Goal: Information Seeking & Learning: Compare options

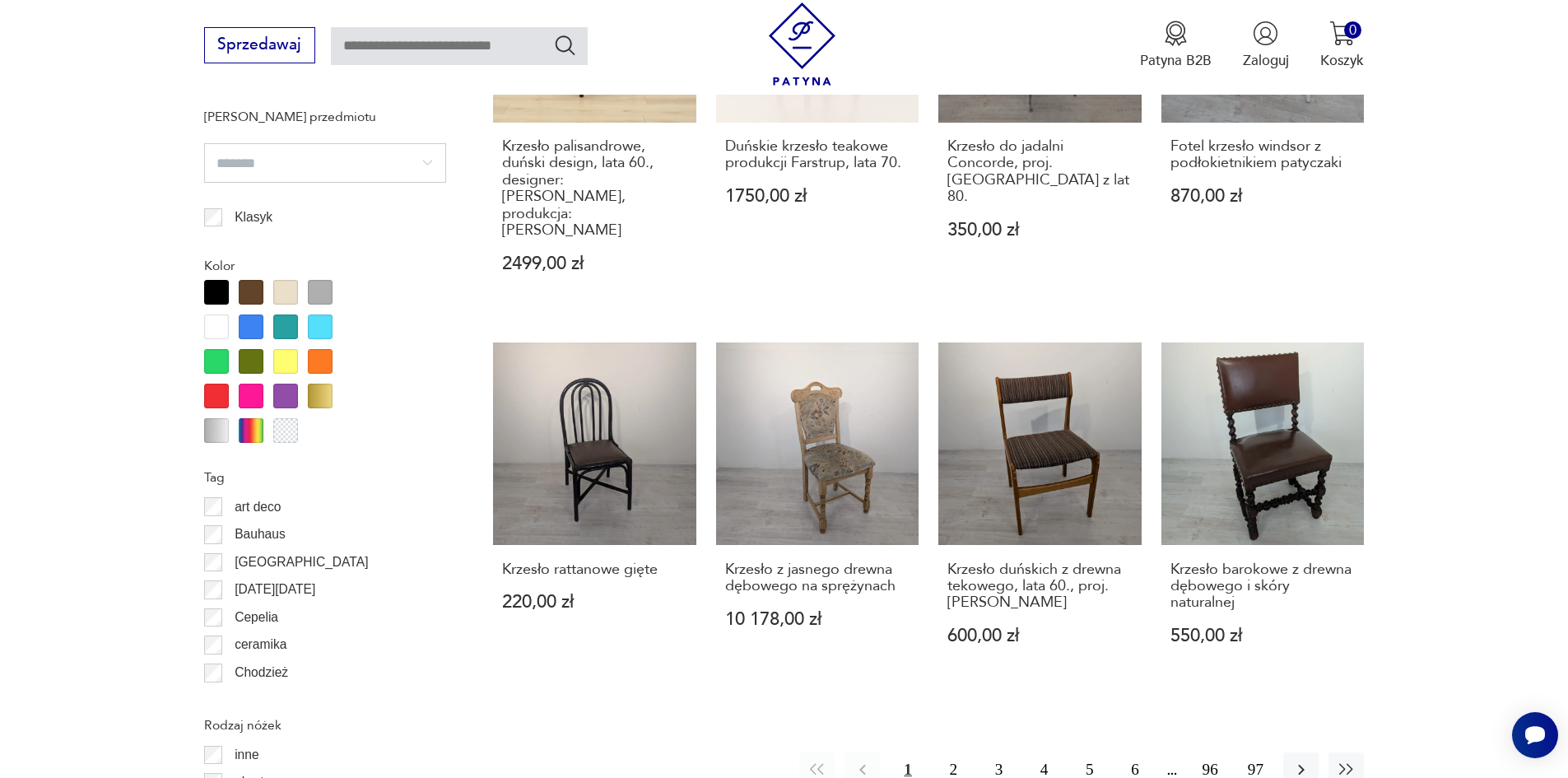
scroll to position [1946, 0]
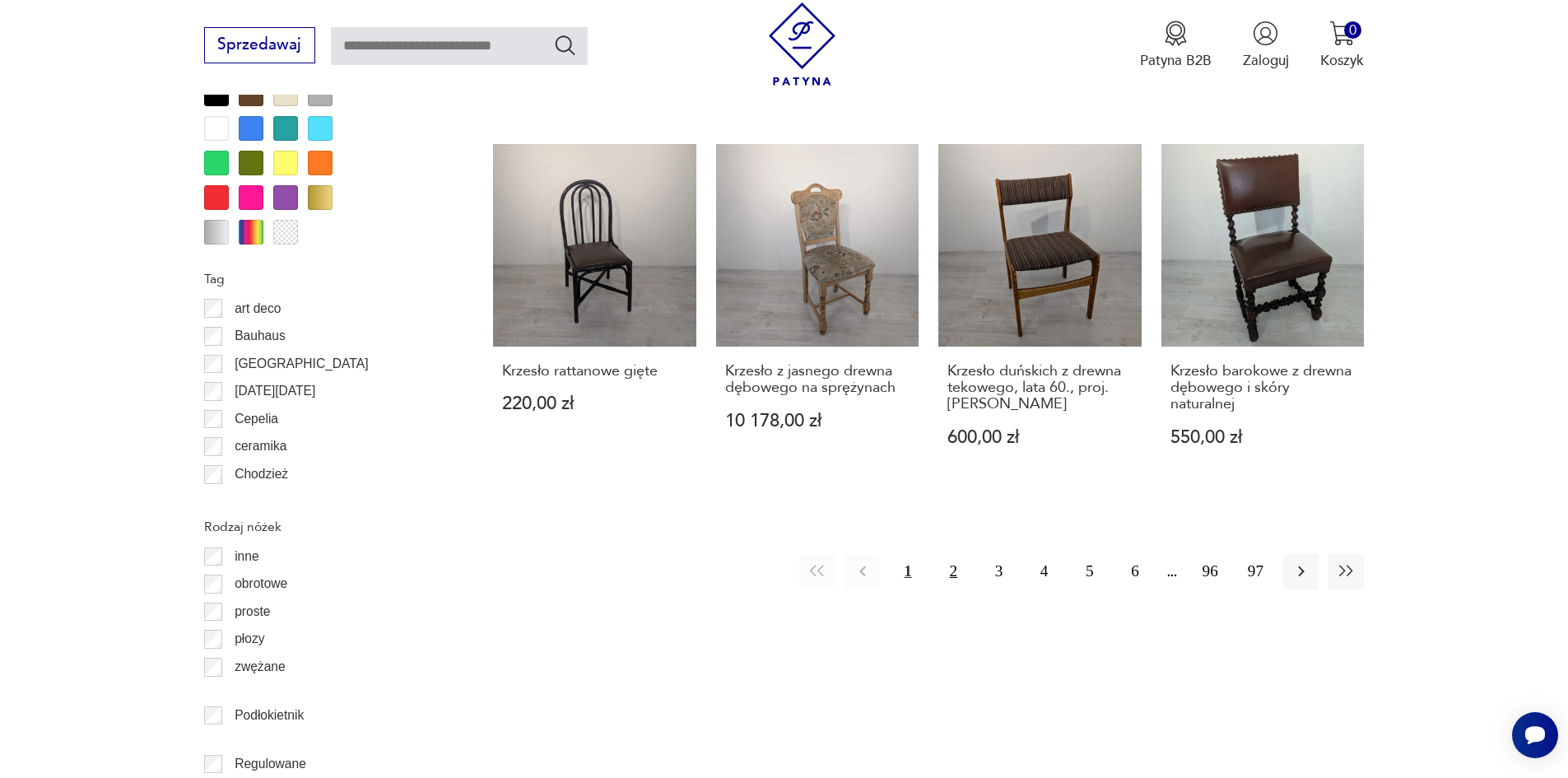
click at [958, 553] on button "2" at bounding box center [953, 571] width 35 height 35
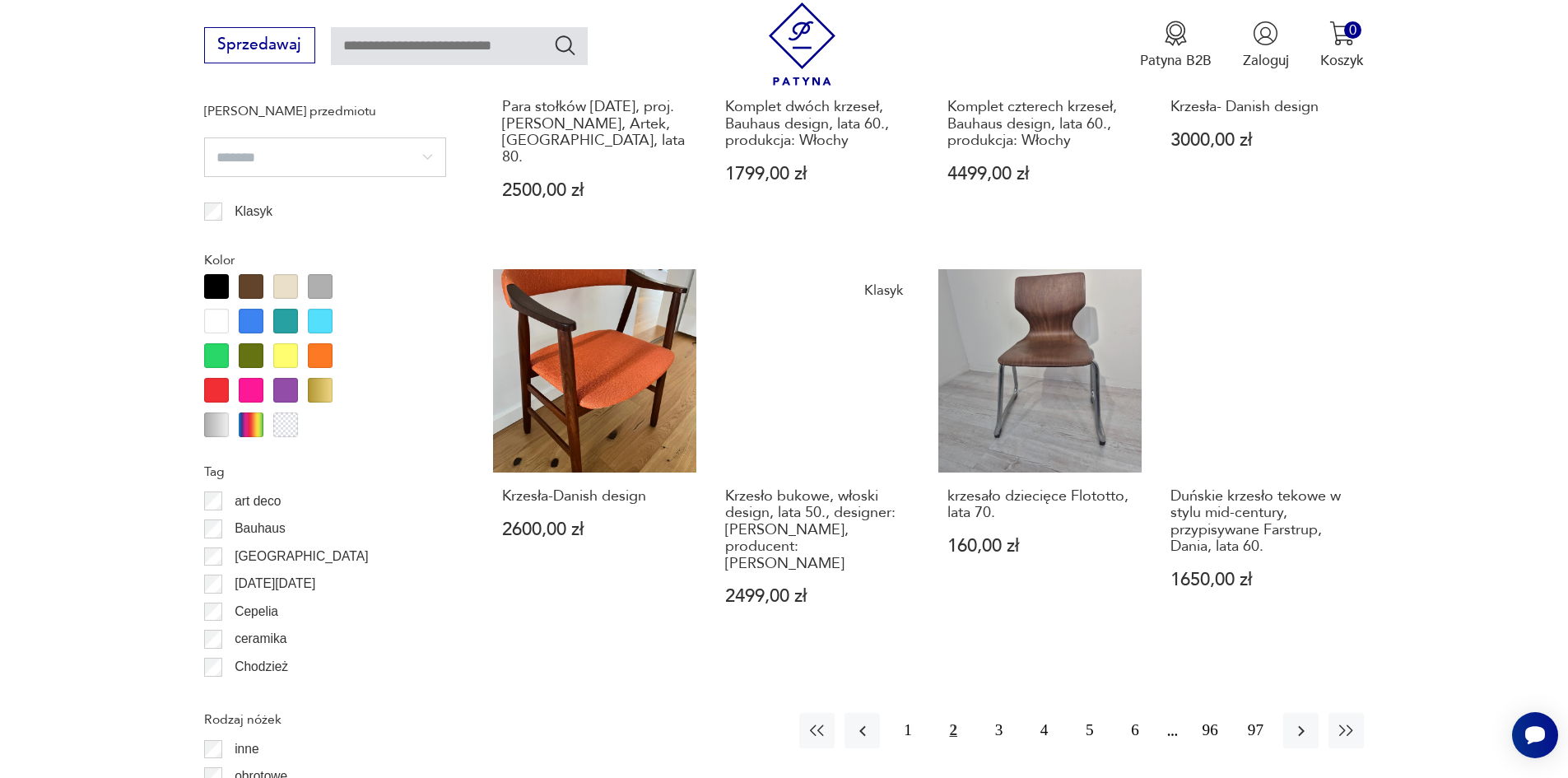
scroll to position [1783, 0]
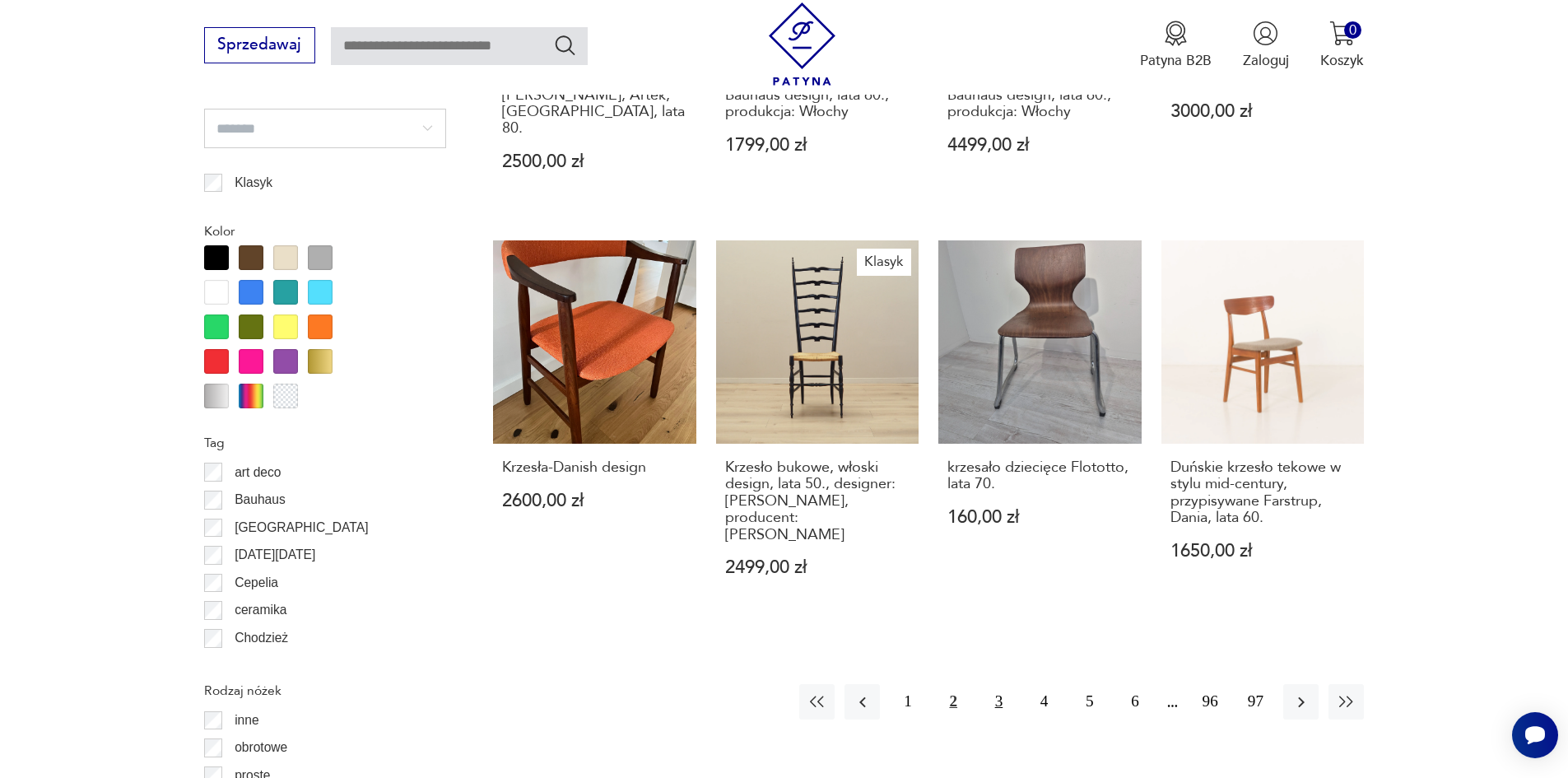
click at [1009, 683] on button "3" at bounding box center [998, 701] width 35 height 35
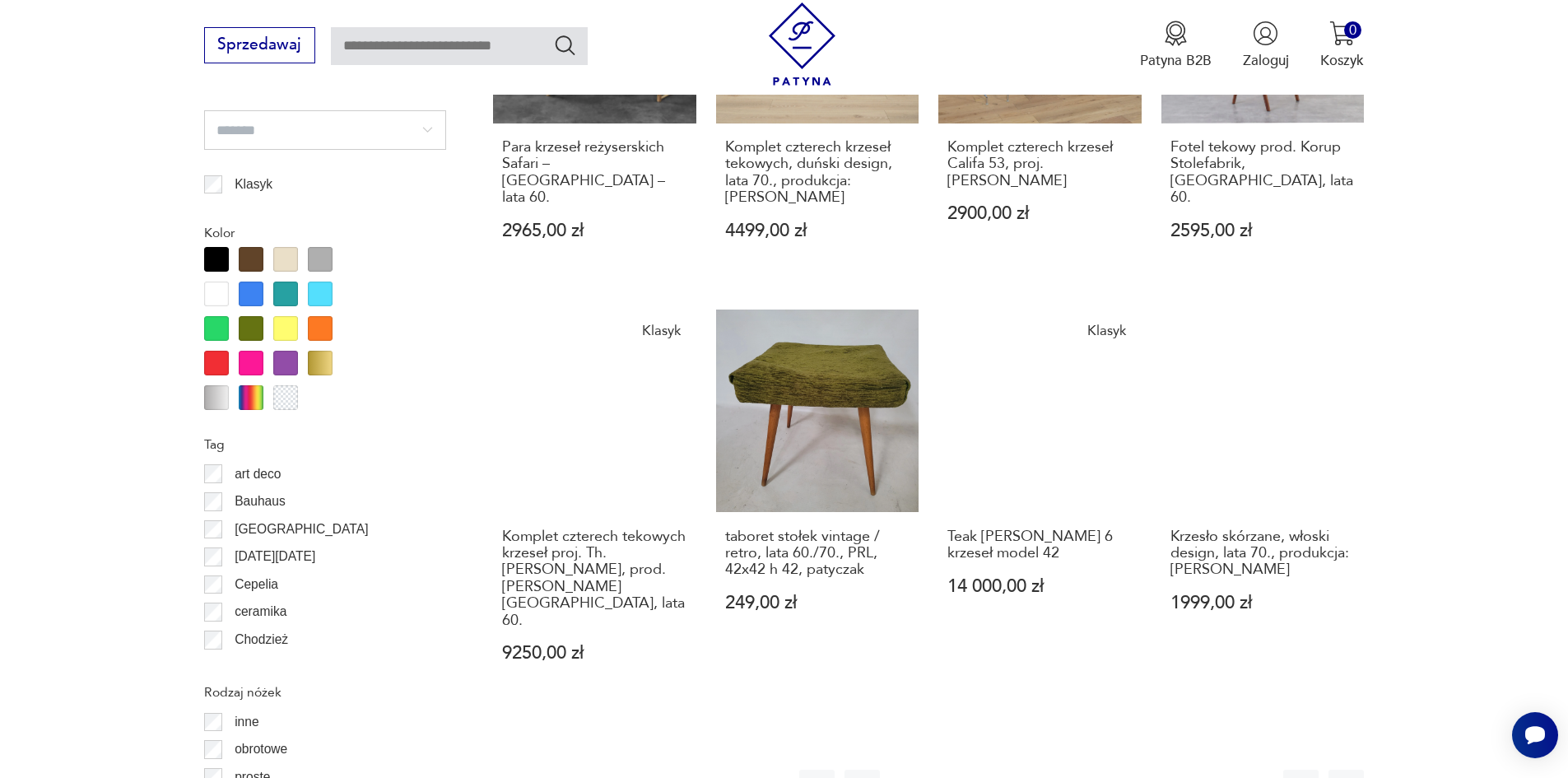
scroll to position [1783, 0]
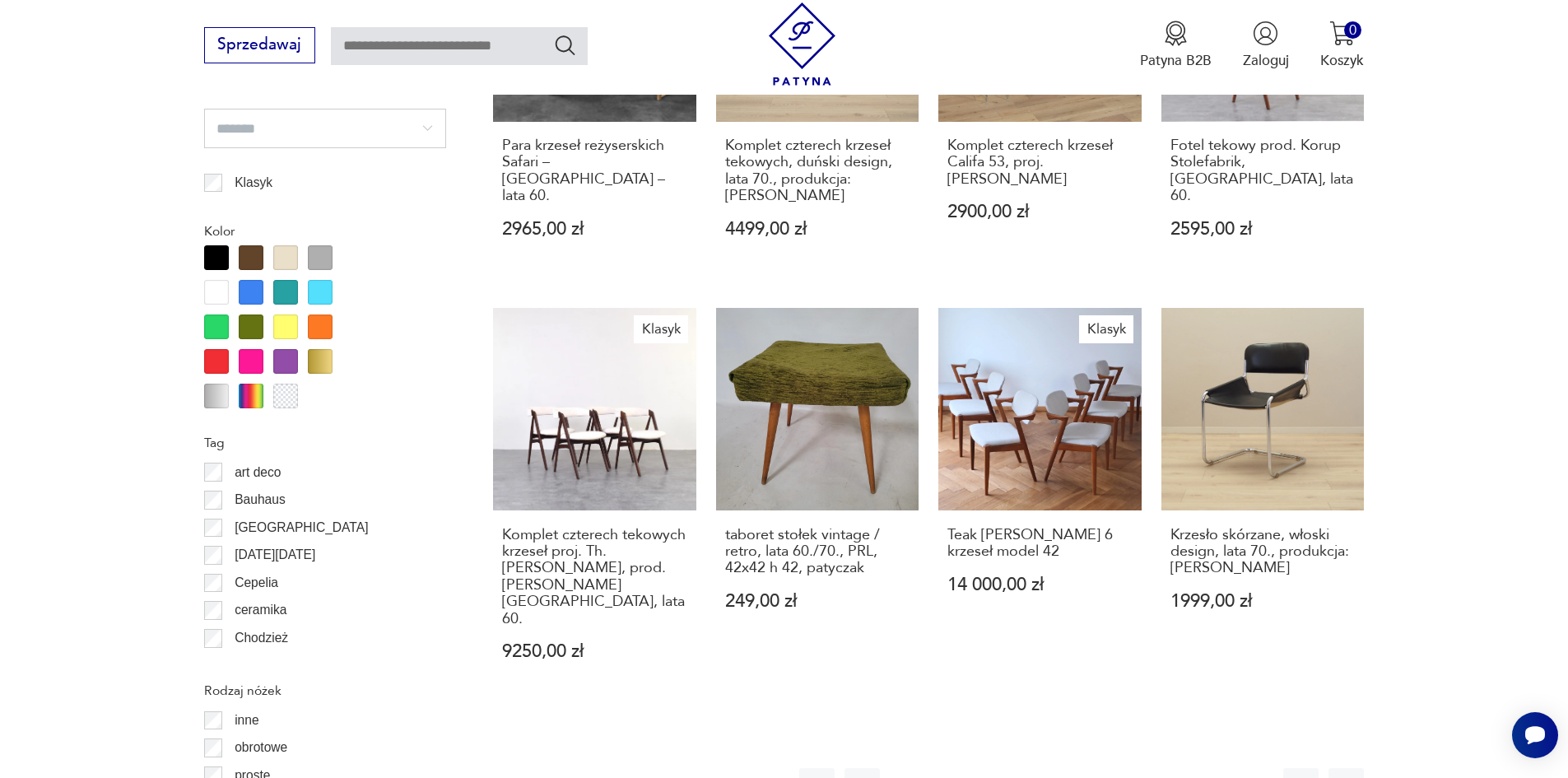
click at [1037, 767] on button "4" at bounding box center [1044, 785] width 35 height 35
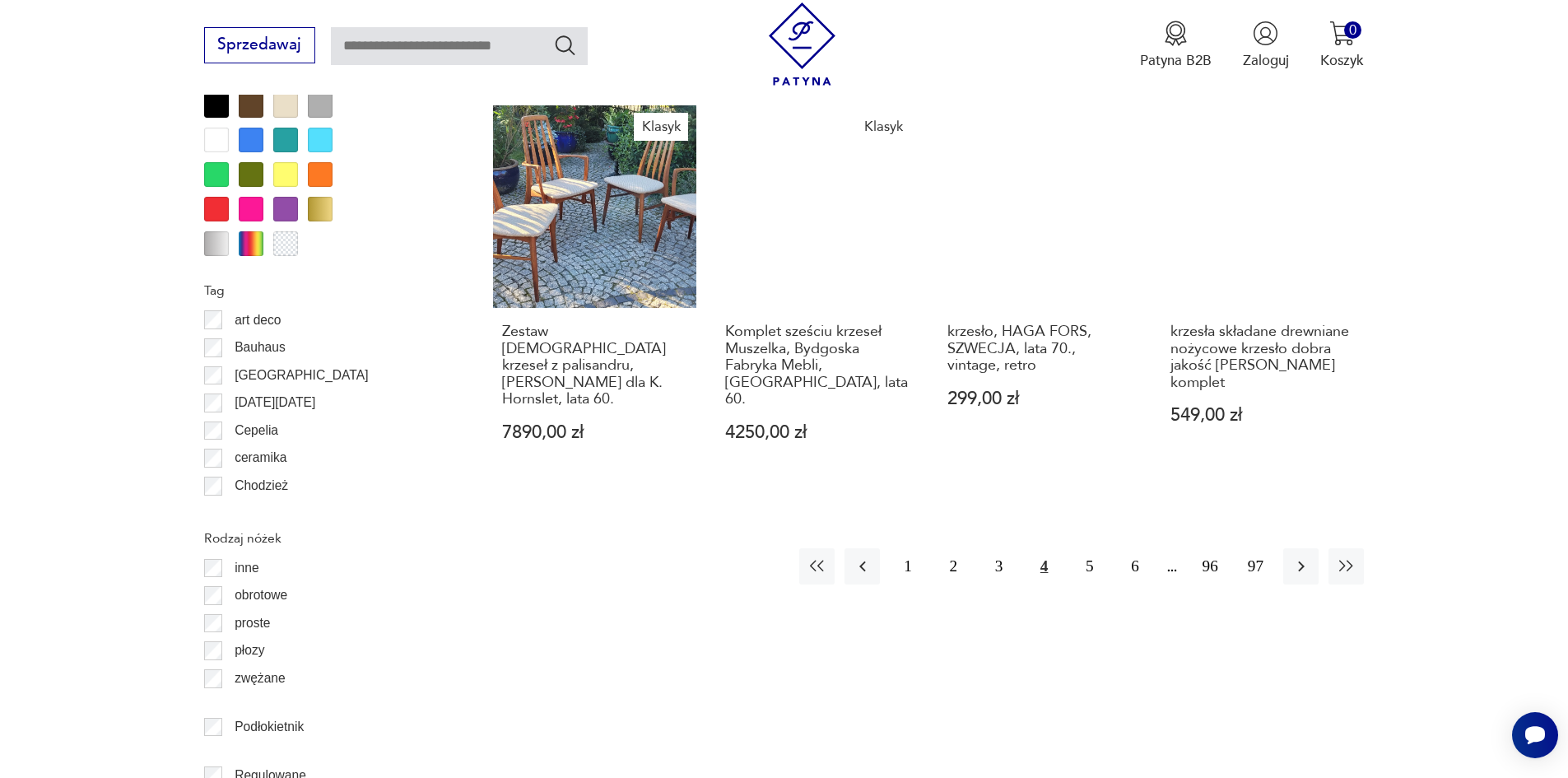
scroll to position [1947, 0]
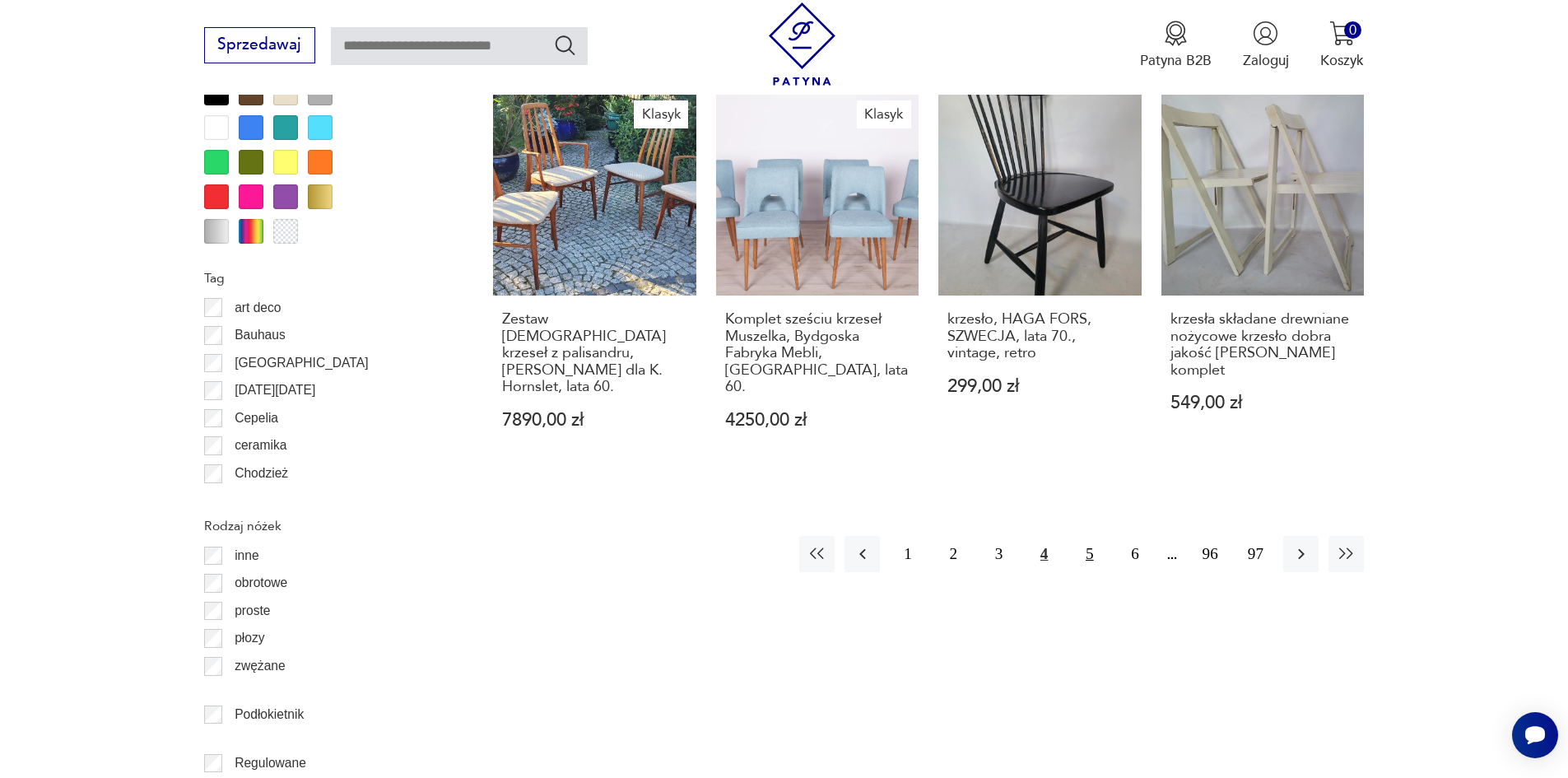
click at [1086, 535] on button "5" at bounding box center [1089, 552] width 35 height 35
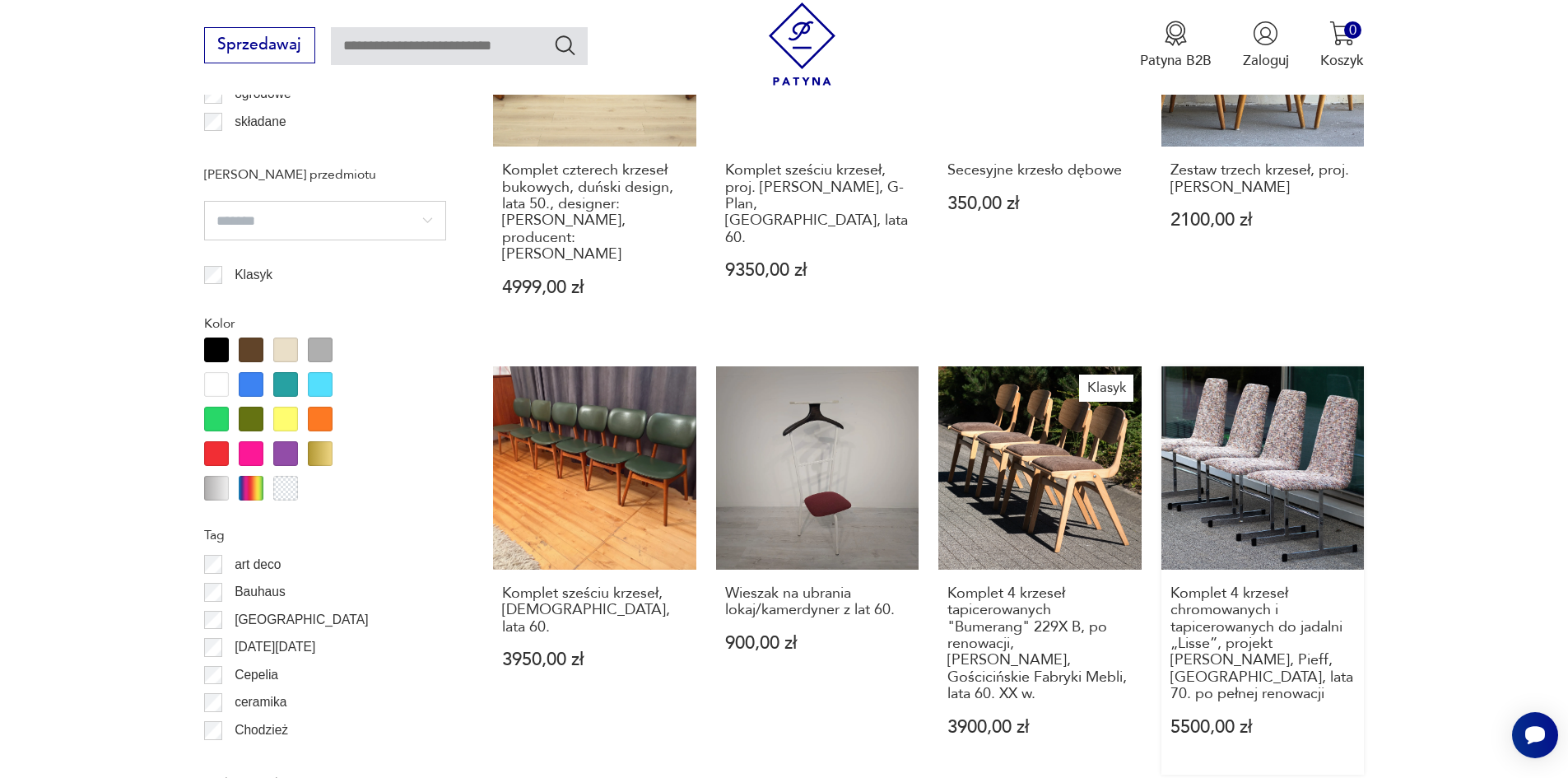
scroll to position [1865, 0]
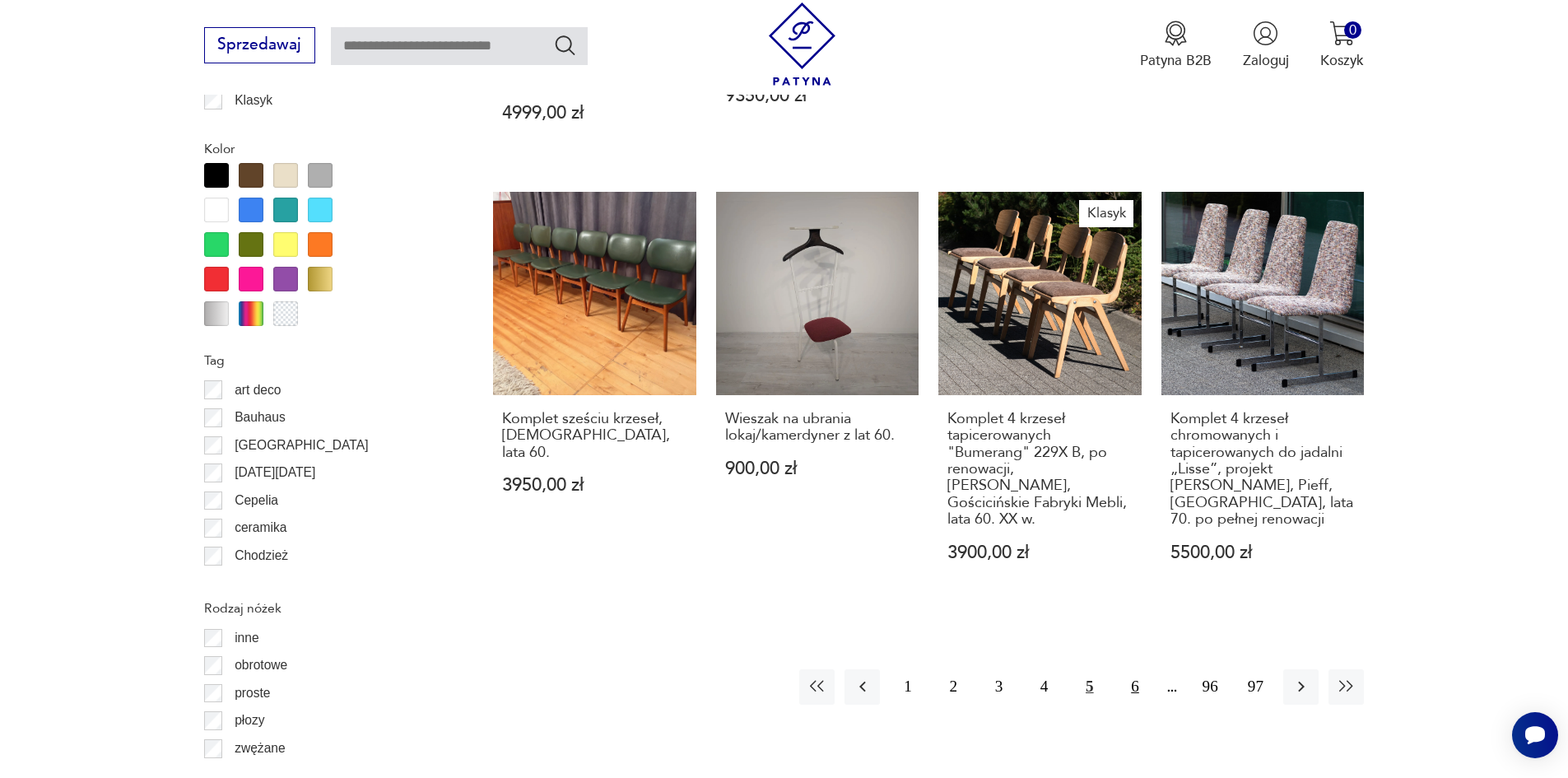
click at [1129, 669] on button "6" at bounding box center [1134, 686] width 35 height 35
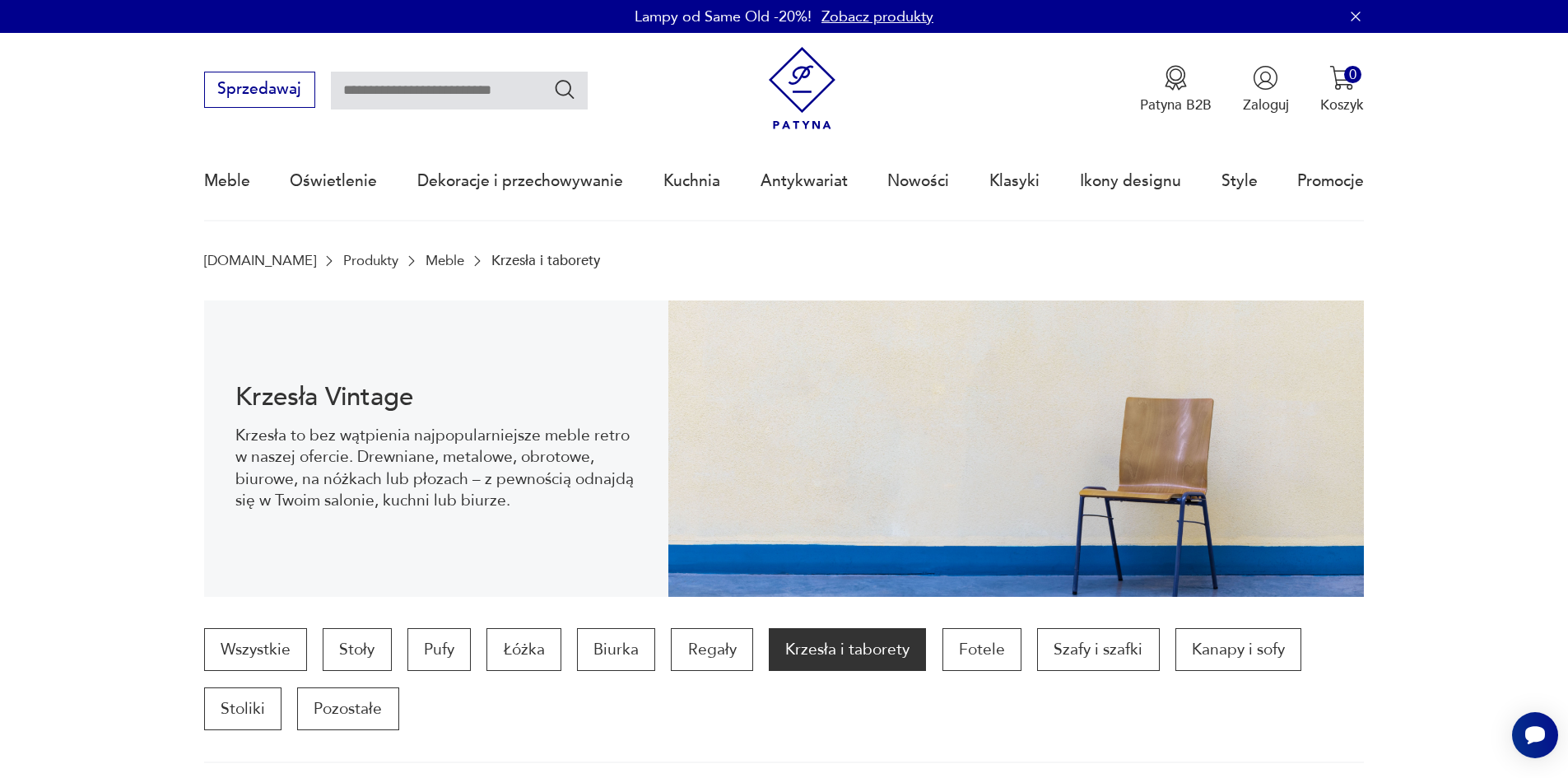
drag, startPoint x: 1455, startPoint y: 263, endPoint x: 1369, endPoint y: -8, distance: 284.3
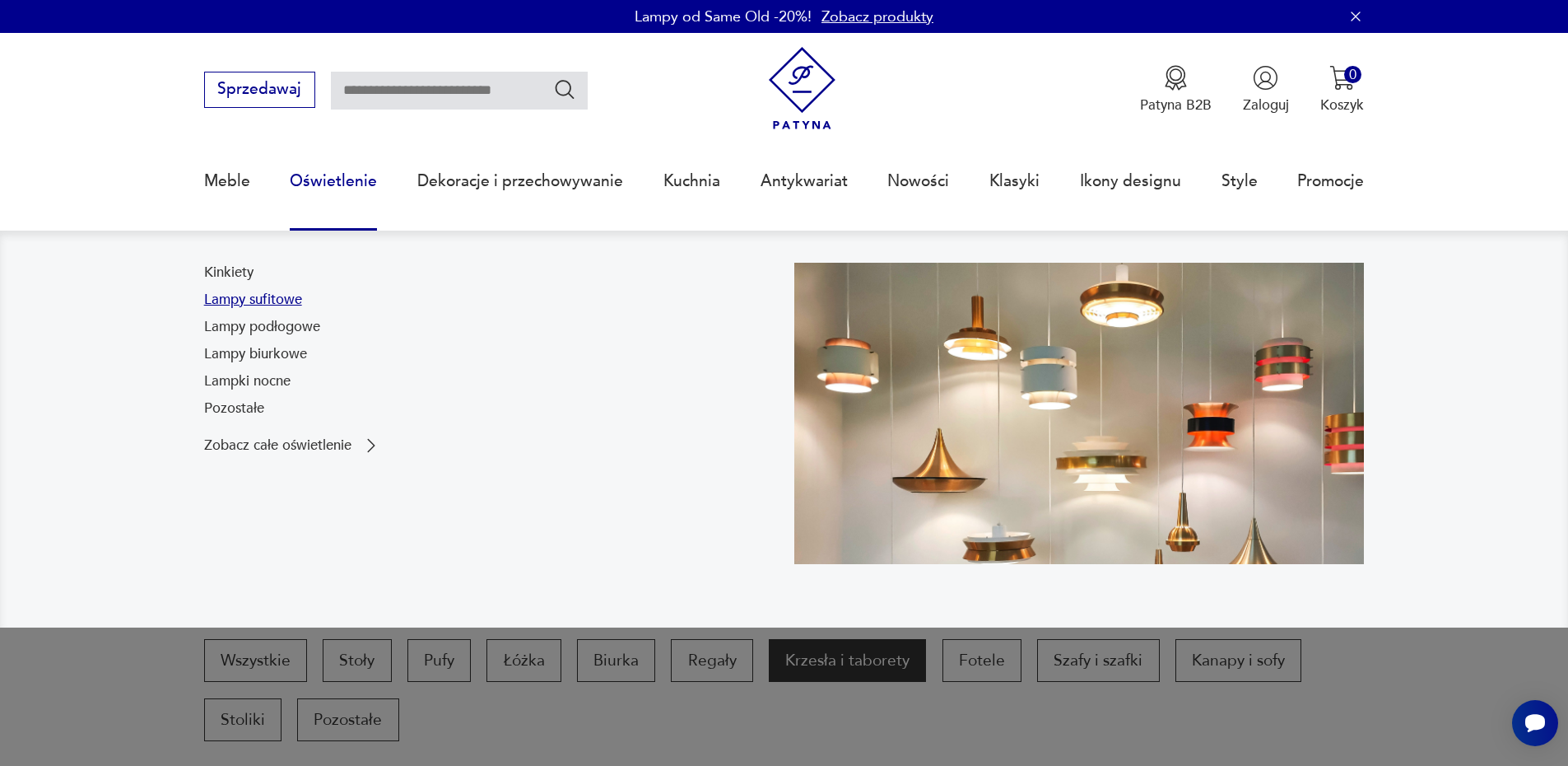
click at [275, 297] on link "Lampy sufitowe" at bounding box center [253, 299] width 98 height 20
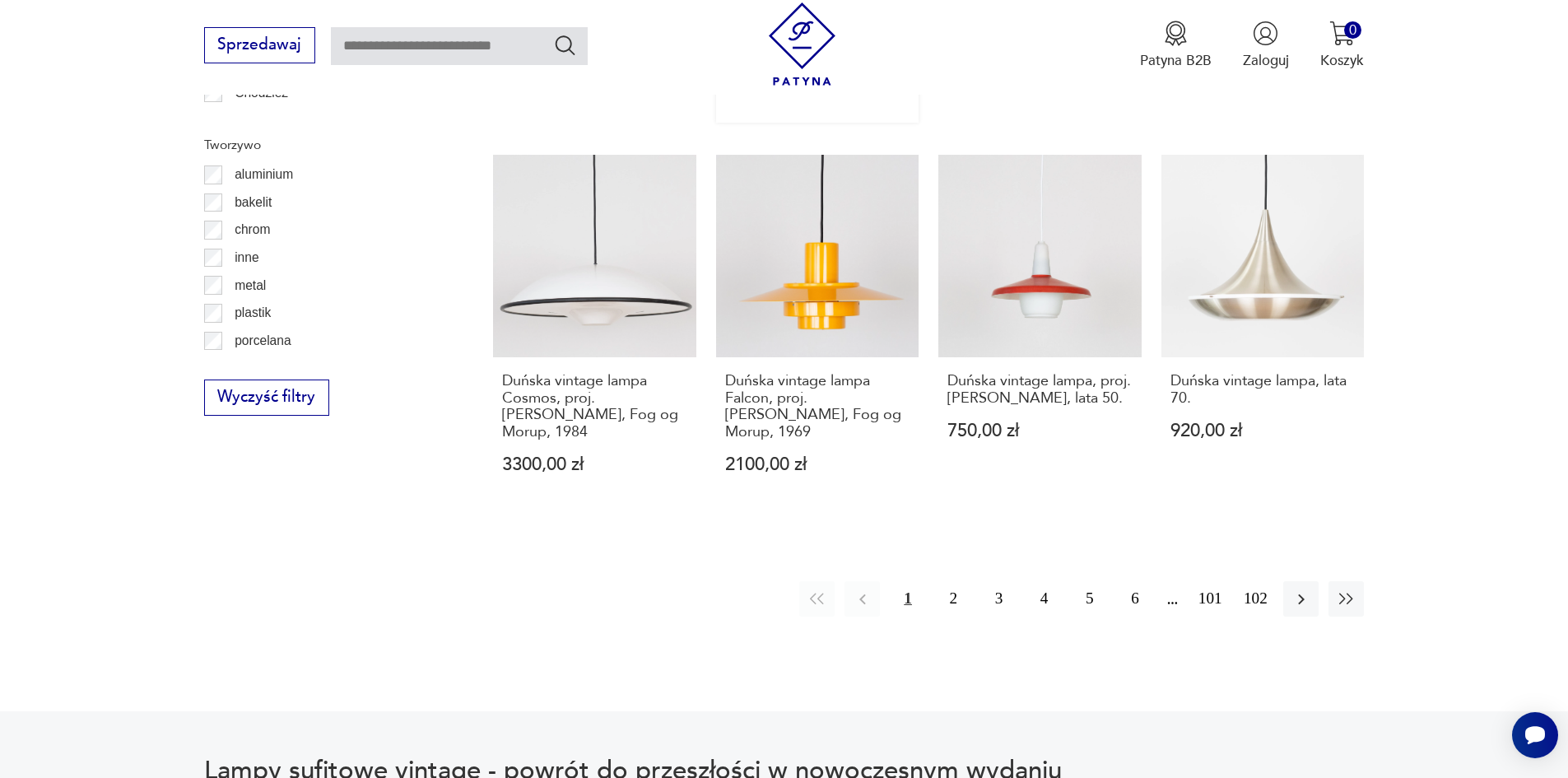
scroll to position [1865, 0]
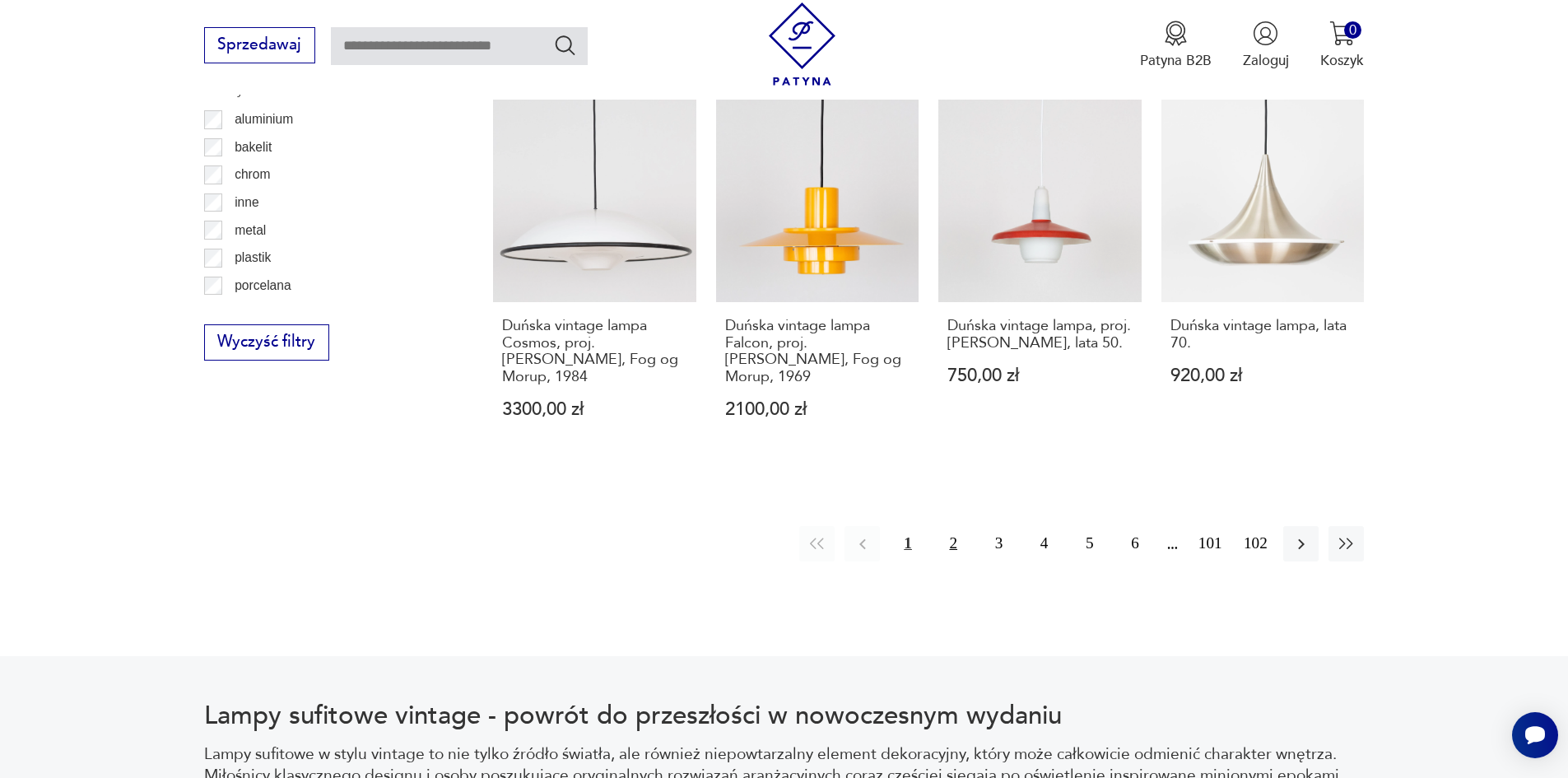
click at [951, 548] on button "2" at bounding box center [953, 543] width 35 height 35
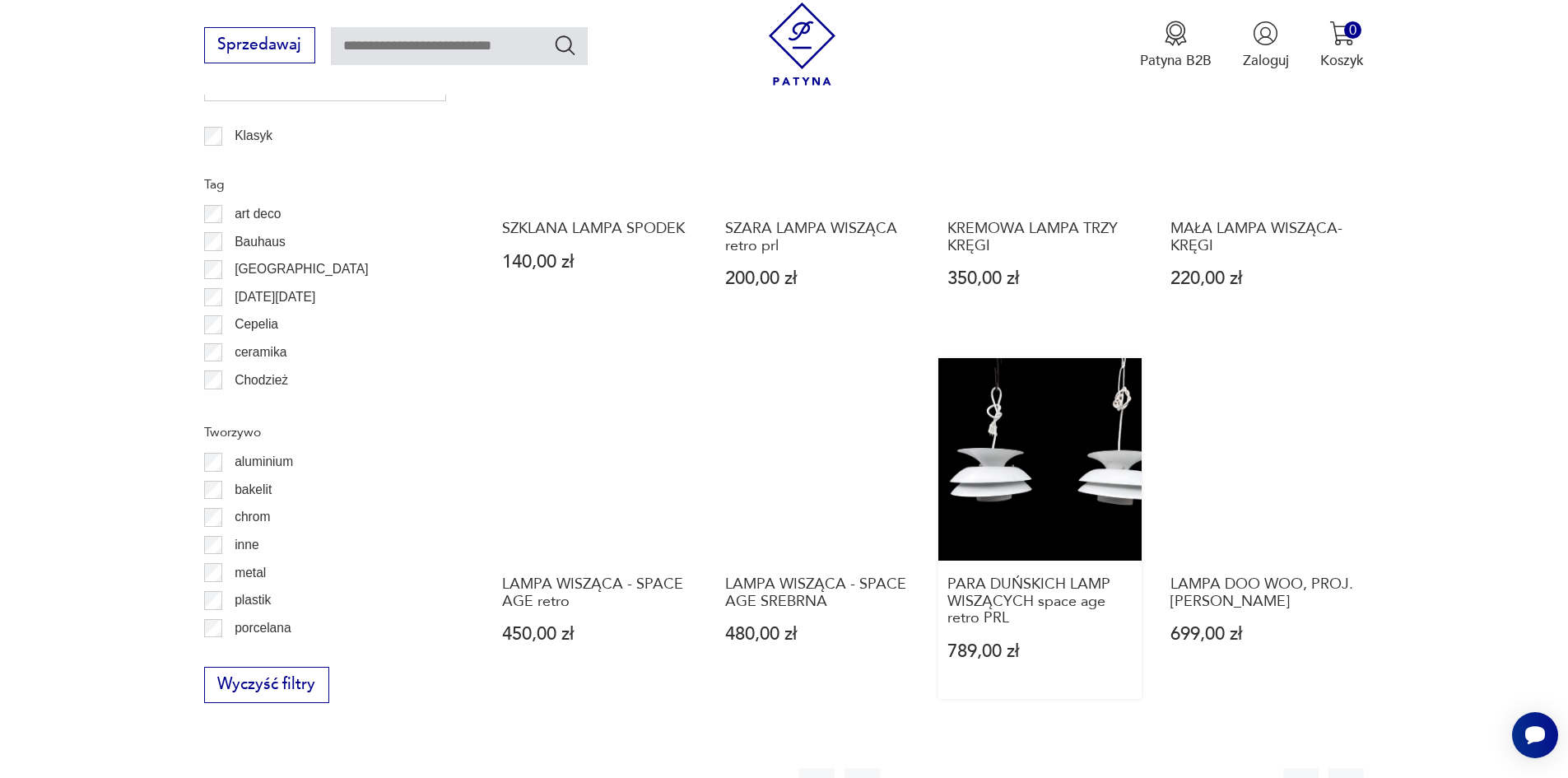
scroll to position [1394, 0]
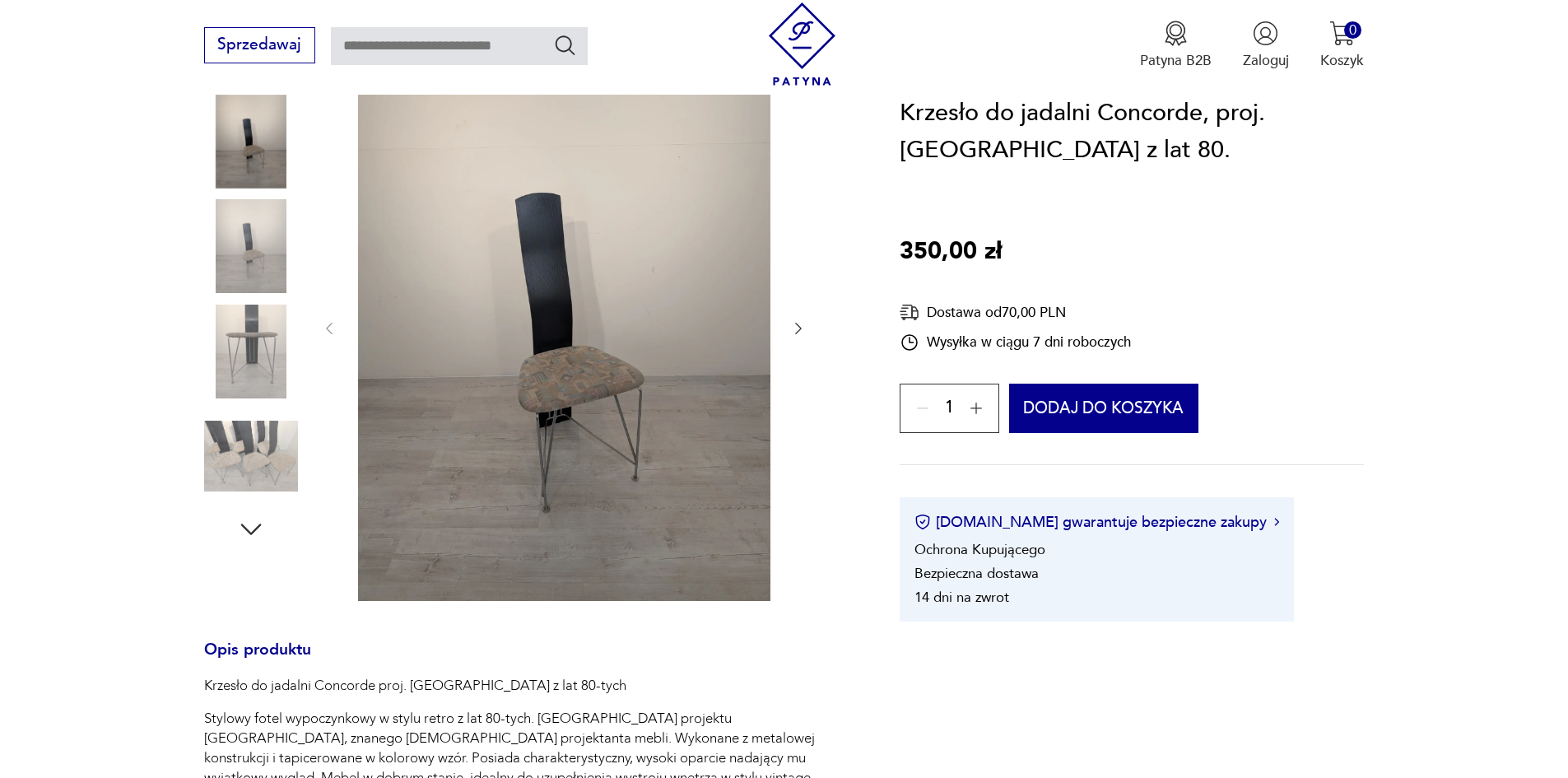
click at [663, 370] on img at bounding box center [564, 327] width 412 height 548
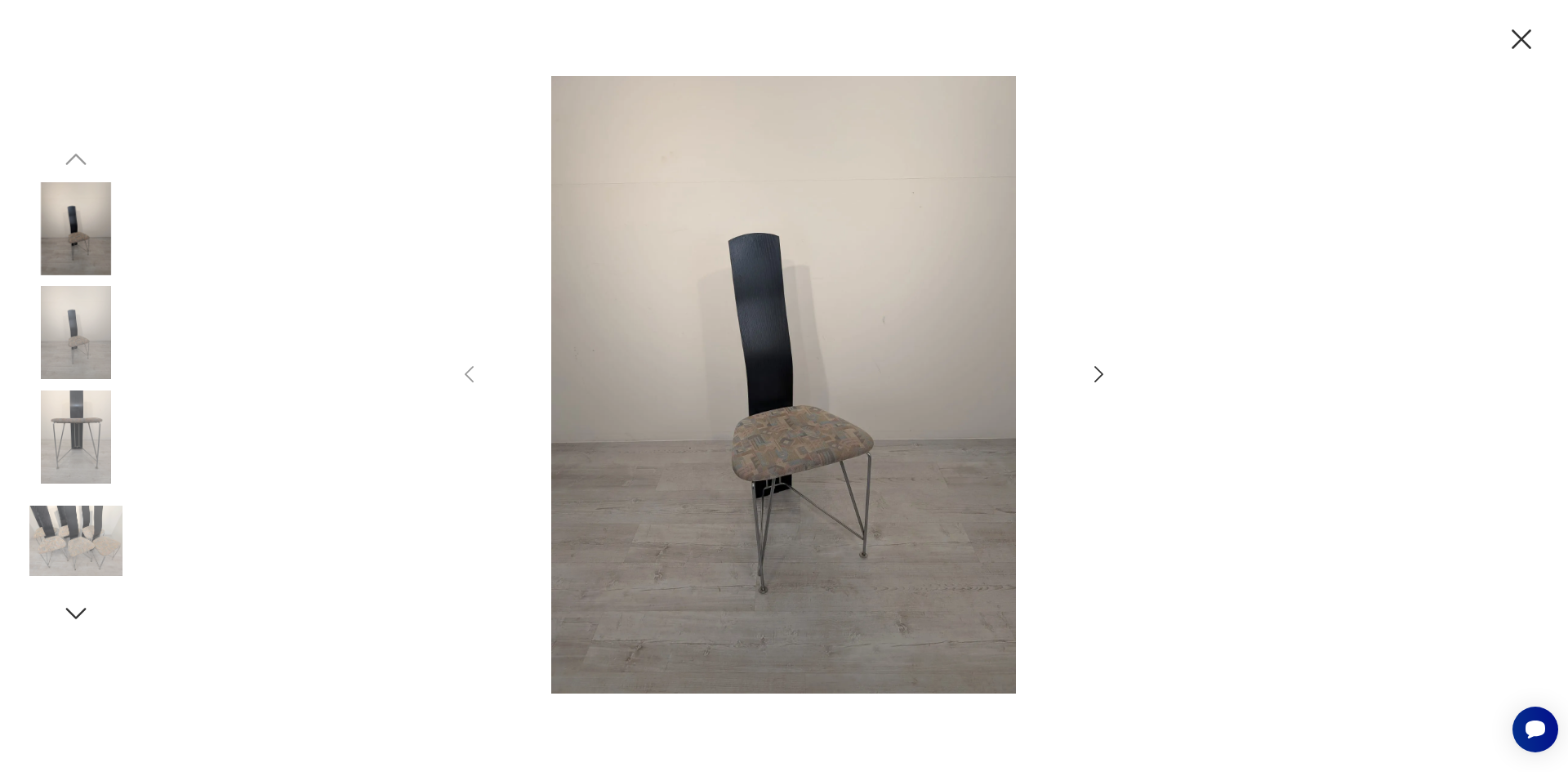
click at [82, 321] on img at bounding box center [76, 332] width 93 height 93
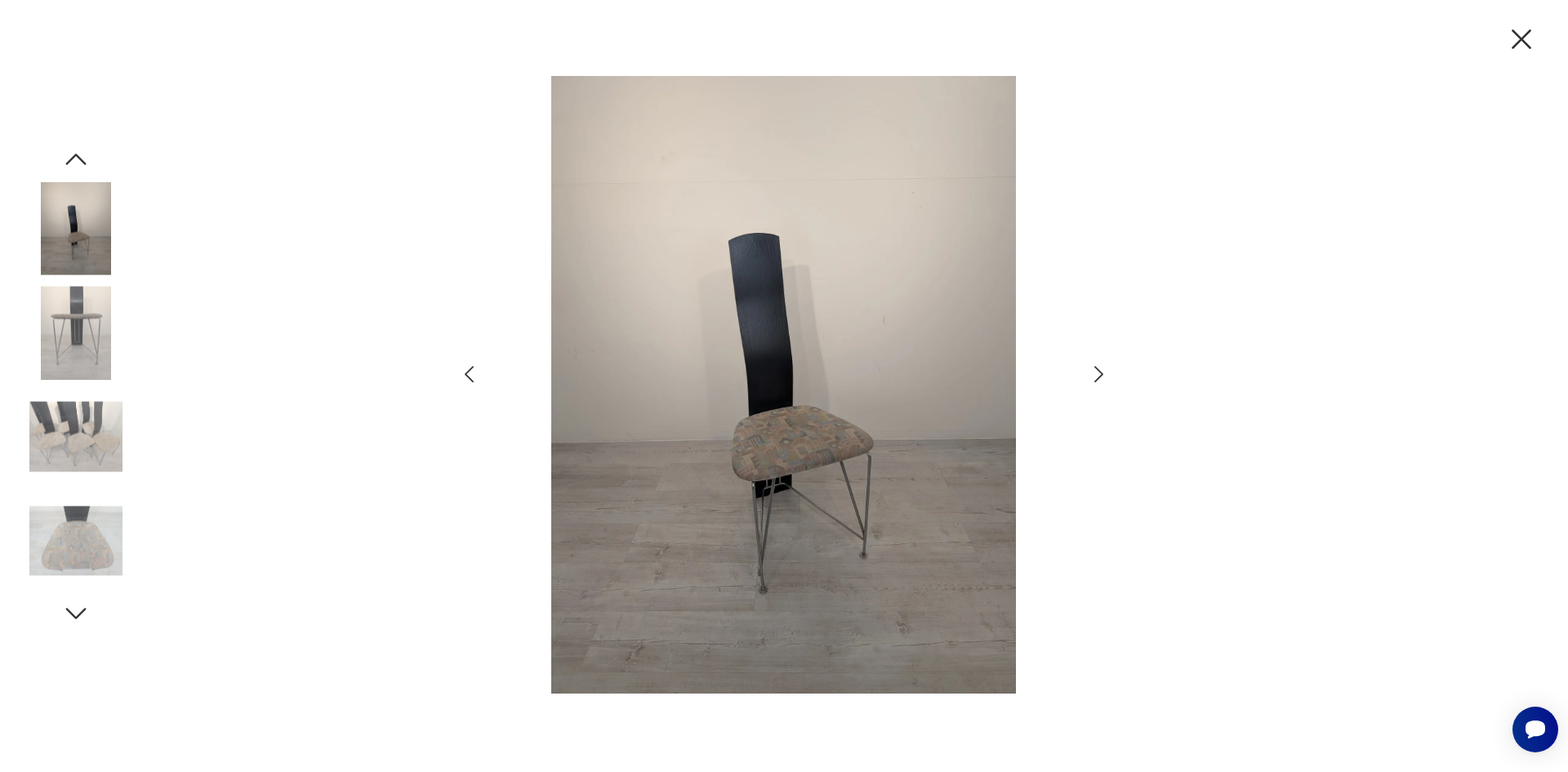
click at [68, 382] on div at bounding box center [76, 282] width 93 height 408
click at [71, 392] on img at bounding box center [76, 437] width 93 height 93
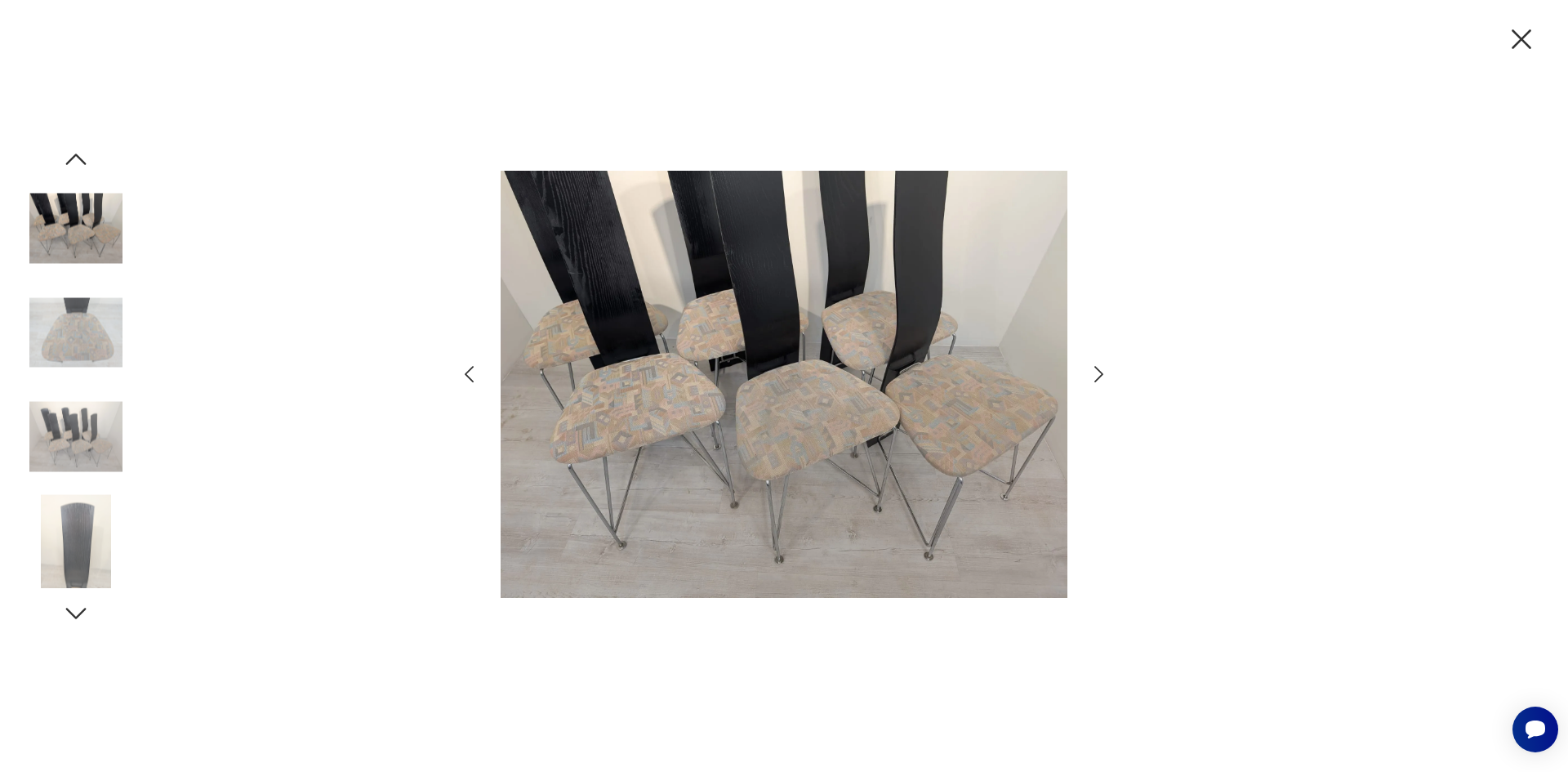
click at [74, 373] on img at bounding box center [76, 332] width 93 height 93
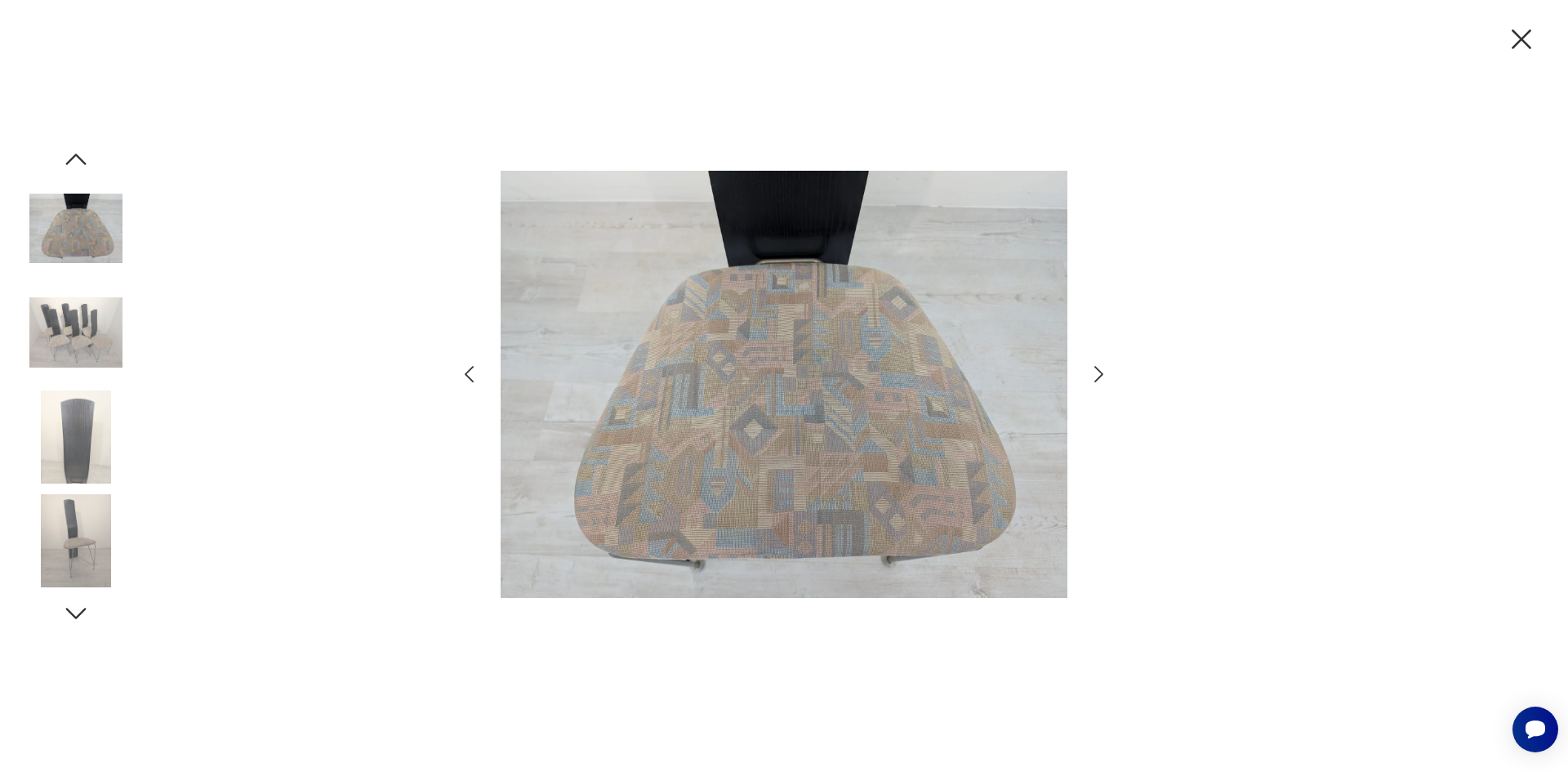
click at [80, 414] on img at bounding box center [76, 437] width 93 height 93
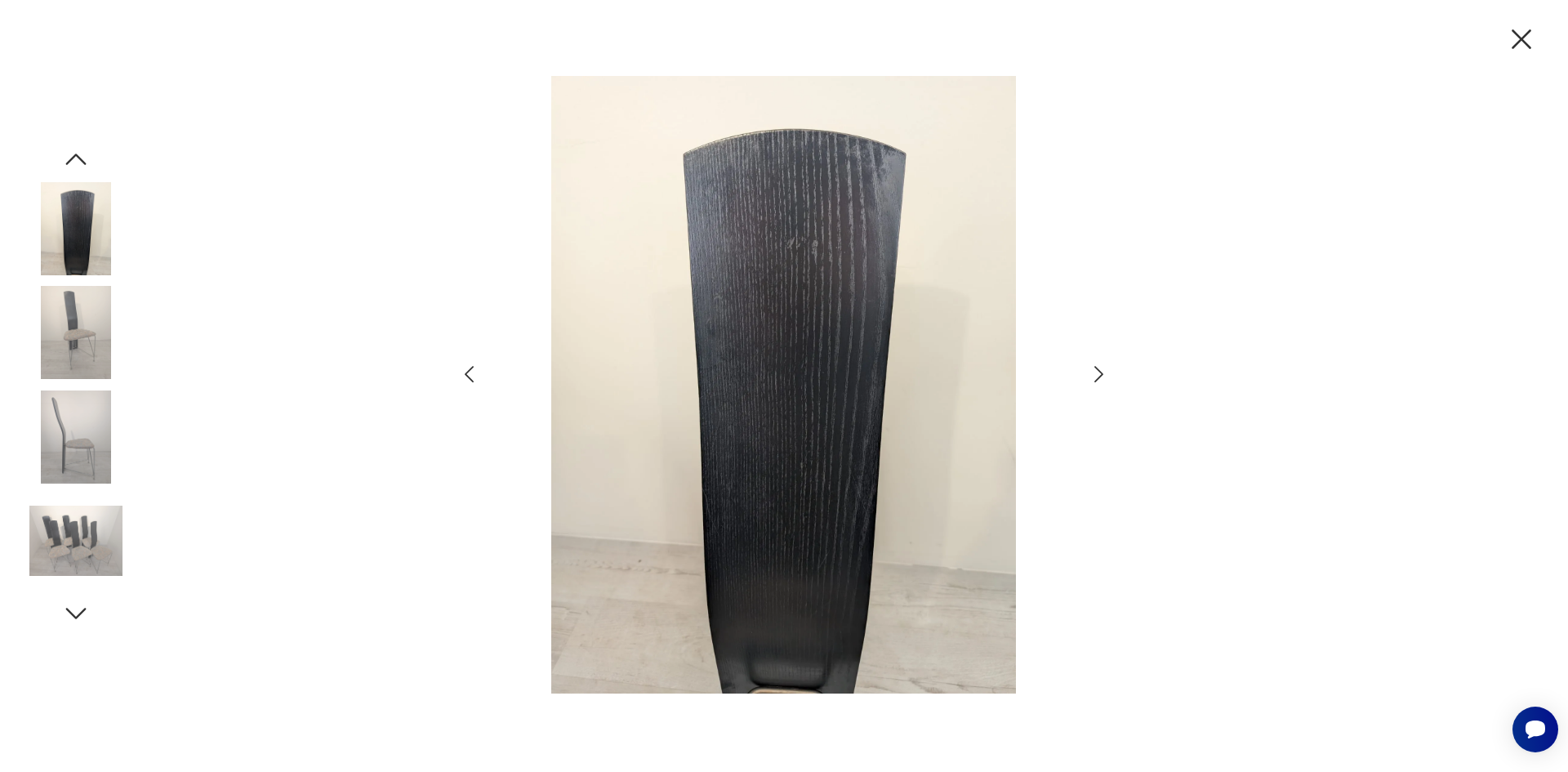
click at [83, 426] on img at bounding box center [76, 437] width 93 height 93
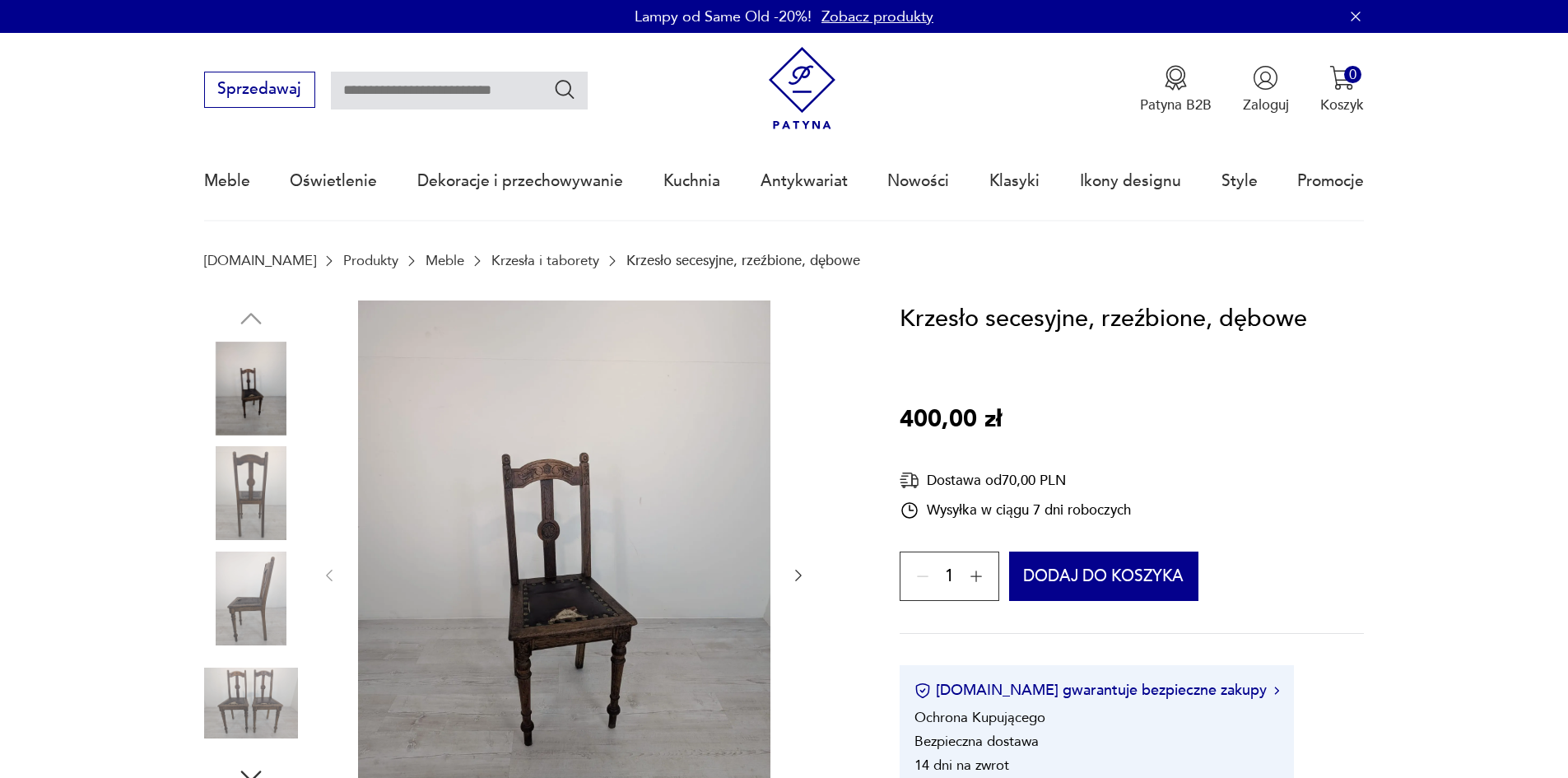
click at [625, 631] on img at bounding box center [564, 573] width 412 height 548
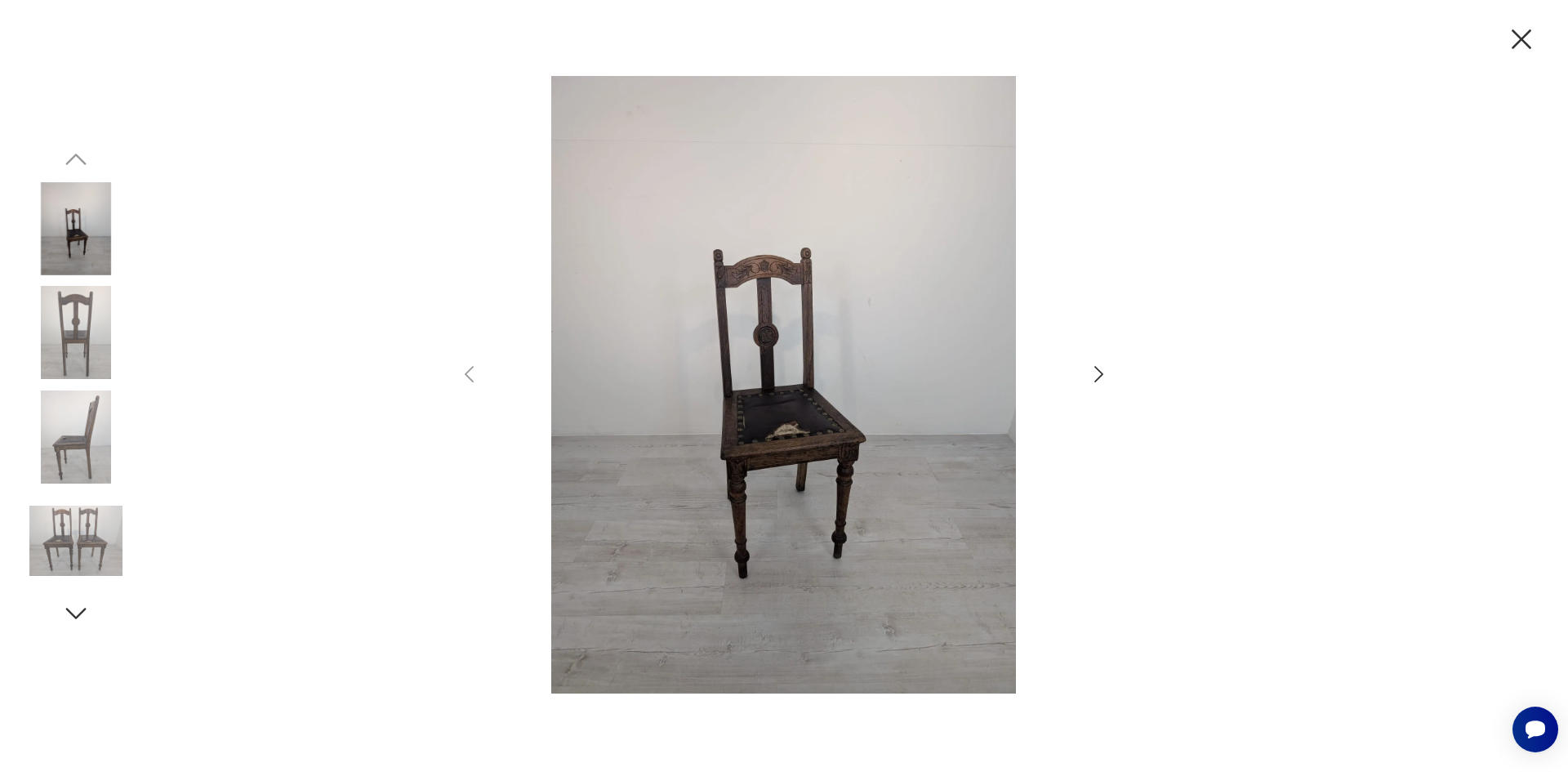
click at [73, 338] on img at bounding box center [76, 332] width 93 height 93
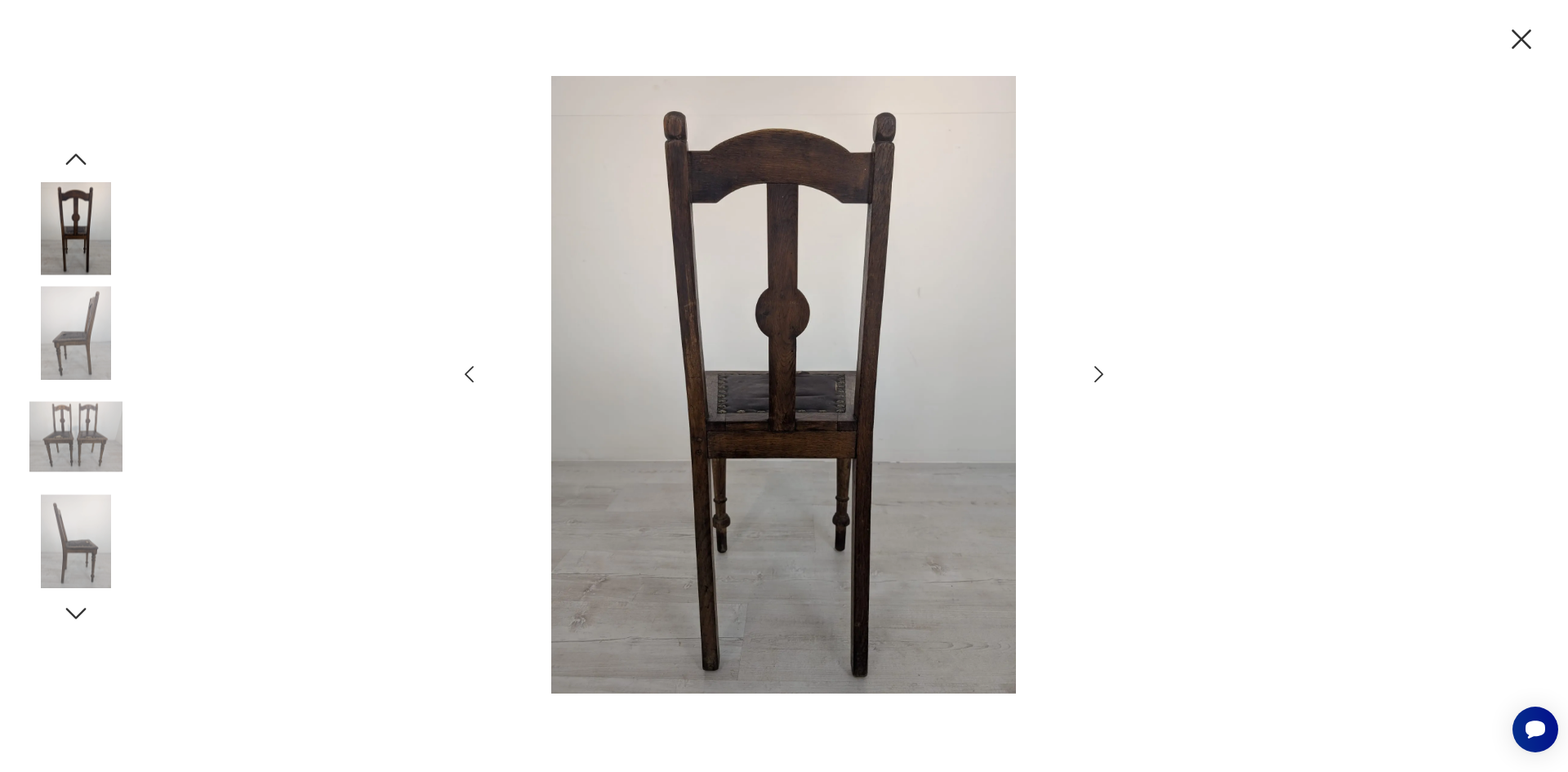
click at [69, 378] on img at bounding box center [76, 332] width 93 height 93
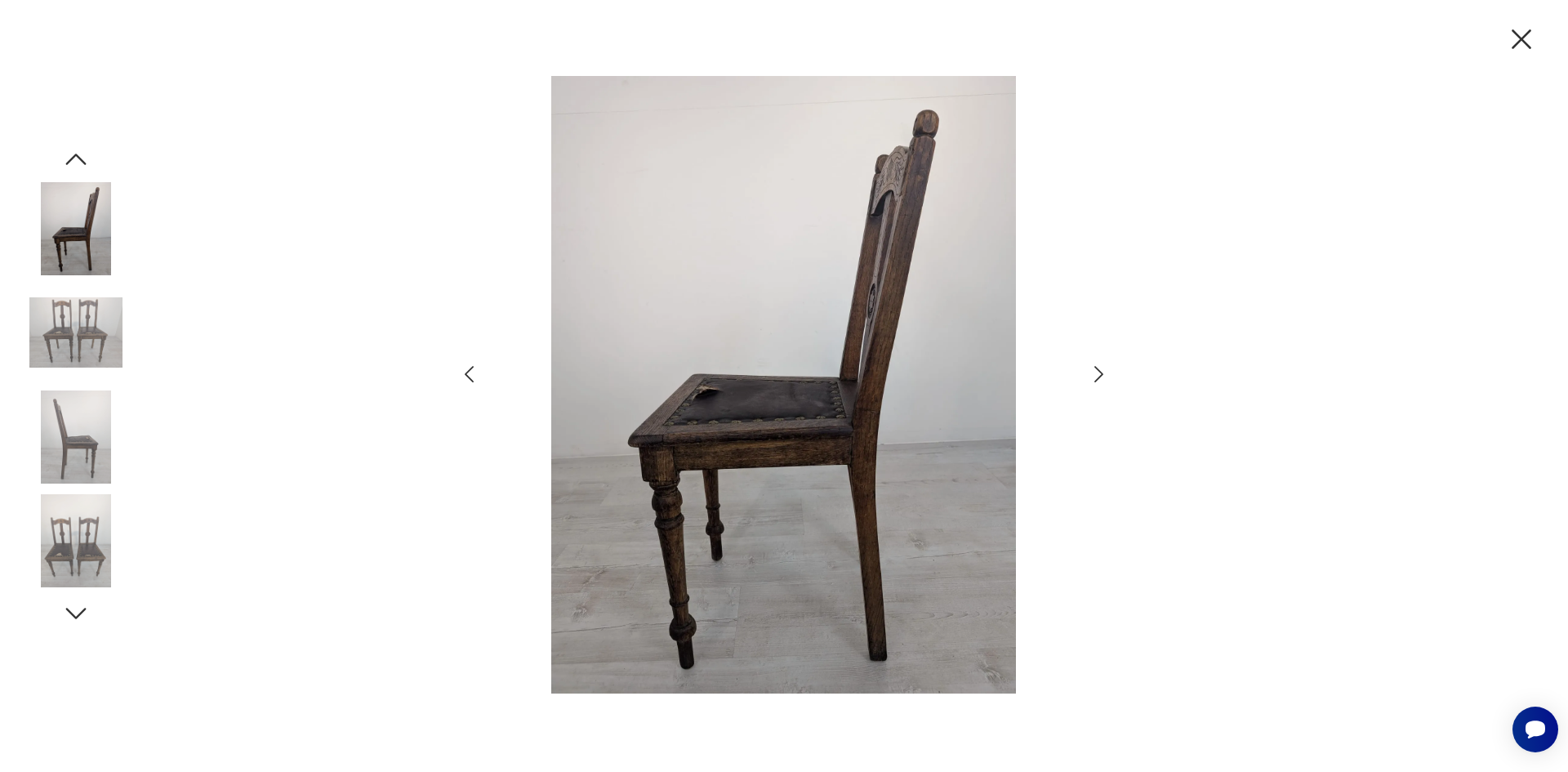
click at [76, 403] on img at bounding box center [76, 437] width 93 height 93
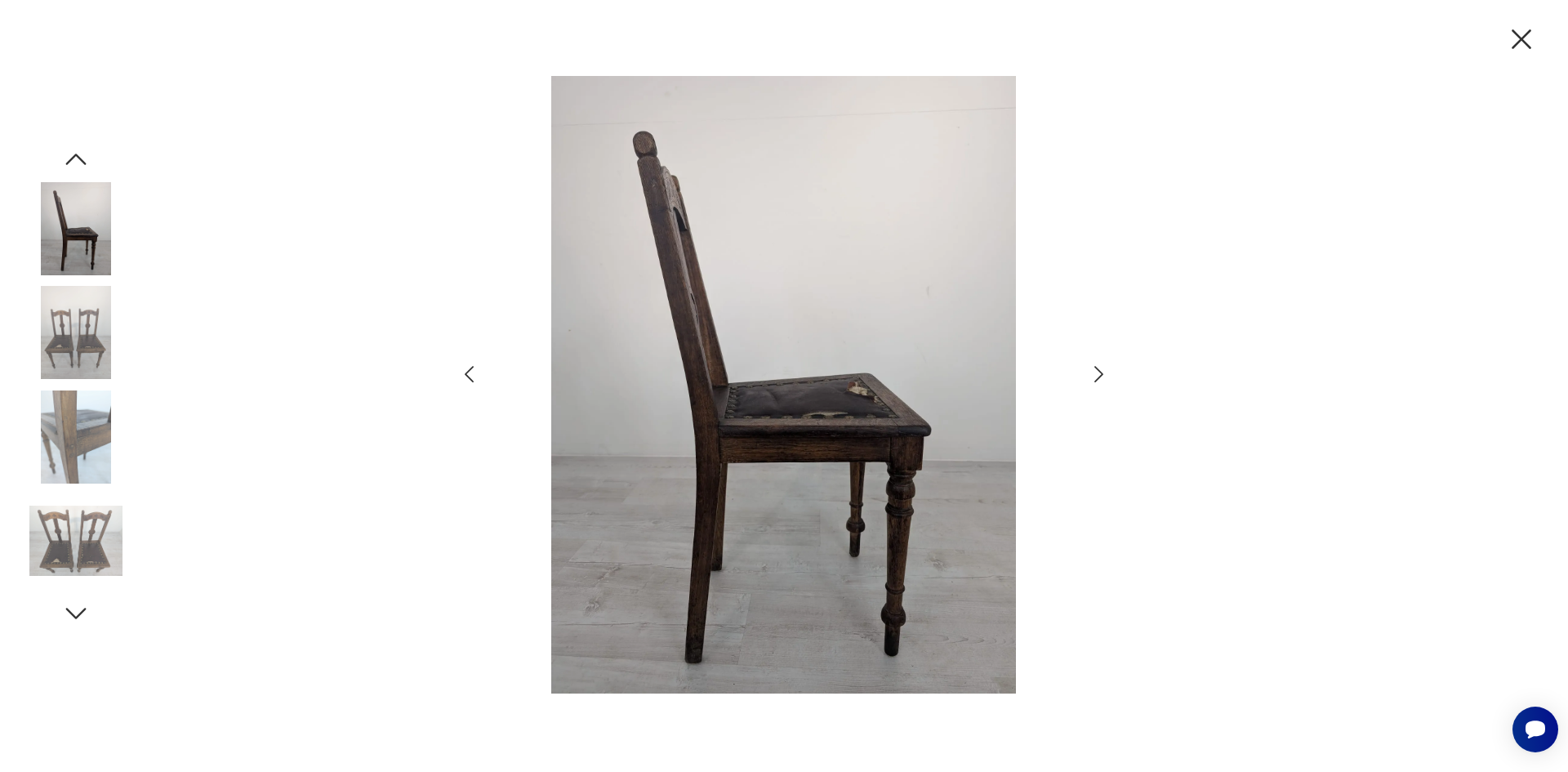
click at [80, 411] on img at bounding box center [76, 437] width 93 height 93
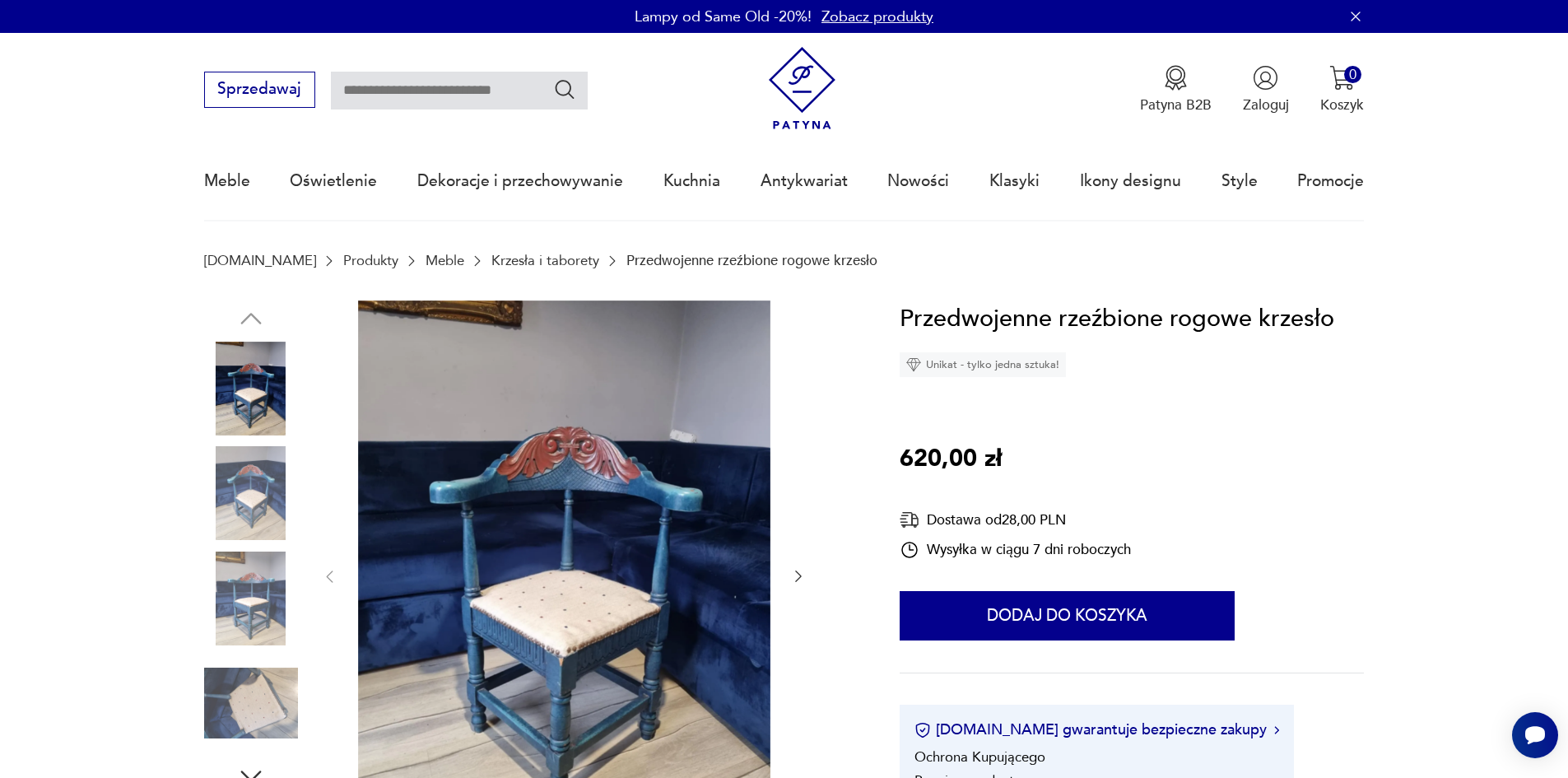
click at [648, 567] on img at bounding box center [564, 574] width 412 height 550
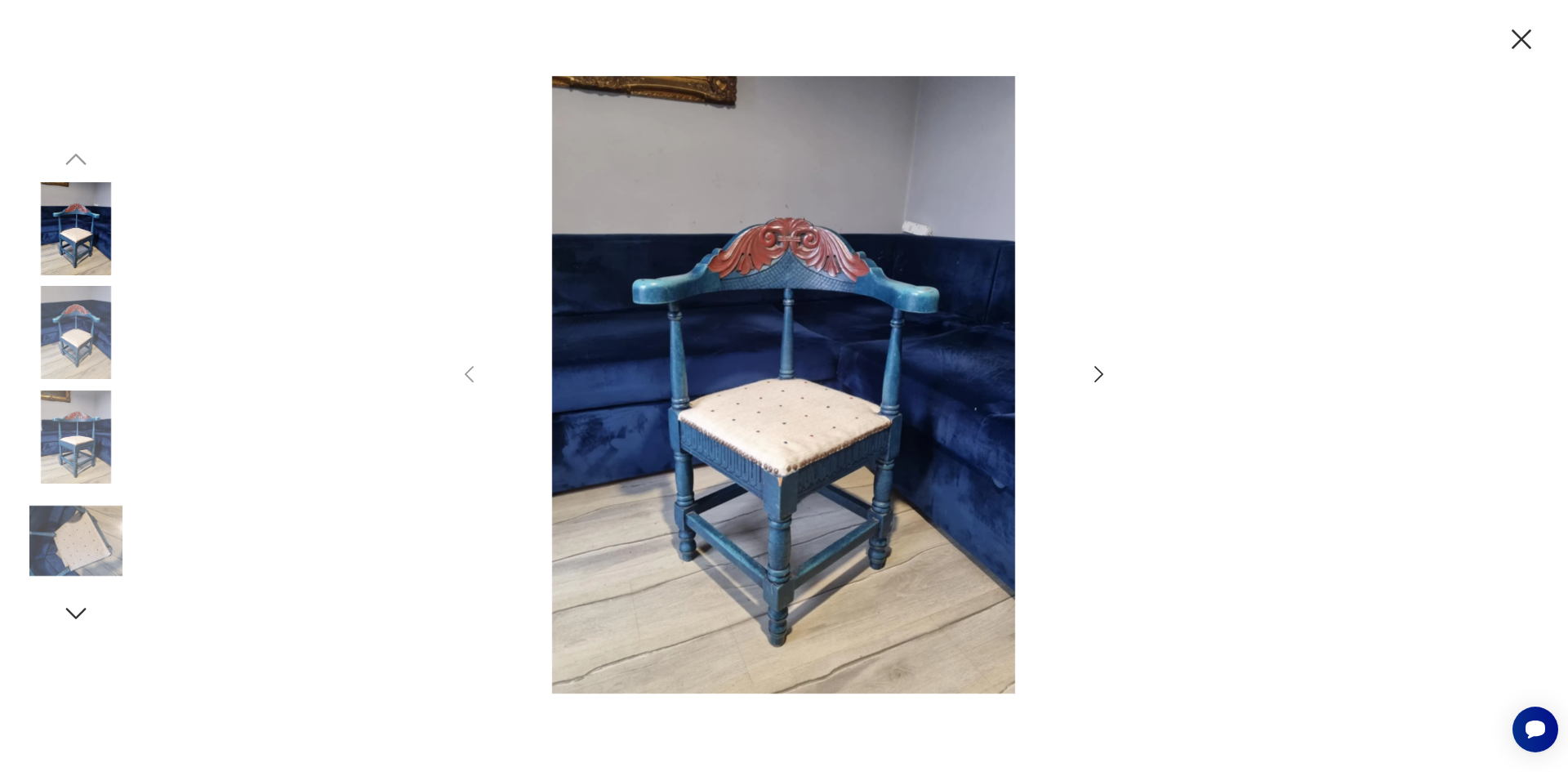
click at [1094, 365] on icon "button" at bounding box center [1098, 374] width 24 height 24
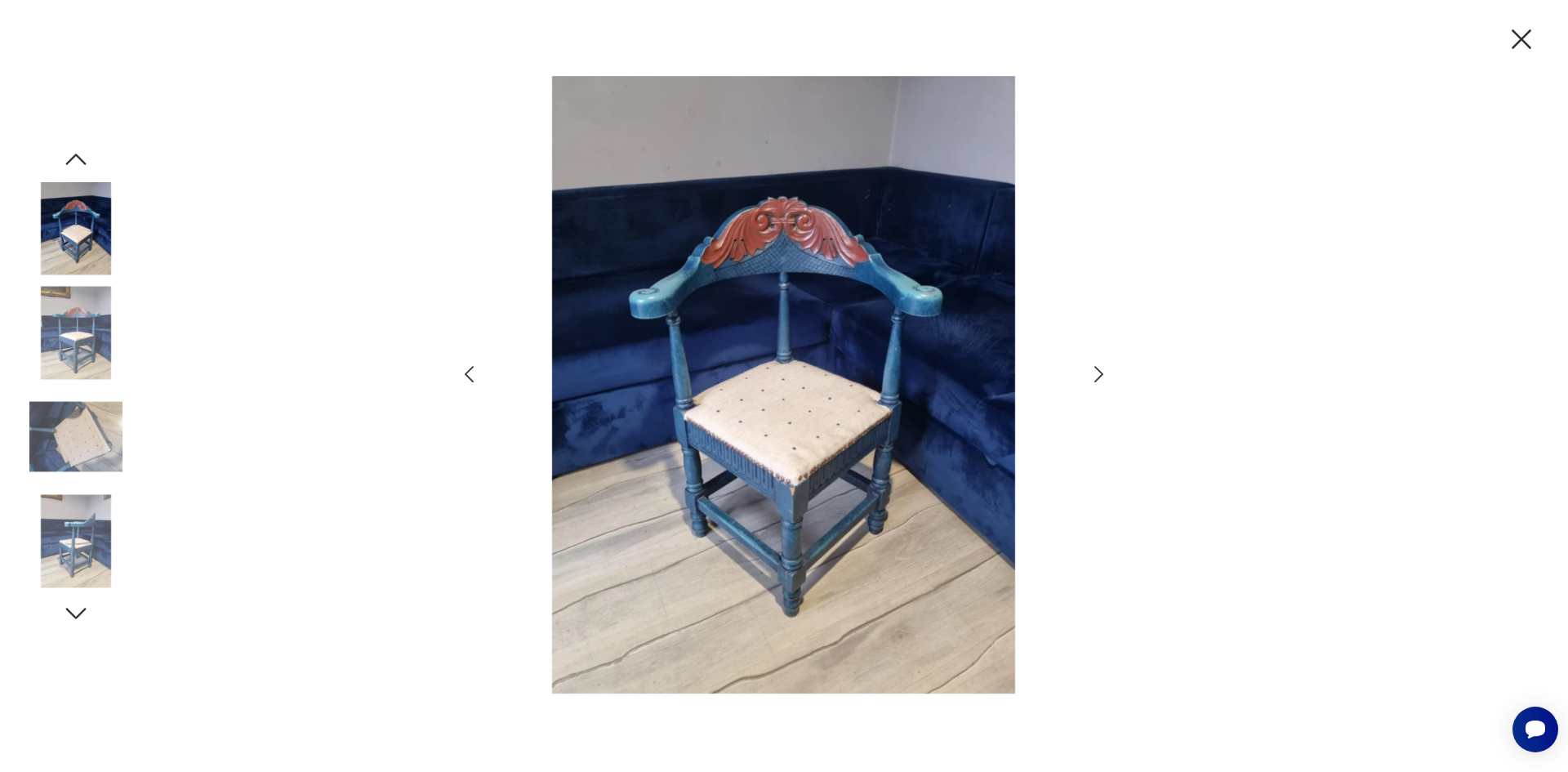
click at [1094, 365] on icon "button" at bounding box center [1098, 374] width 24 height 24
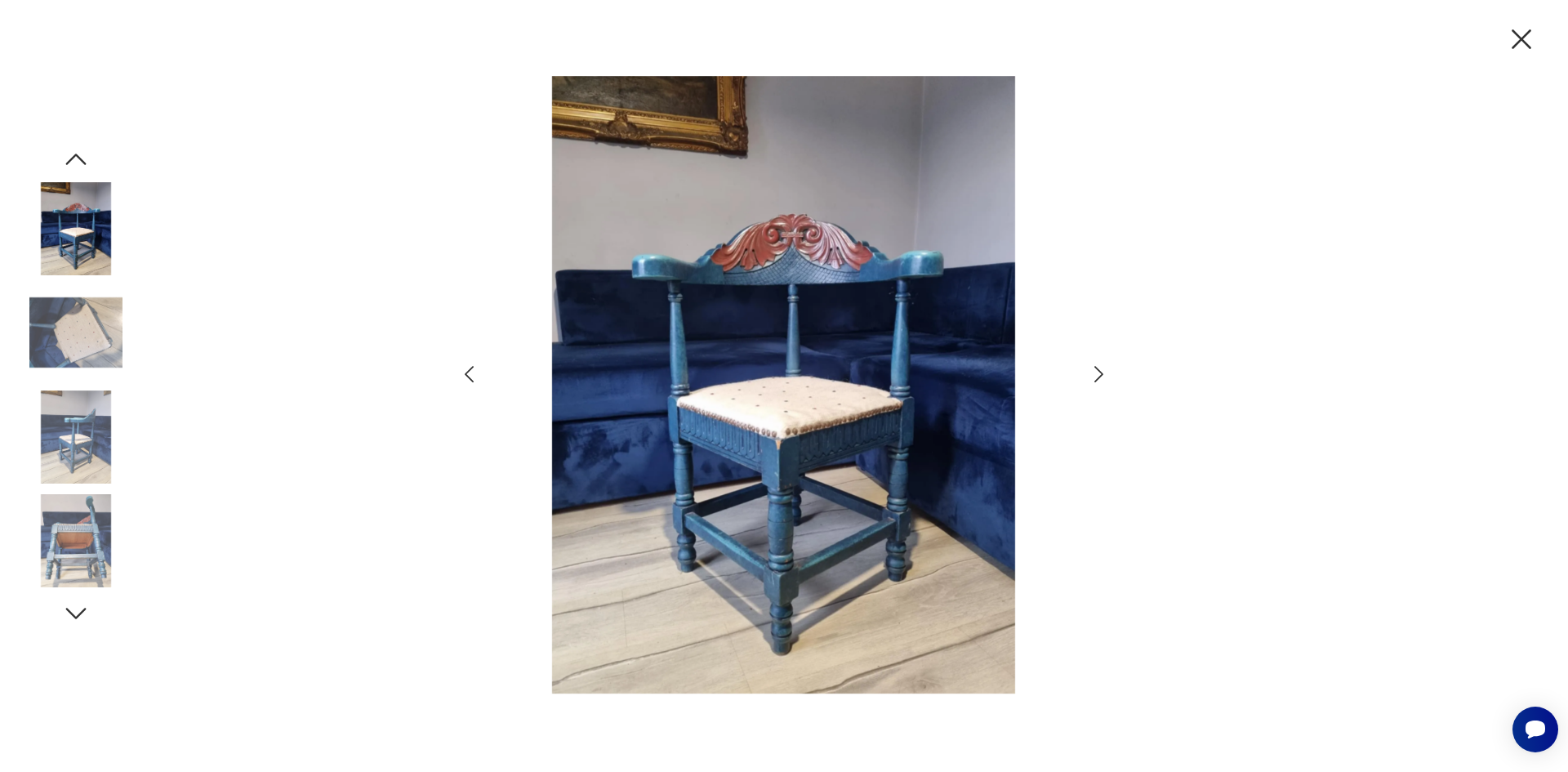
click at [1094, 365] on icon "button" at bounding box center [1098, 374] width 24 height 24
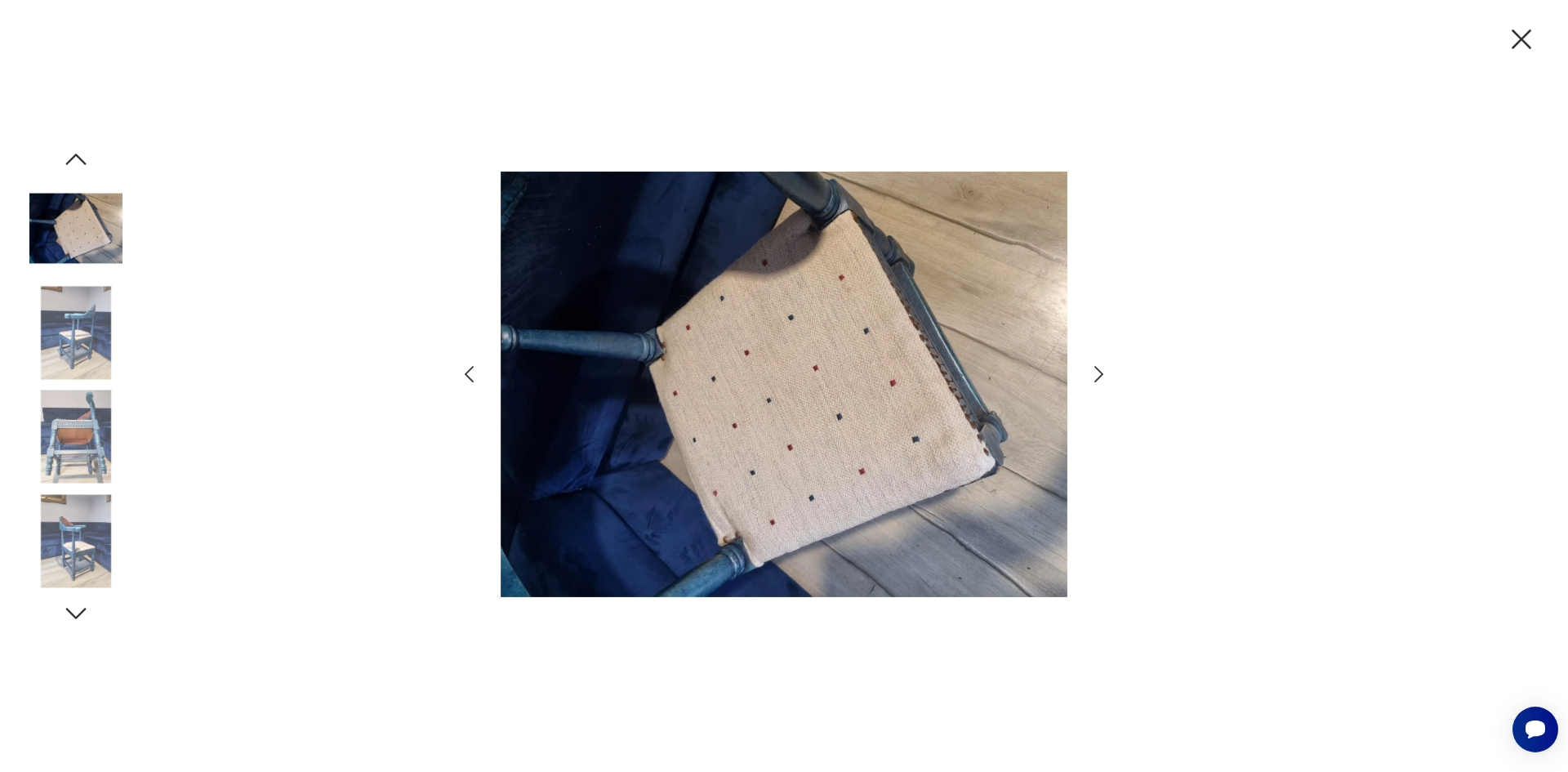
click at [1094, 365] on icon "button" at bounding box center [1098, 374] width 24 height 24
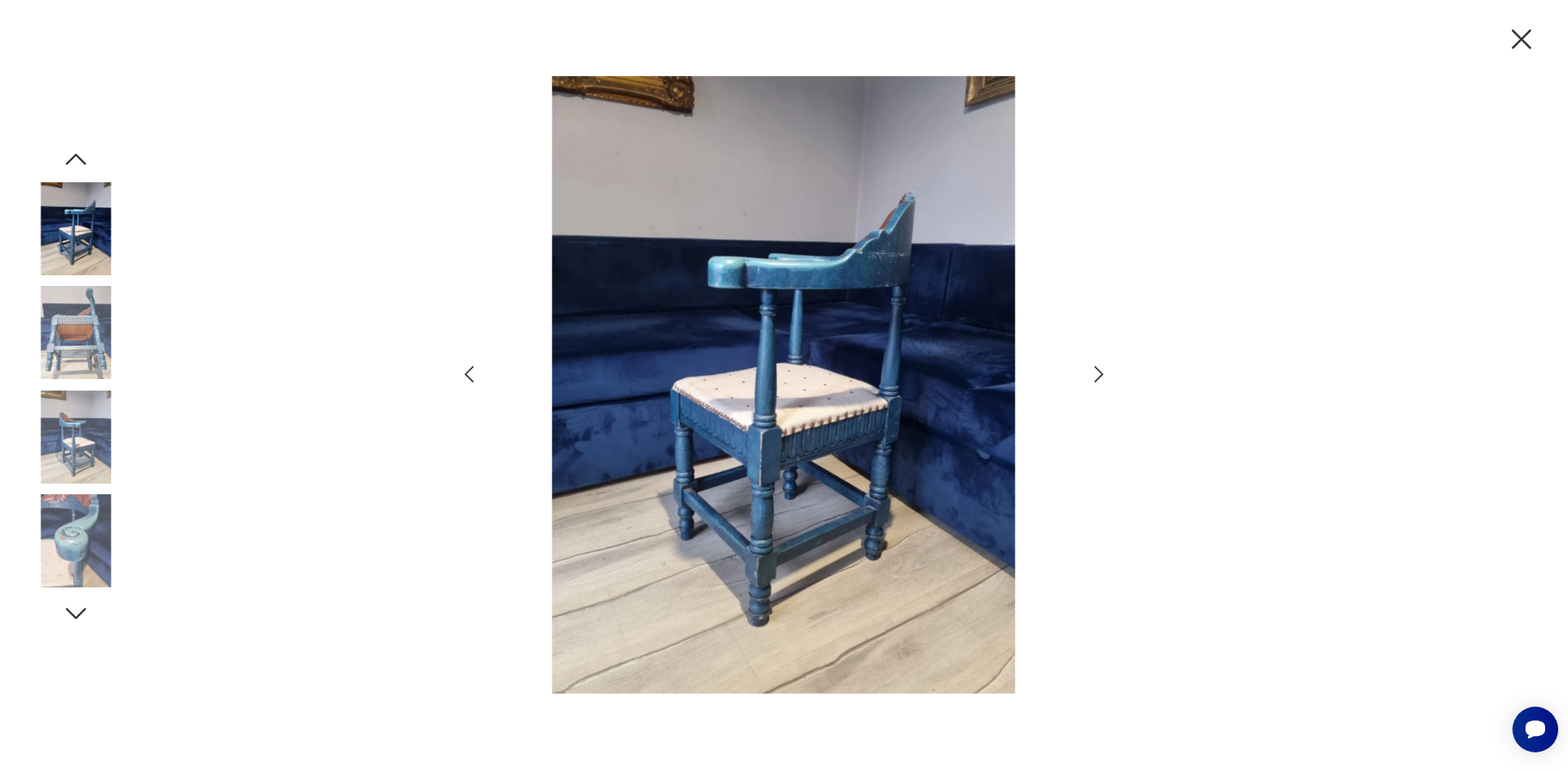
click at [1087, 362] on icon "button" at bounding box center [1098, 374] width 24 height 24
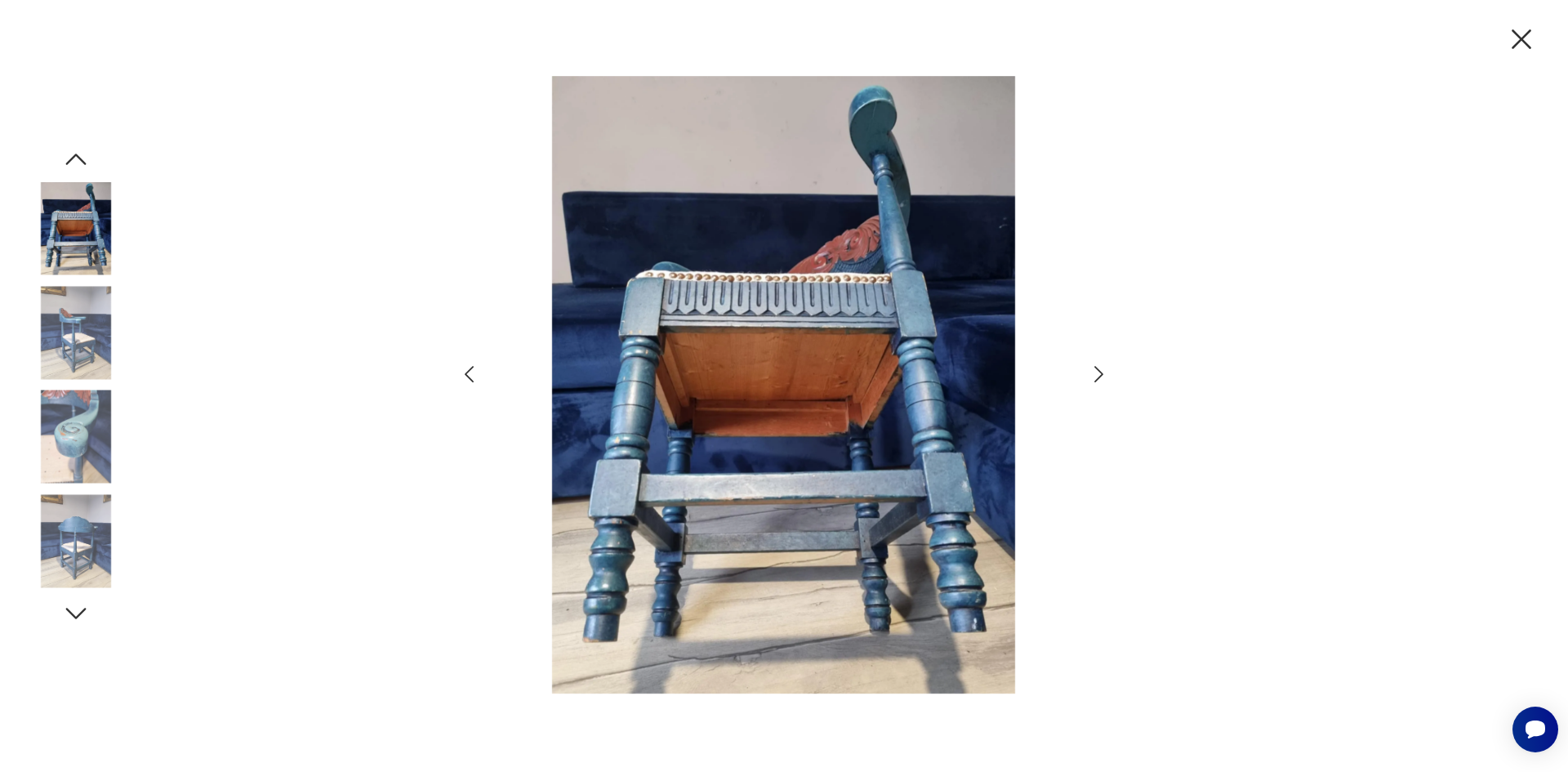
click at [1100, 367] on icon "button" at bounding box center [1098, 374] width 24 height 24
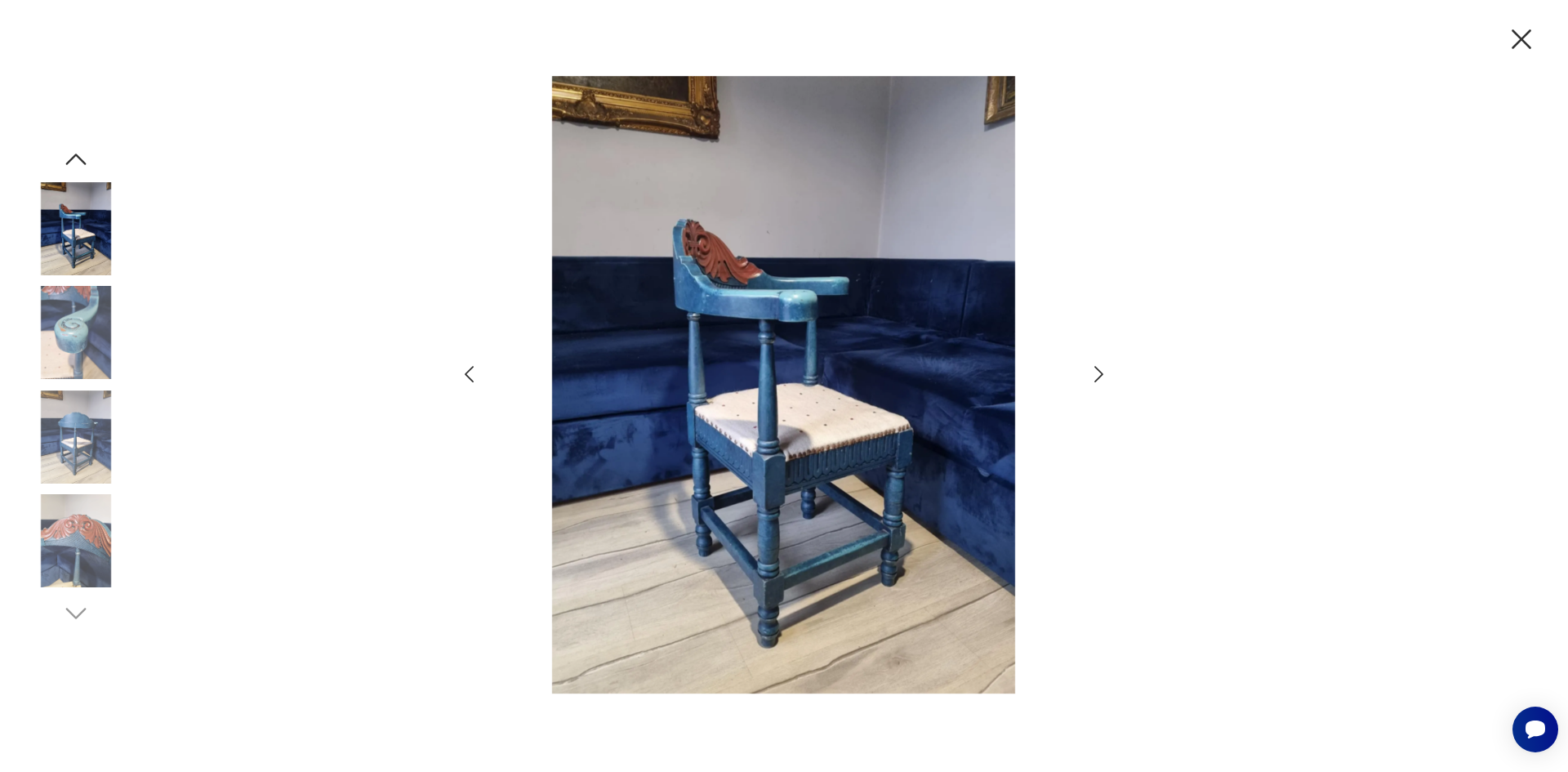
click at [1078, 354] on div at bounding box center [784, 386] width 654 height 620
click at [1072, 349] on div at bounding box center [784, 386] width 654 height 620
click at [1088, 376] on icon "button" at bounding box center [1098, 374] width 24 height 24
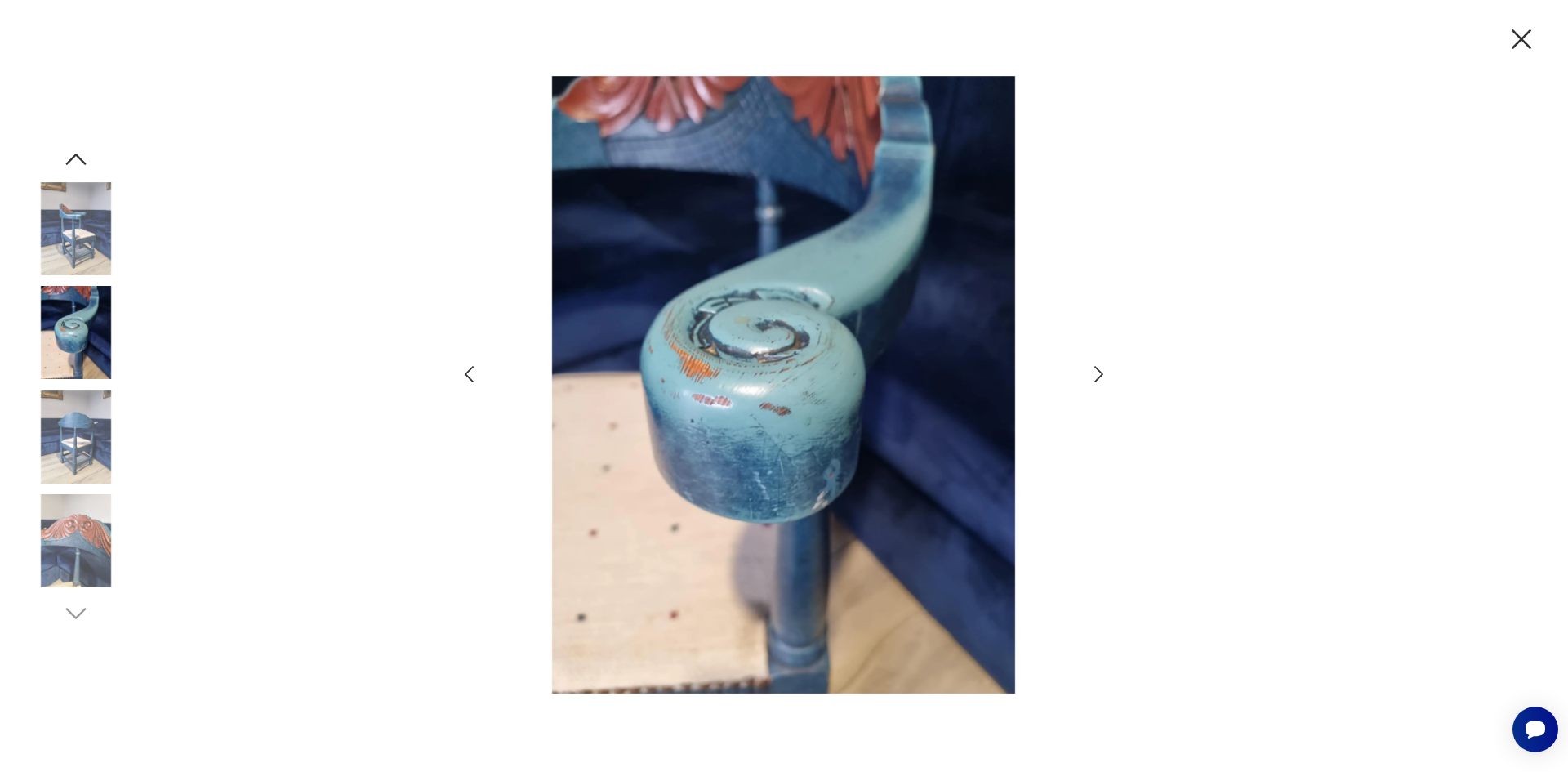
click at [468, 374] on icon "button" at bounding box center [469, 374] width 24 height 24
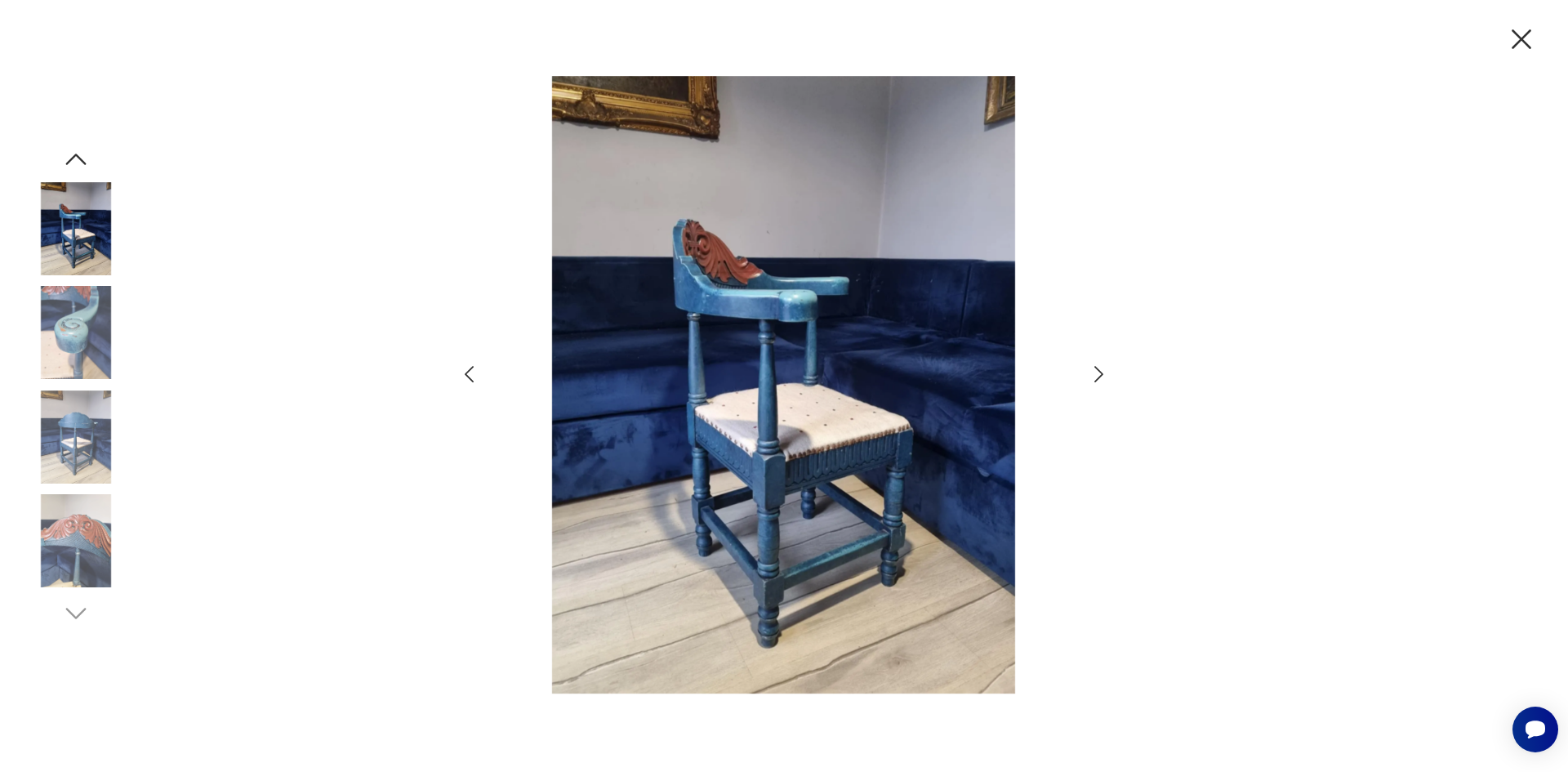
click at [70, 432] on img at bounding box center [76, 437] width 93 height 93
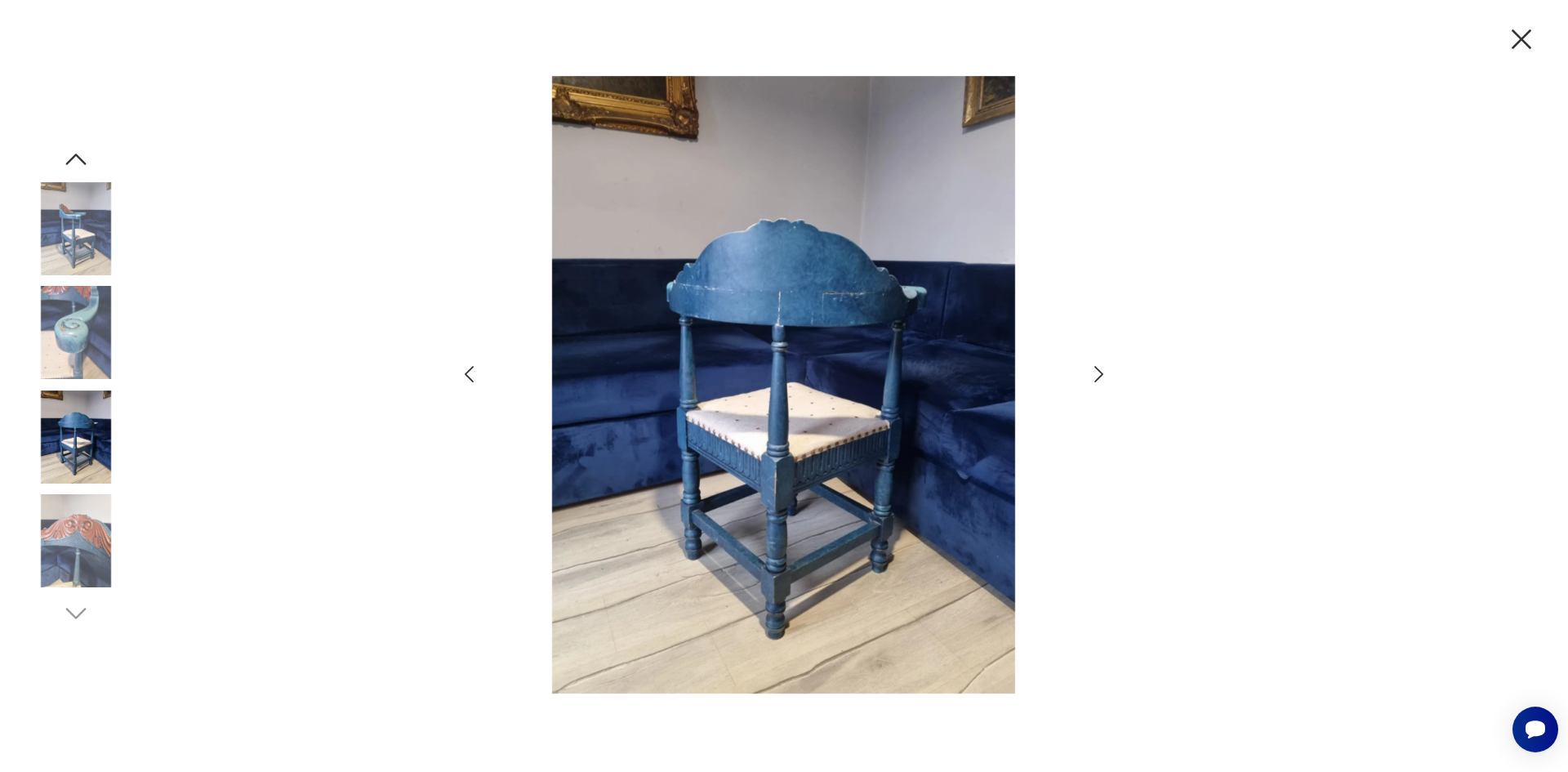
click at [64, 497] on img at bounding box center [76, 541] width 93 height 93
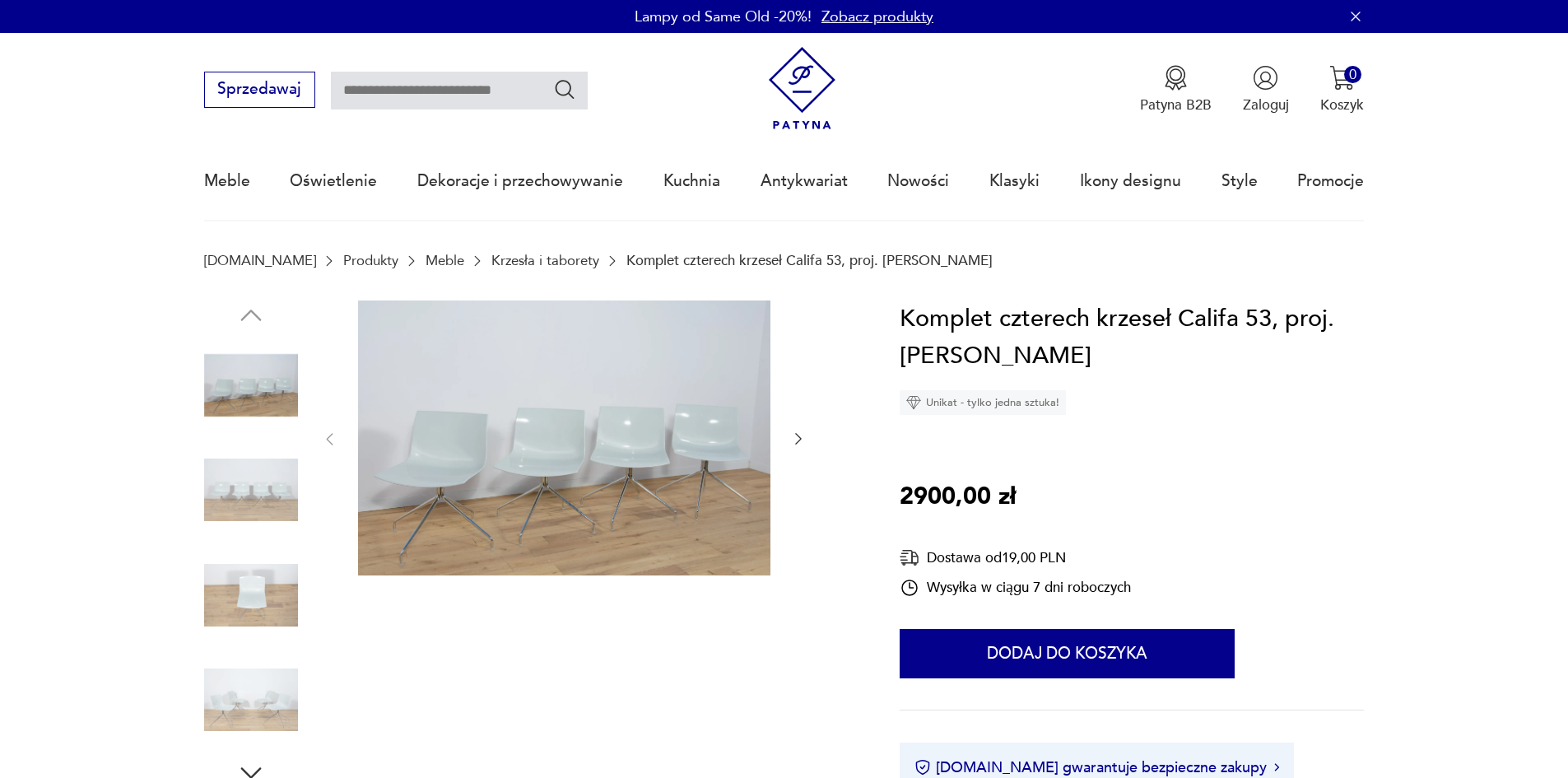
click at [848, 365] on div at bounding box center [529, 544] width 648 height 487
click at [593, 408] on img at bounding box center [564, 438] width 412 height 275
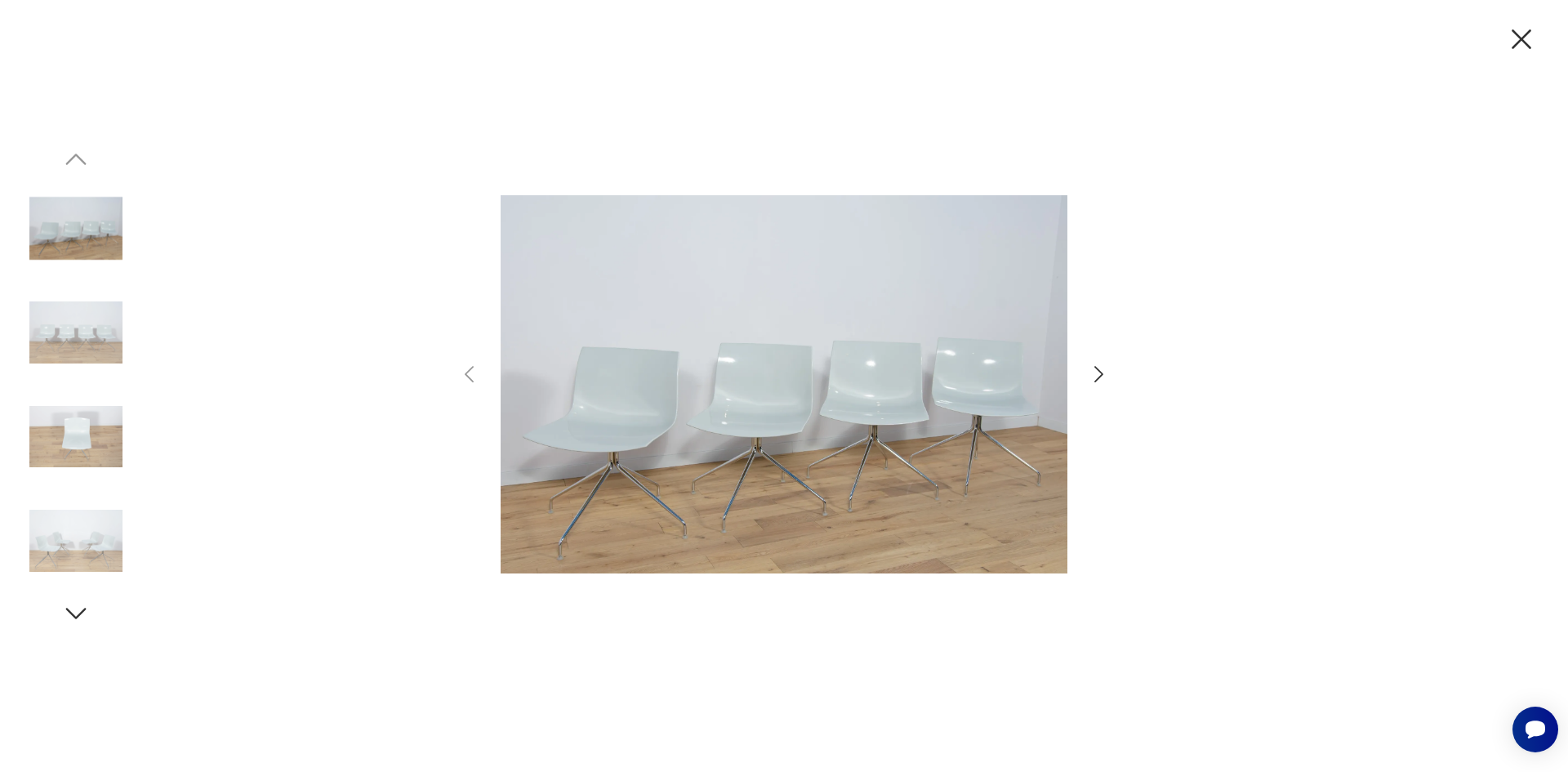
click at [68, 322] on img at bounding box center [76, 332] width 93 height 93
click at [65, 343] on img at bounding box center [76, 332] width 93 height 93
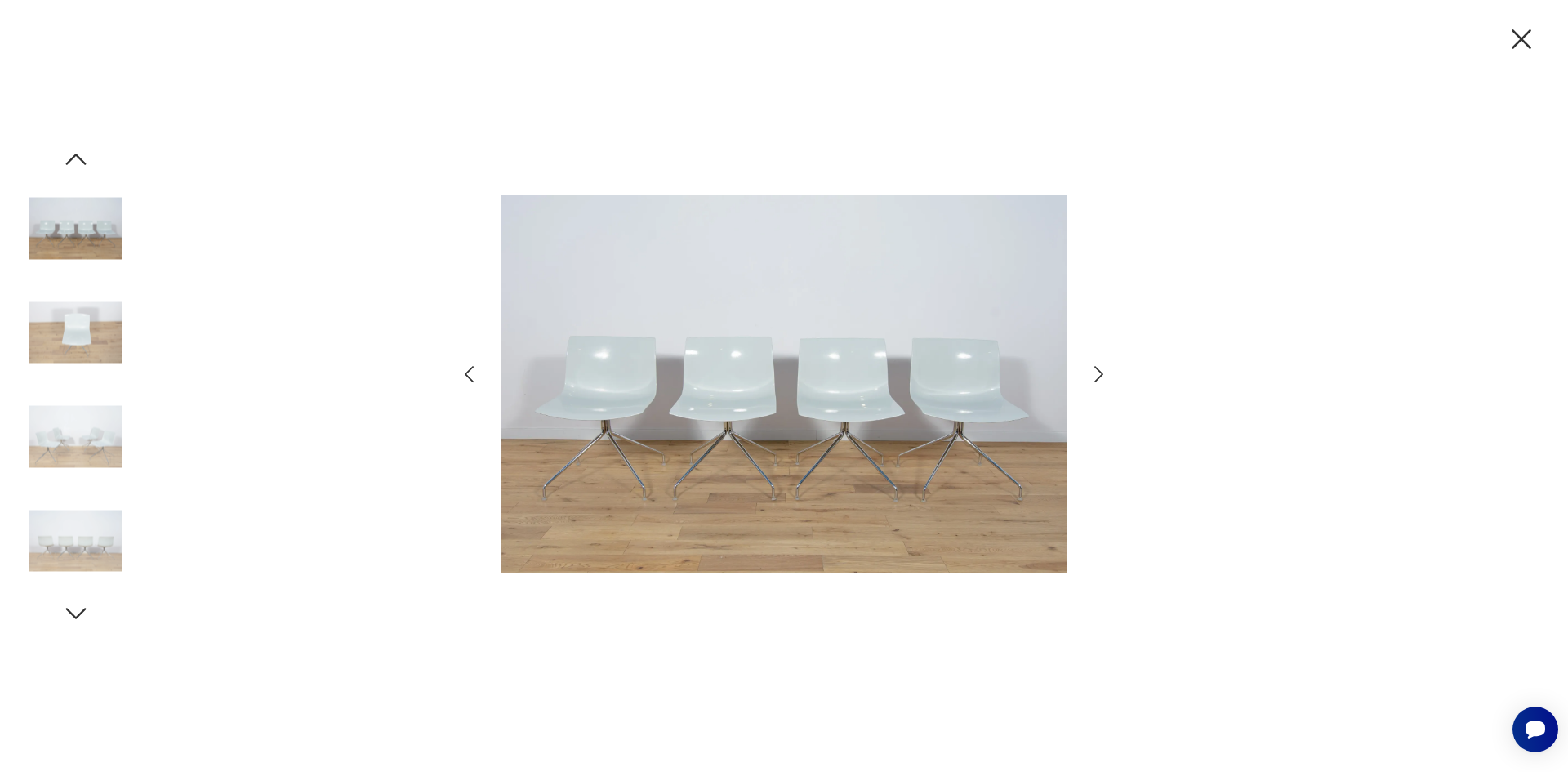
click at [66, 343] on img at bounding box center [76, 332] width 93 height 93
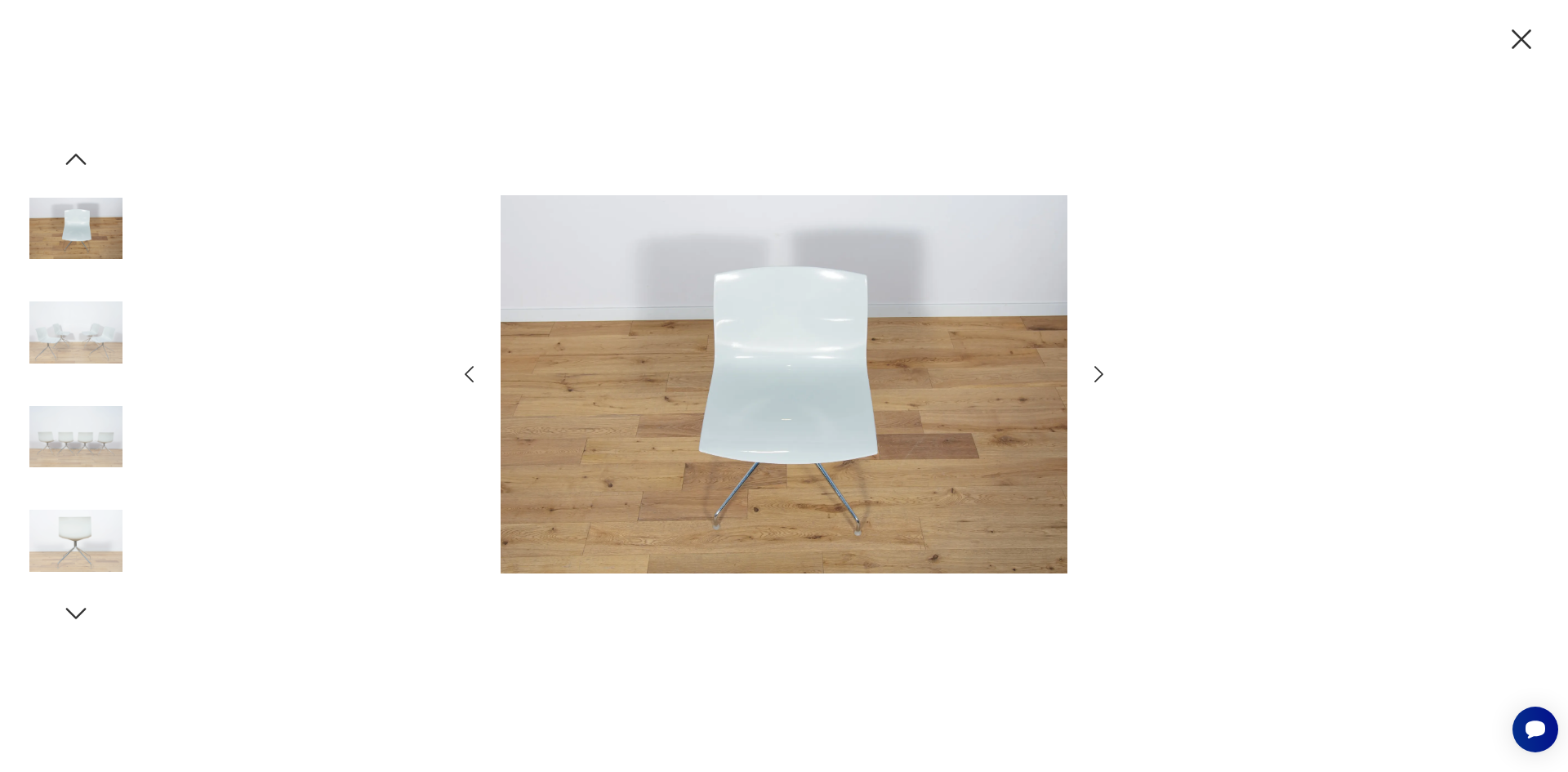
click at [78, 342] on img at bounding box center [76, 332] width 93 height 93
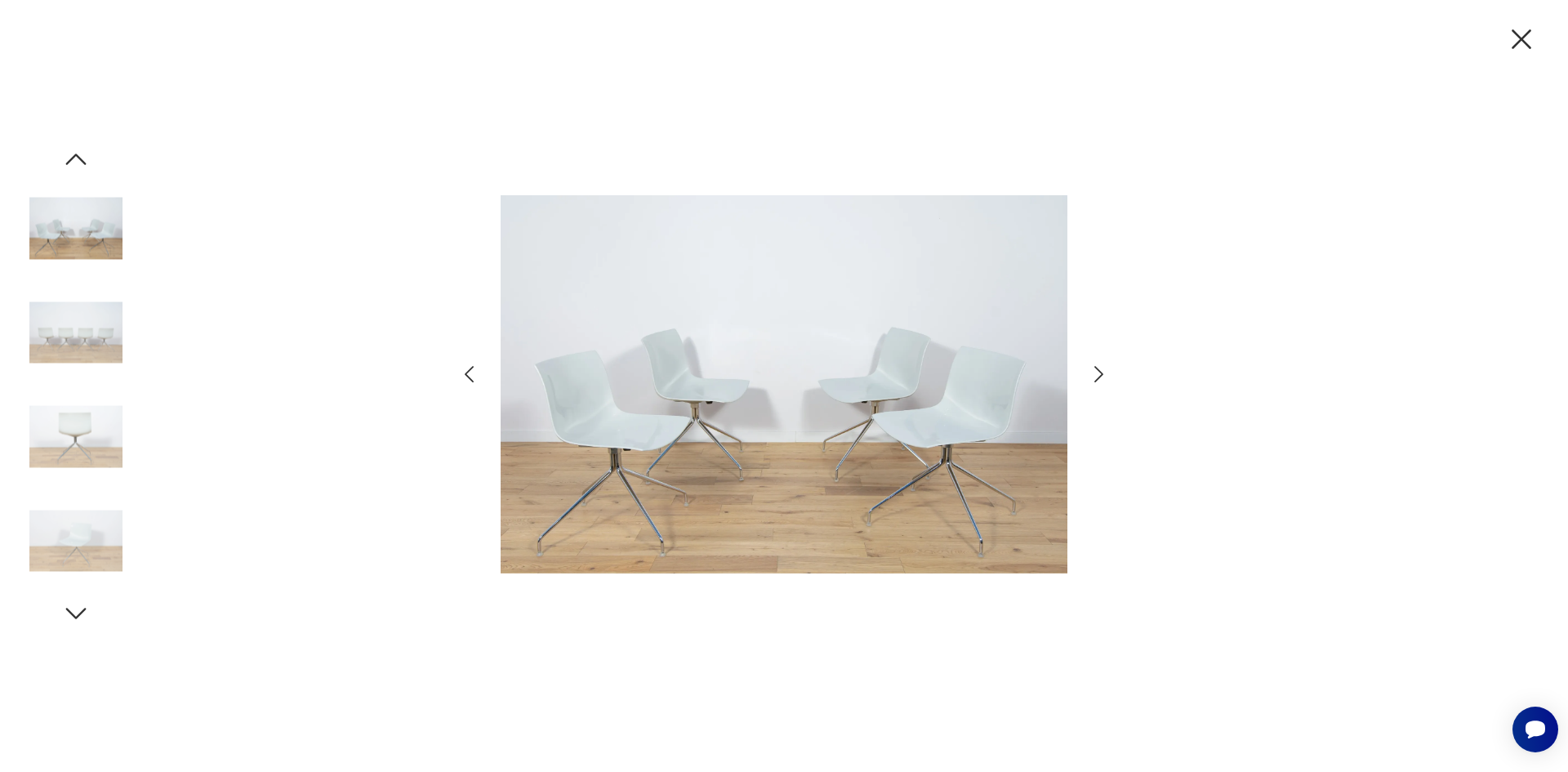
click at [83, 334] on img at bounding box center [76, 332] width 93 height 93
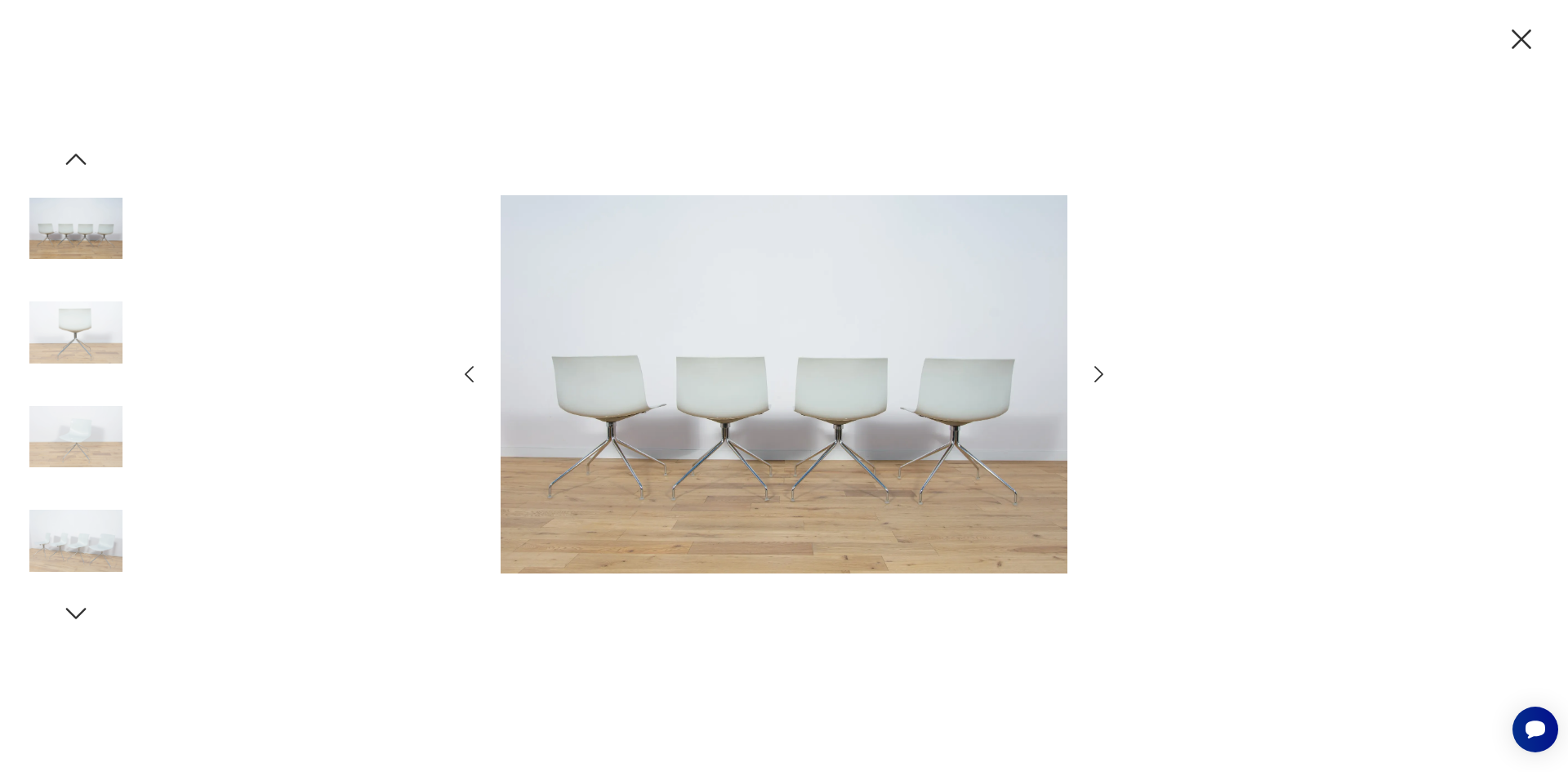
click at [83, 334] on img at bounding box center [76, 332] width 93 height 93
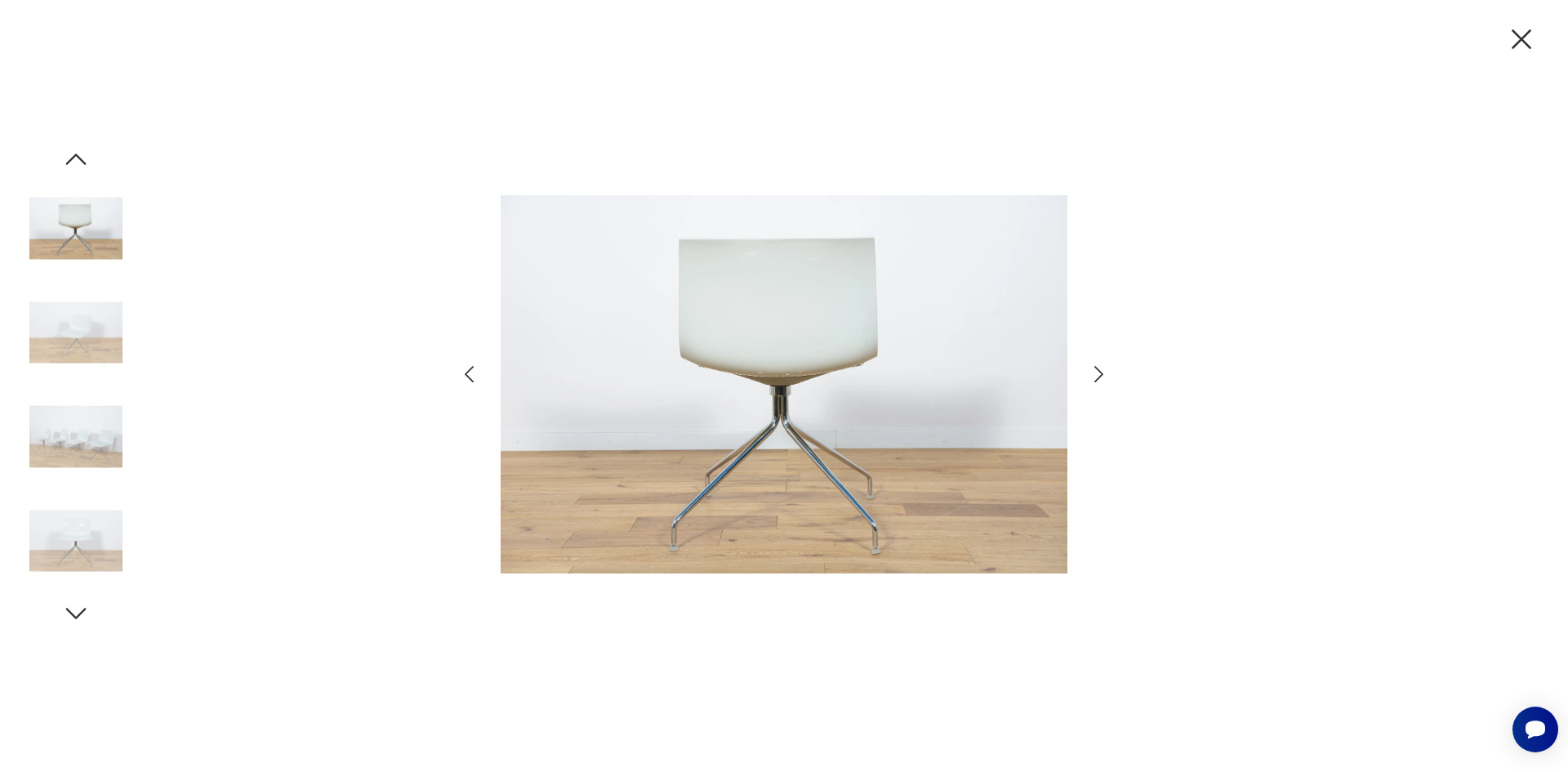
click at [90, 360] on img at bounding box center [76, 332] width 93 height 93
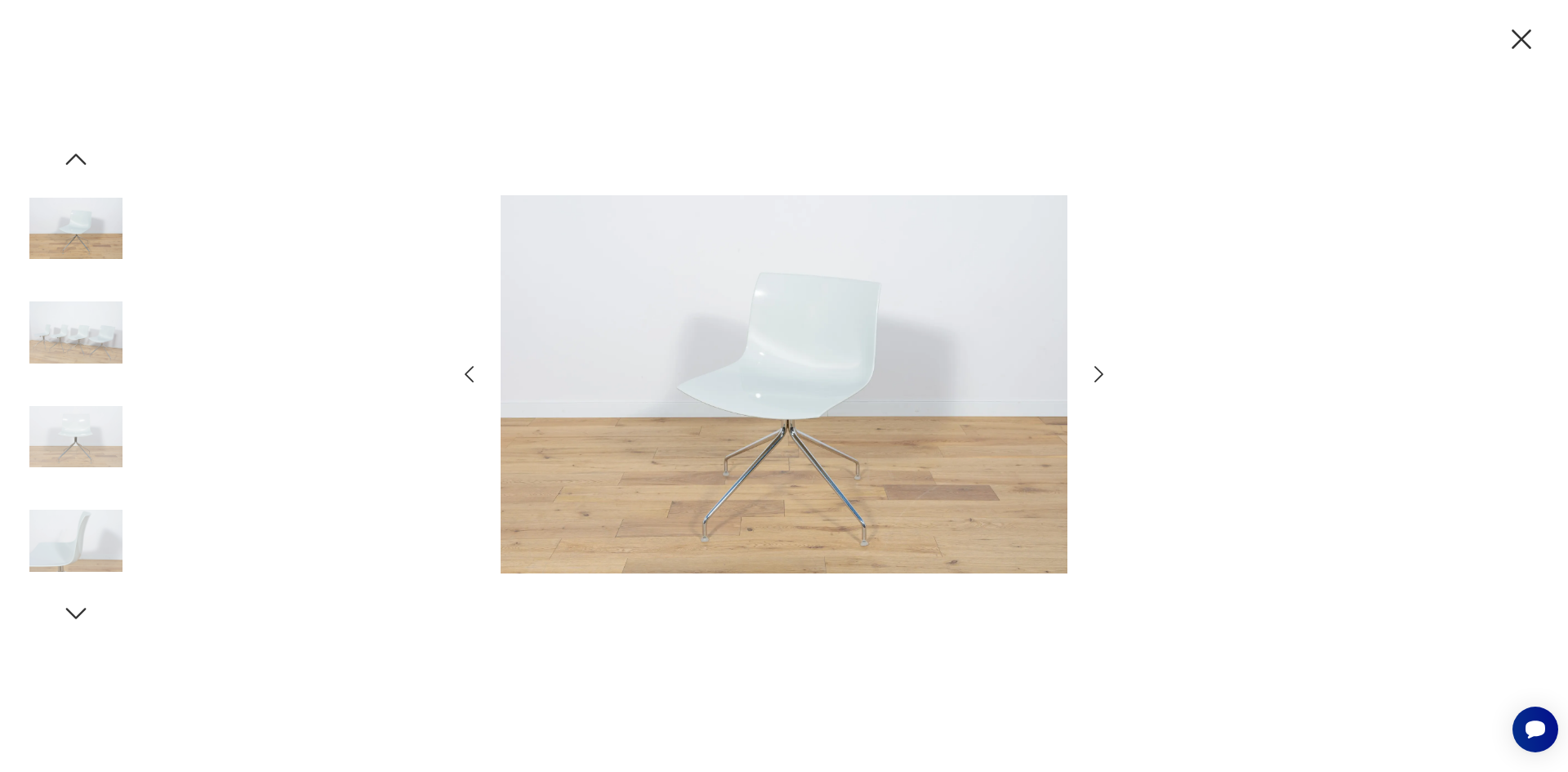
click at [83, 375] on img at bounding box center [76, 332] width 93 height 93
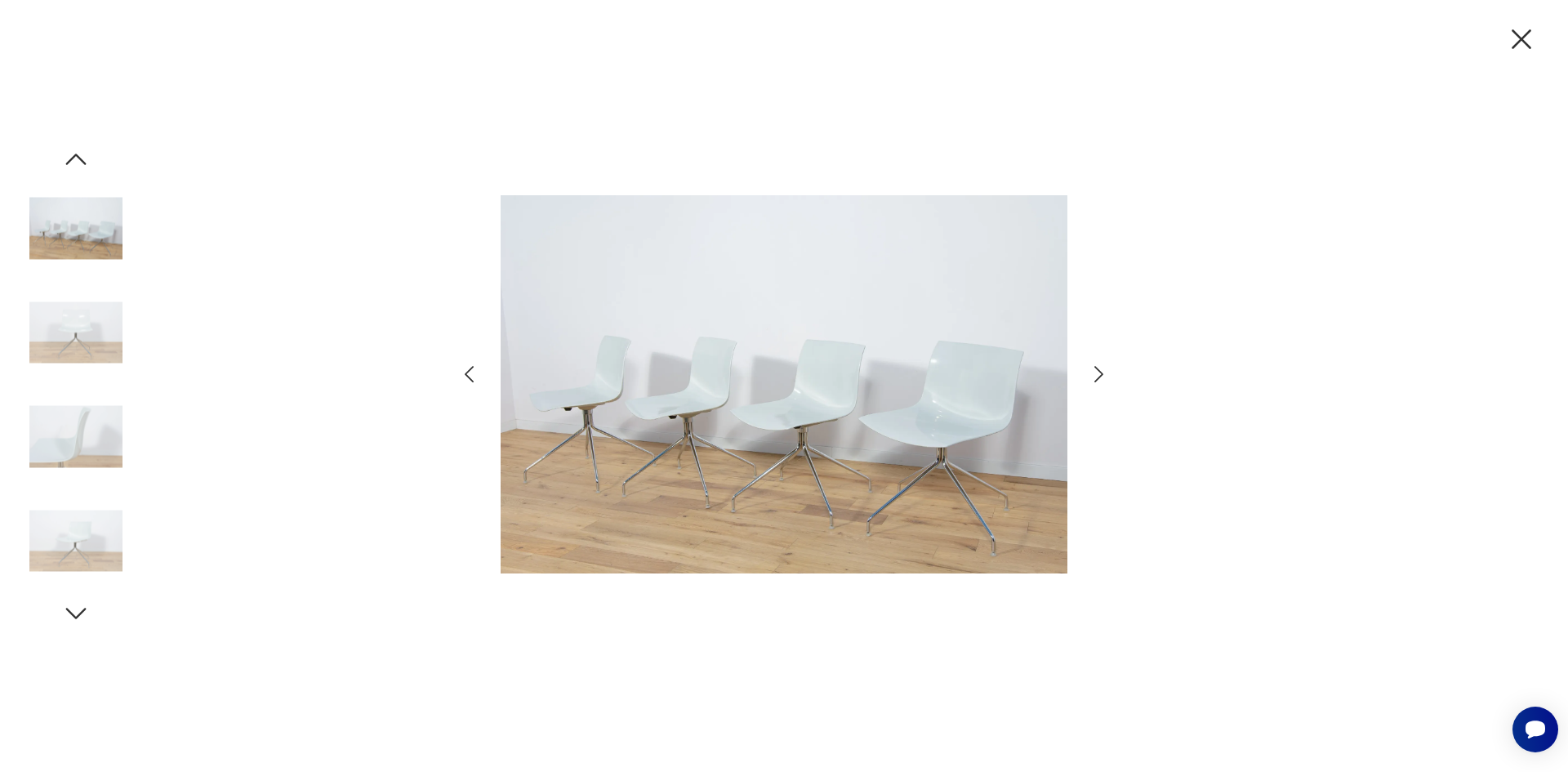
click at [1518, 34] on icon "button" at bounding box center [1522, 39] width 20 height 20
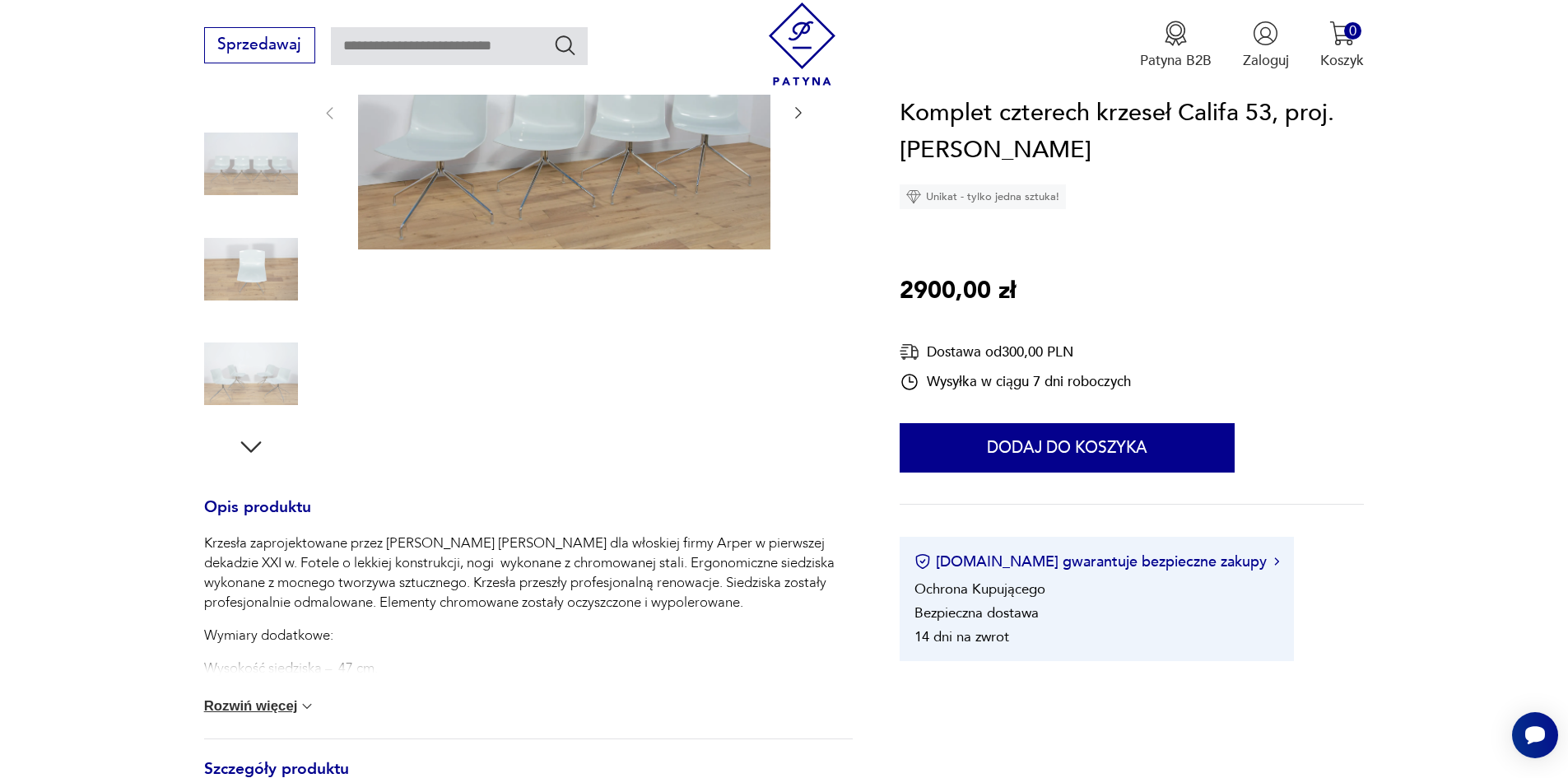
scroll to position [329, 0]
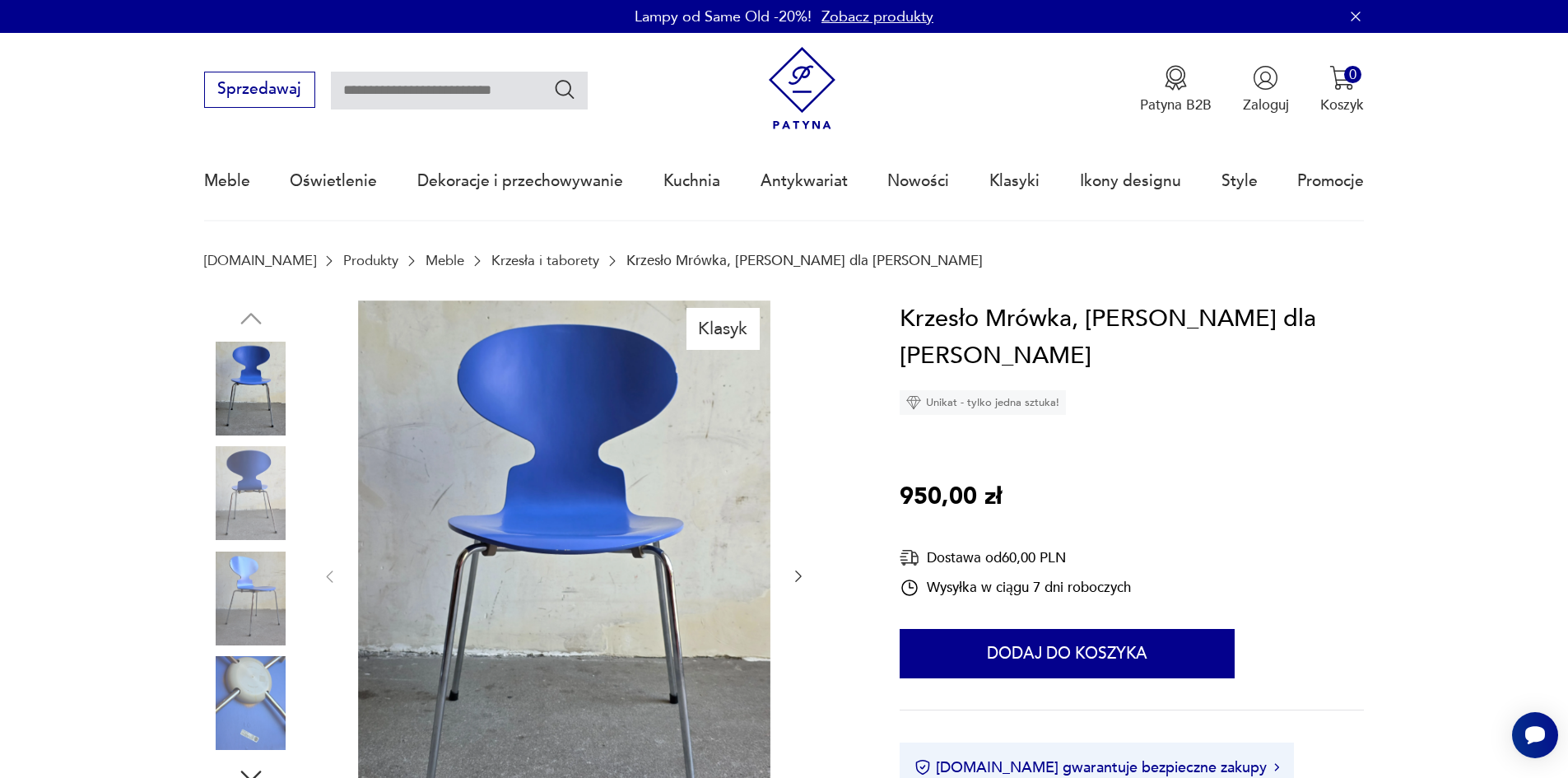
click at [264, 493] on img at bounding box center [251, 493] width 94 height 94
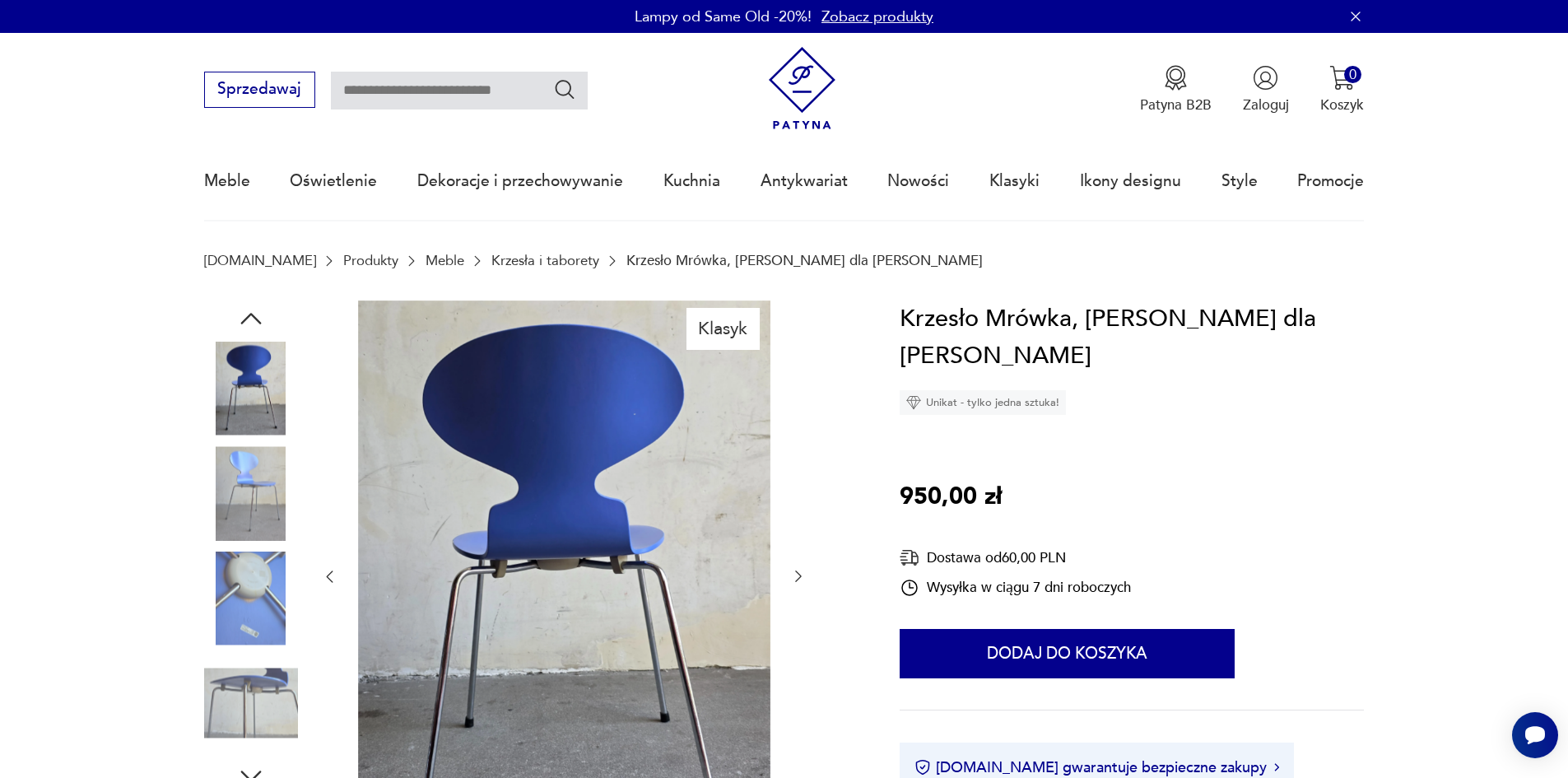
click at [245, 475] on img at bounding box center [251, 493] width 94 height 94
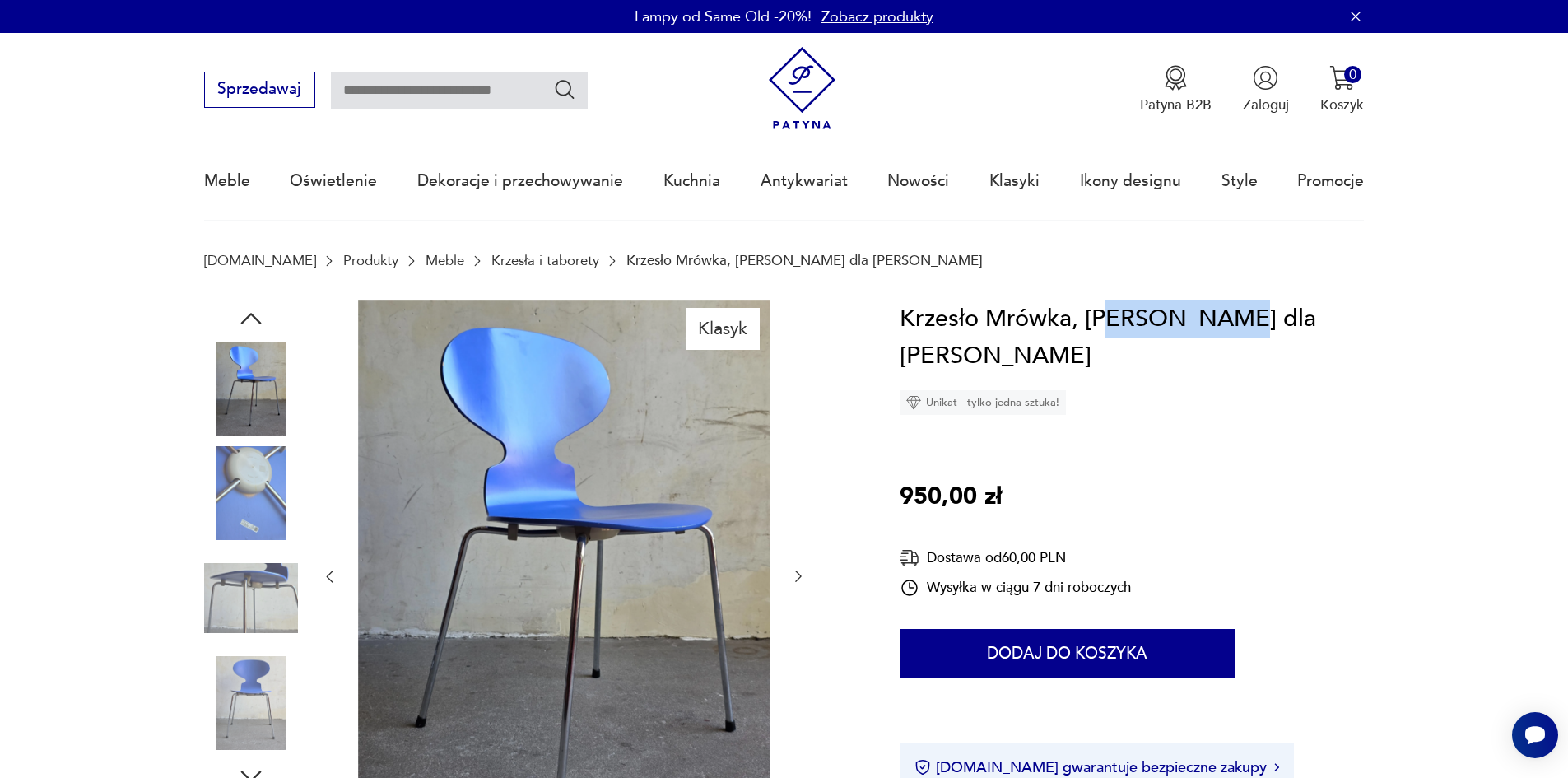
drag, startPoint x: 1110, startPoint y: 316, endPoint x: 1227, endPoint y: 309, distance: 117.2
click at [1227, 309] on h1 "Krzesło Mrówka, [PERSON_NAME] dla [PERSON_NAME]" at bounding box center [1132, 337] width 465 height 75
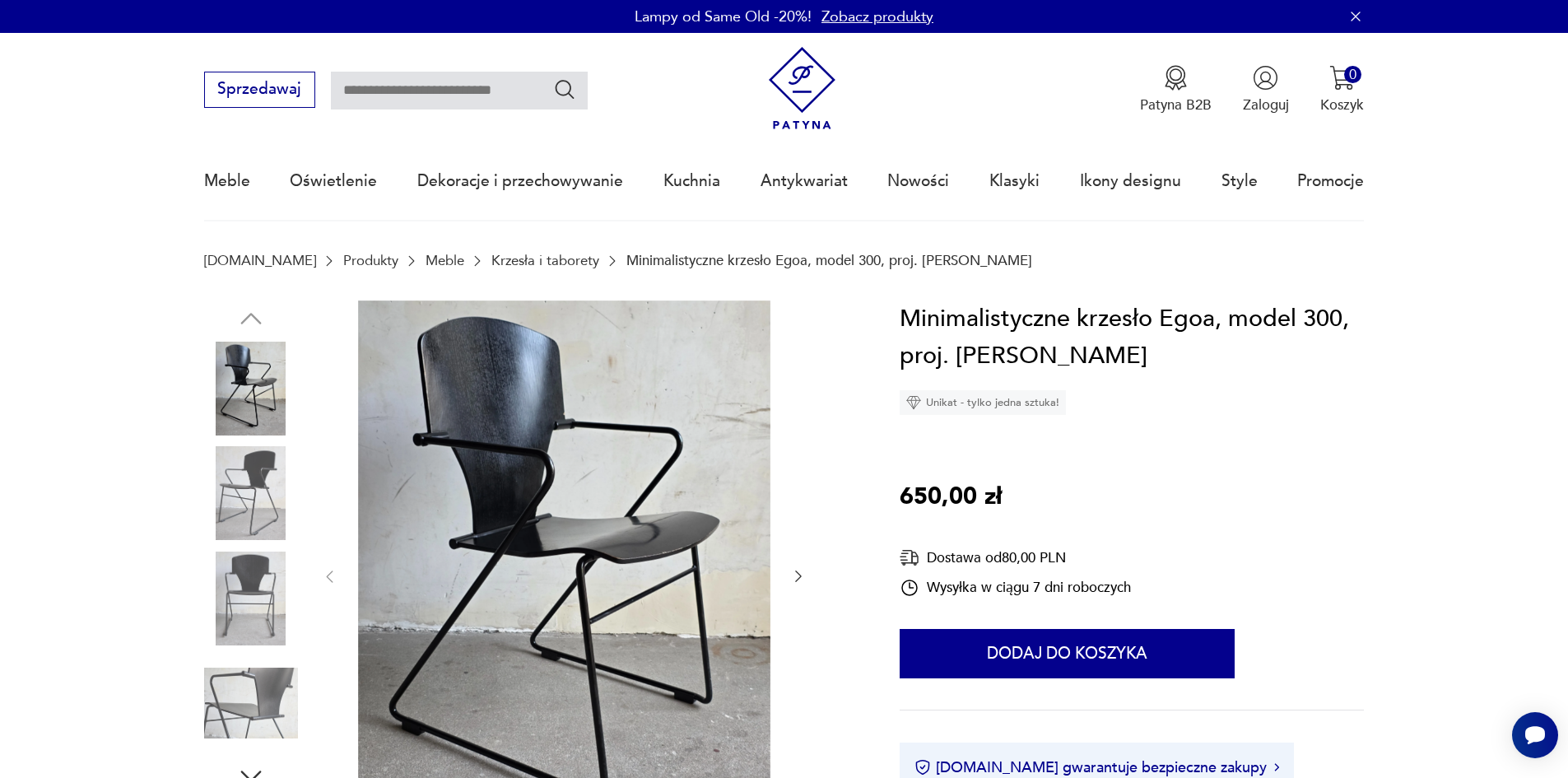
click at [263, 523] on img at bounding box center [251, 493] width 94 height 94
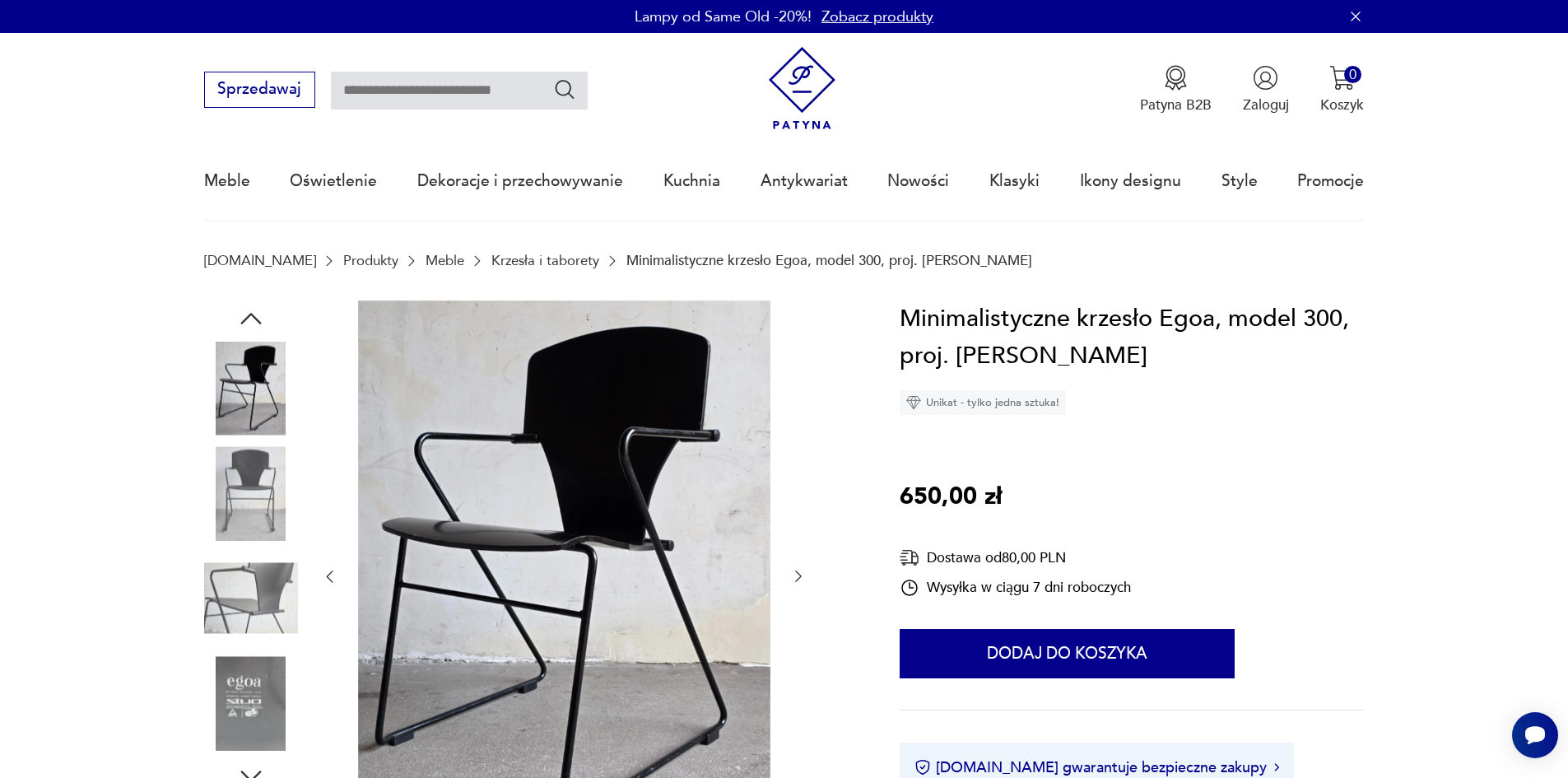
click at [263, 547] on div at bounding box center [251, 442] width 94 height 411
click at [260, 583] on img at bounding box center [251, 598] width 94 height 94
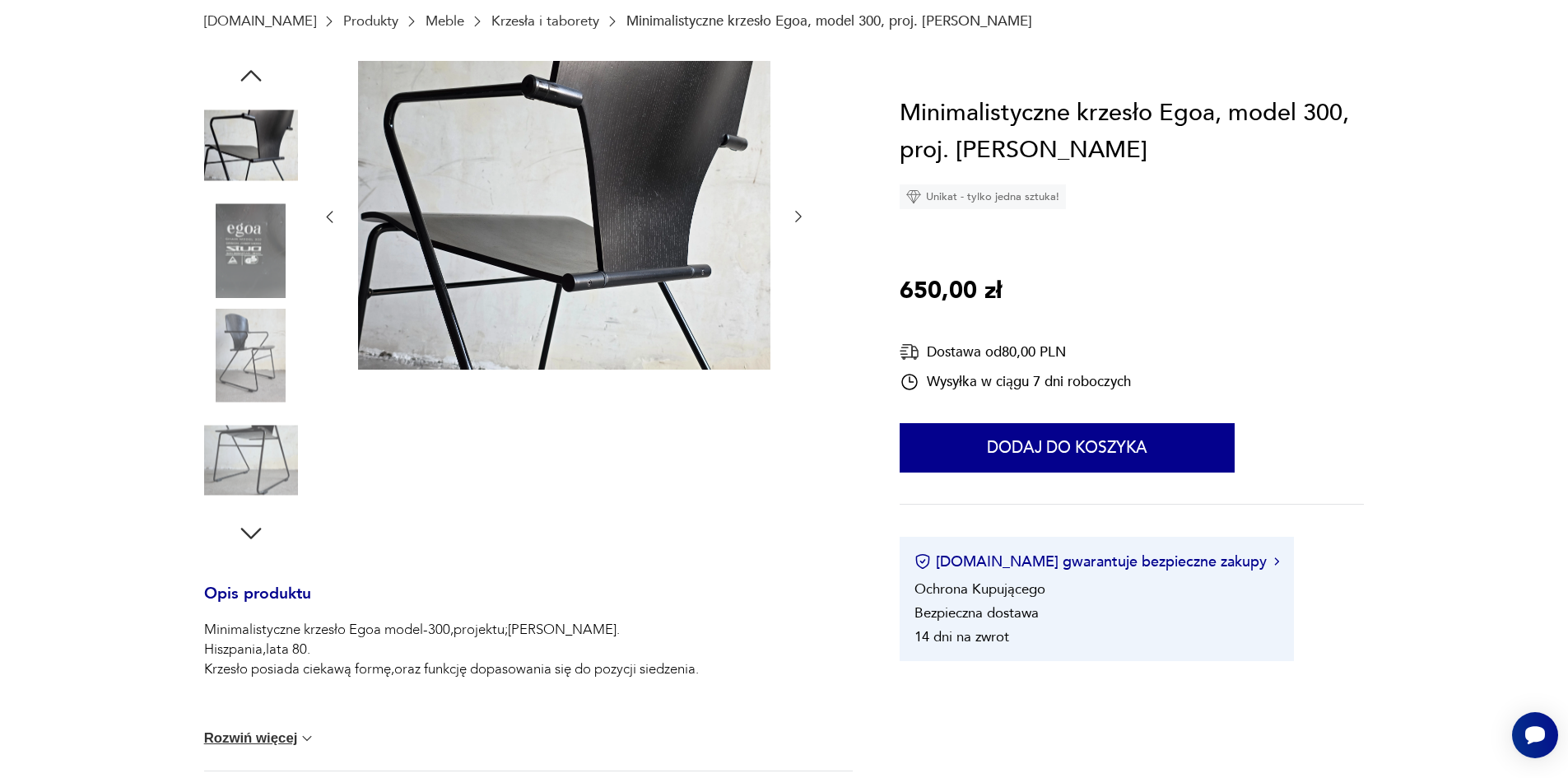
scroll to position [247, 0]
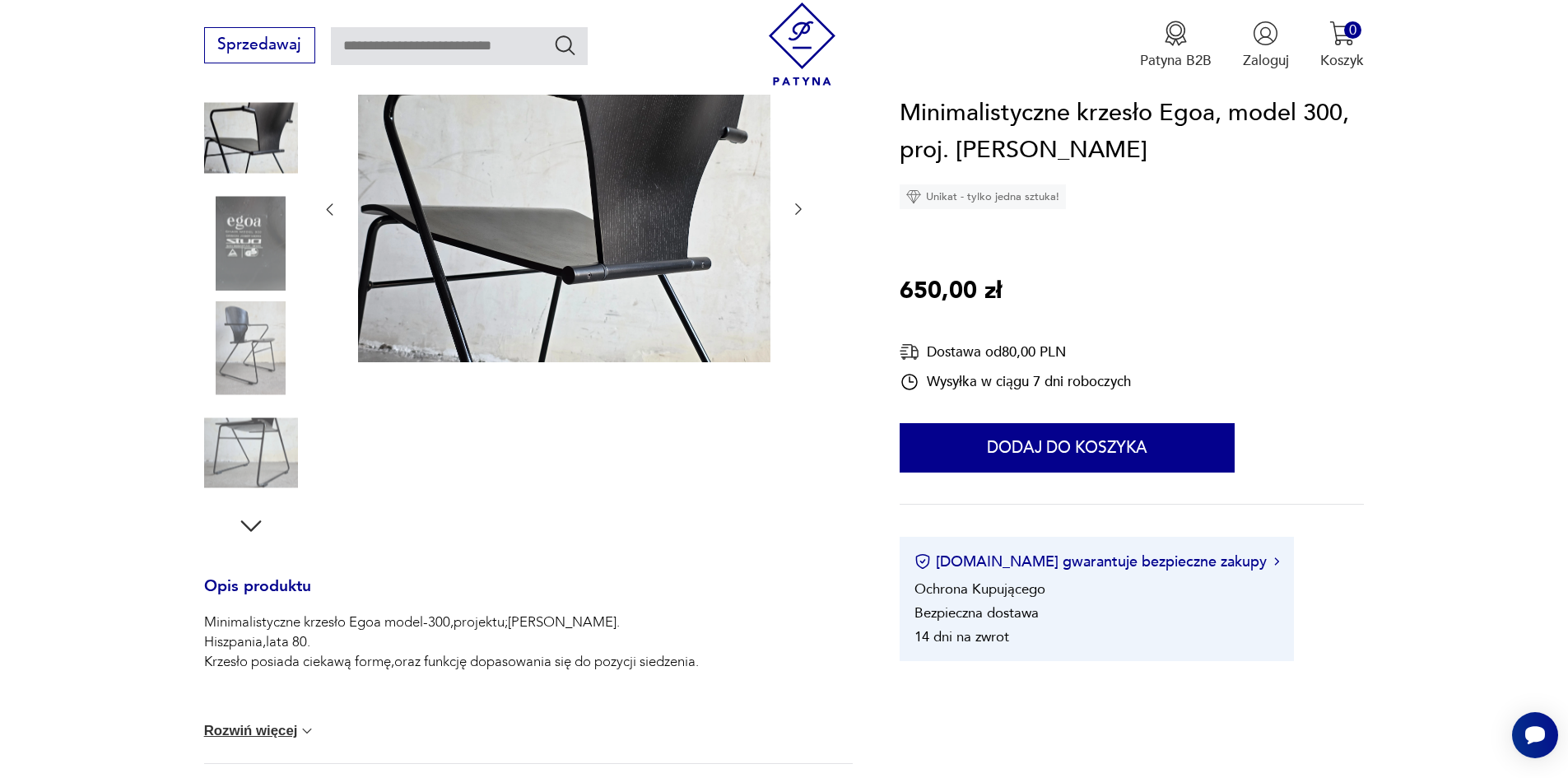
click at [251, 363] on img at bounding box center [251, 348] width 94 height 94
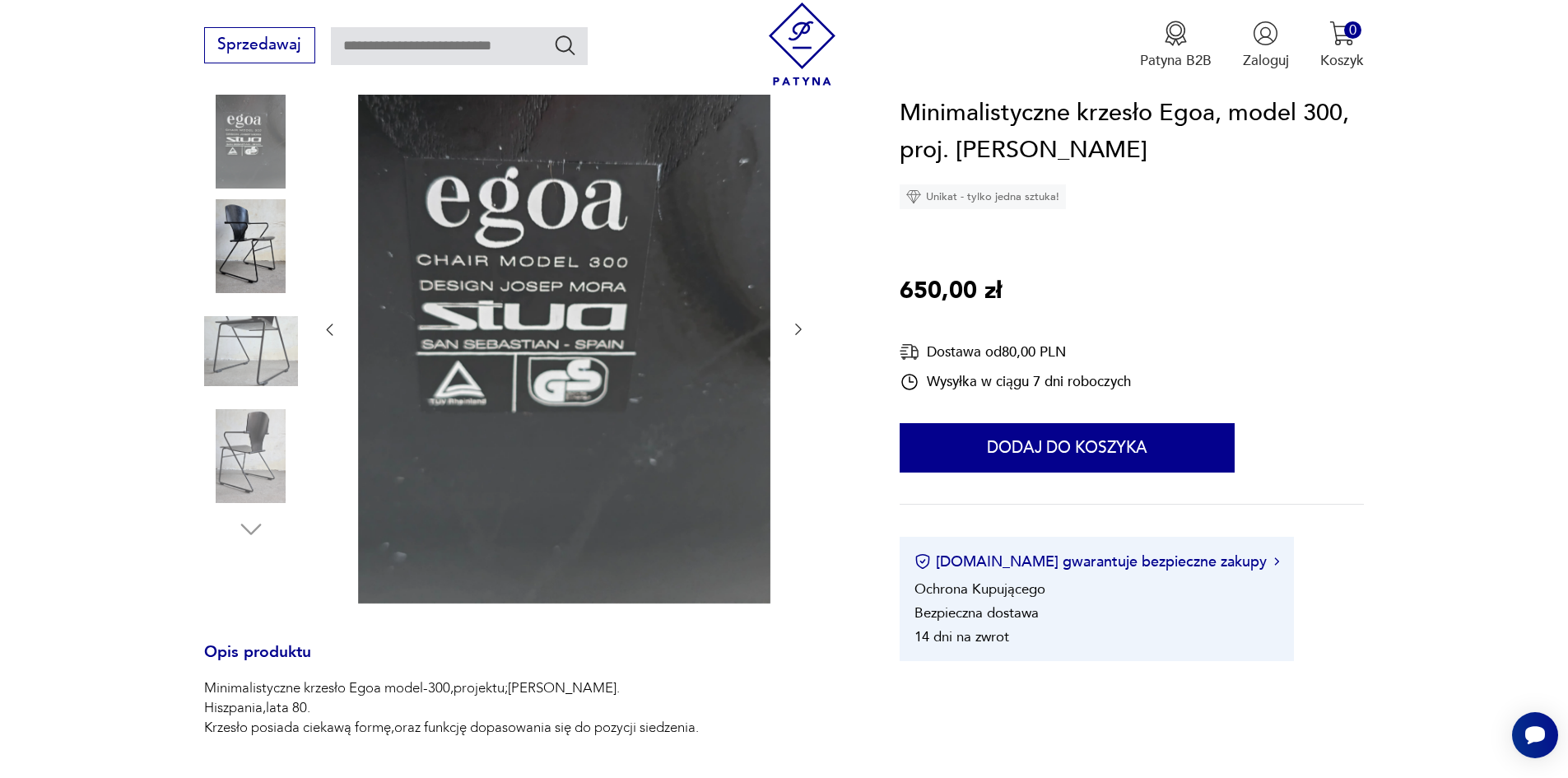
click at [250, 376] on img at bounding box center [251, 352] width 94 height 94
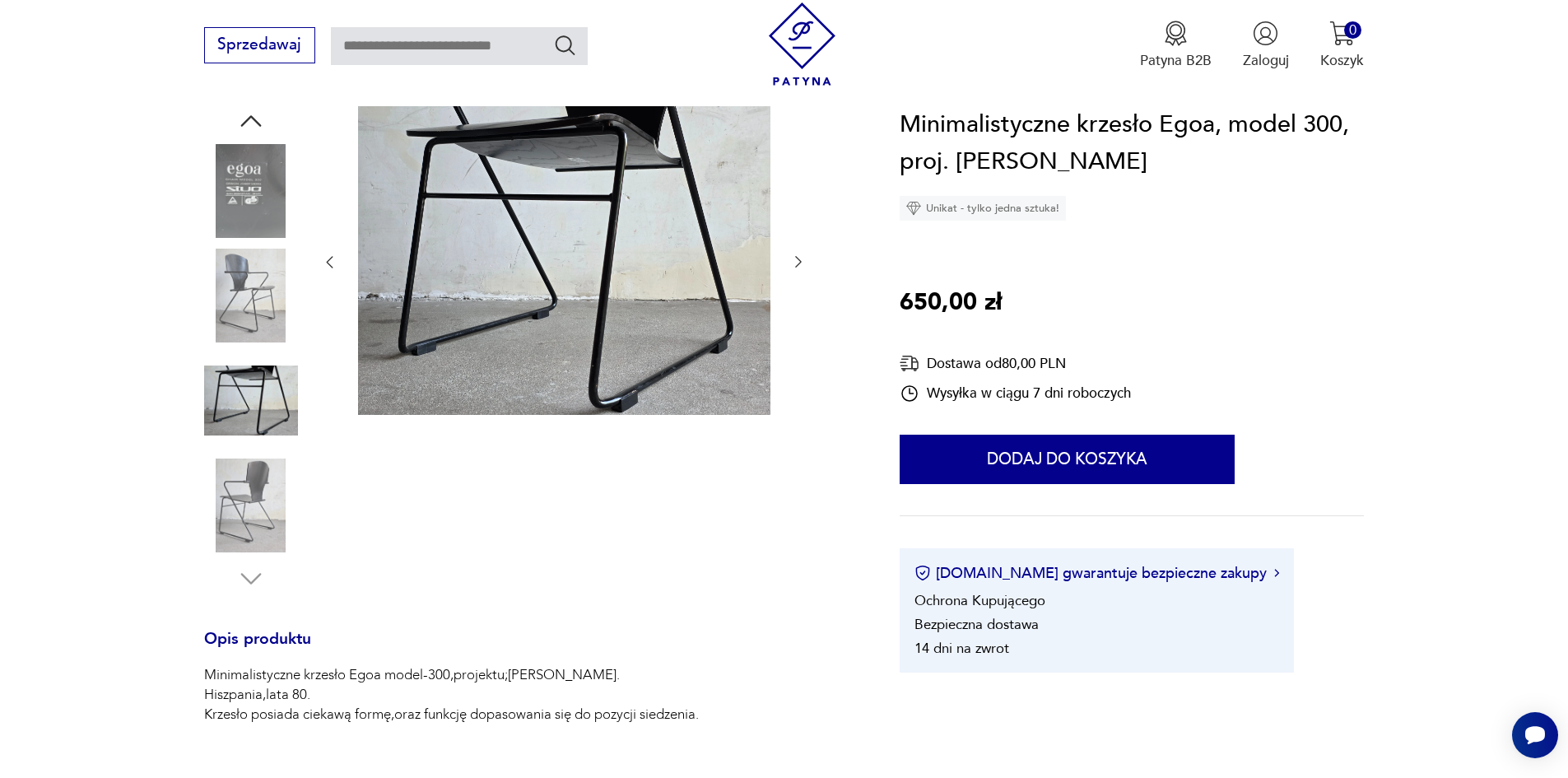
scroll to position [82, 0]
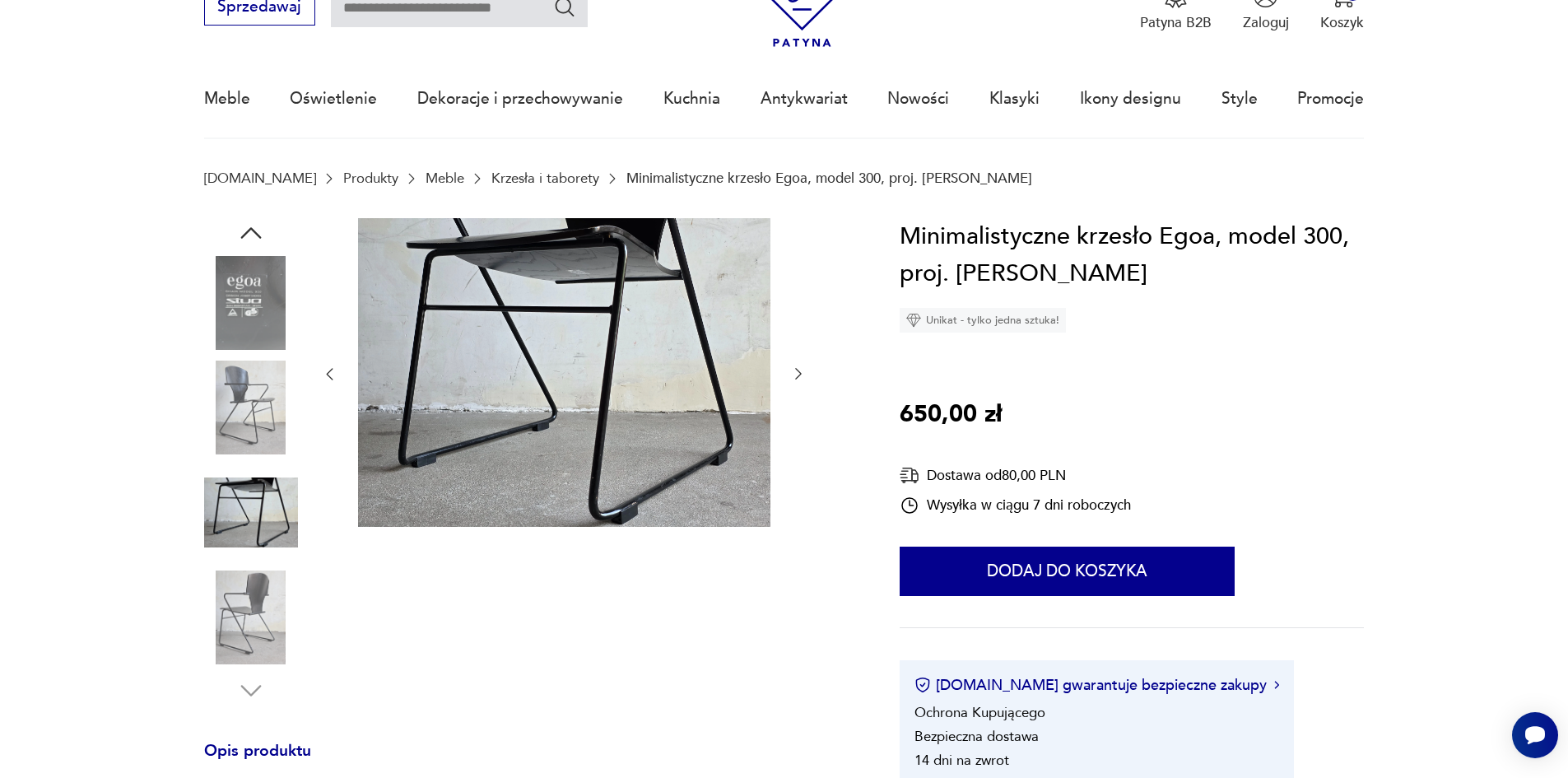
click at [282, 605] on img at bounding box center [251, 617] width 94 height 94
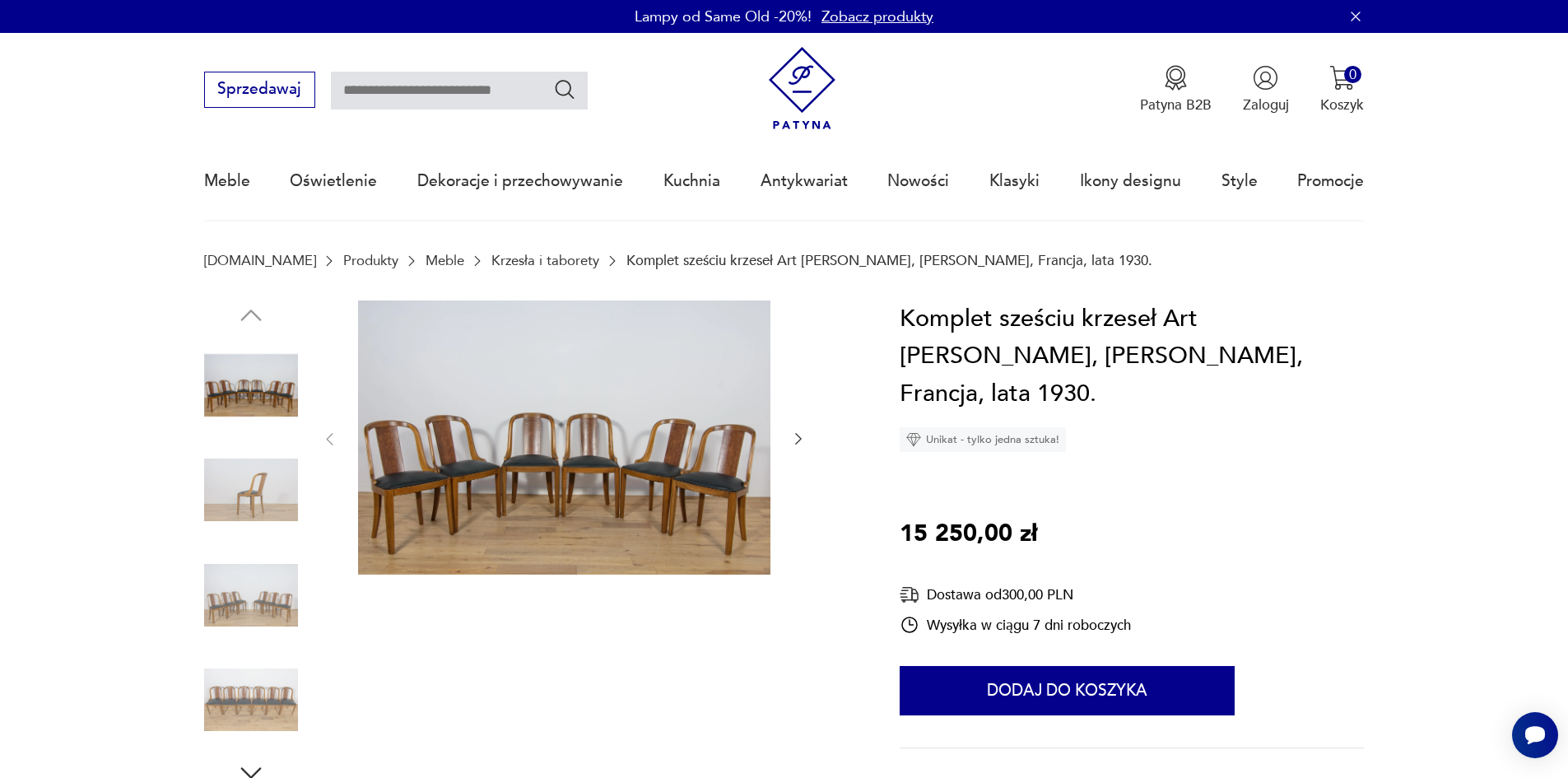
click at [247, 490] on img at bounding box center [251, 489] width 94 height 94
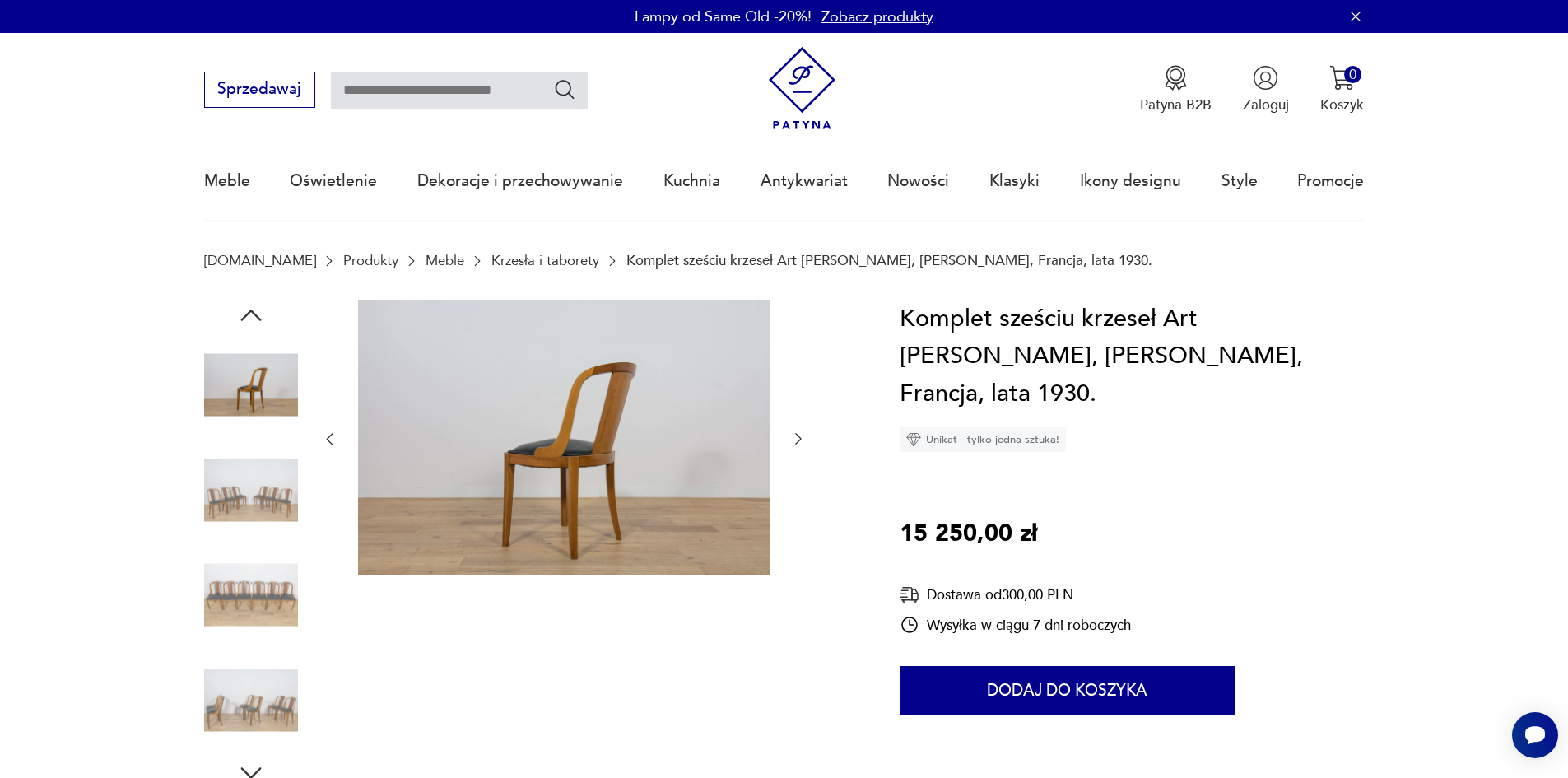
click at [257, 508] on img at bounding box center [251, 489] width 94 height 94
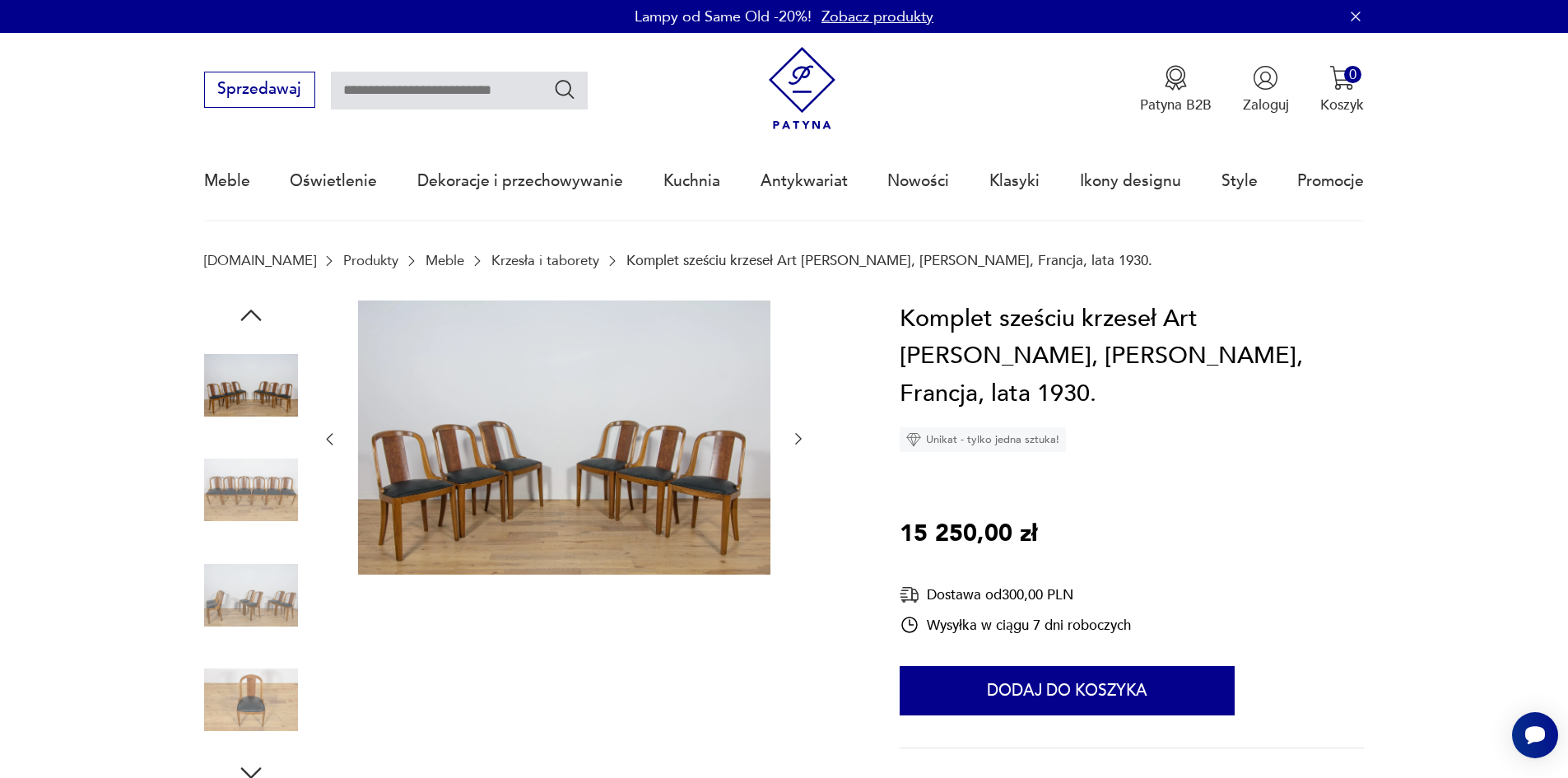
click at [495, 484] on img at bounding box center [564, 438] width 412 height 275
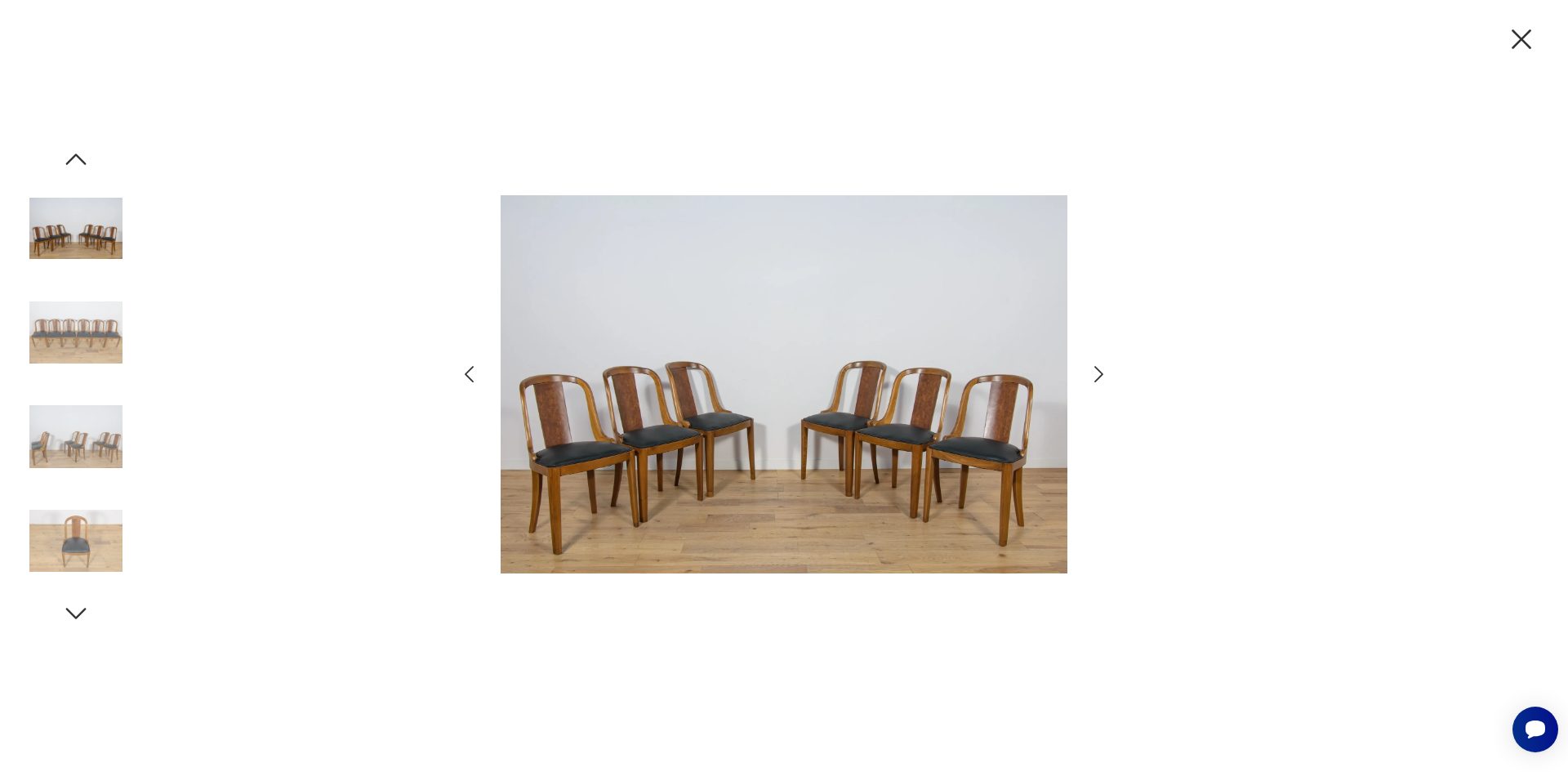
click at [89, 535] on img at bounding box center [76, 541] width 93 height 93
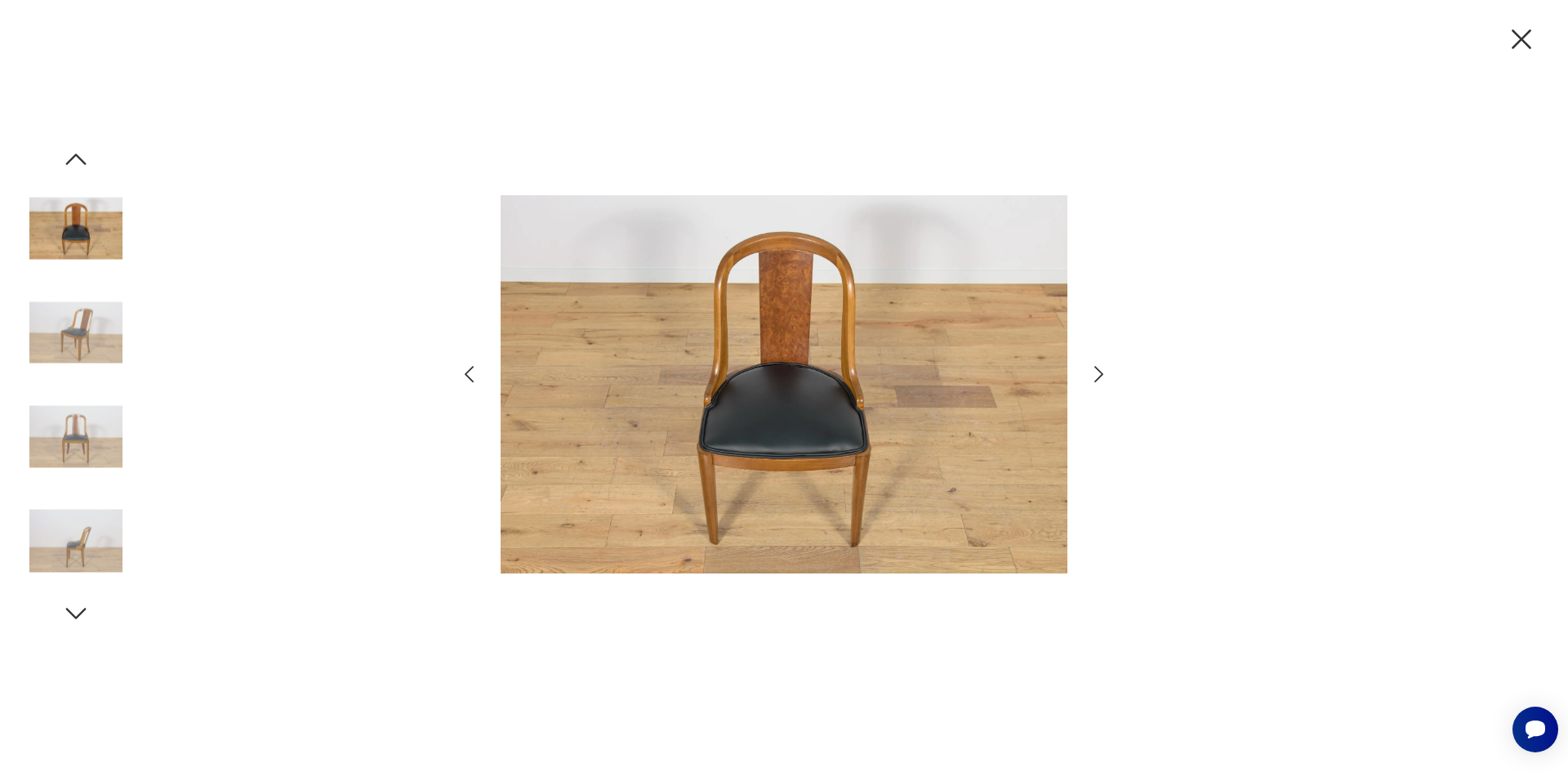
click at [89, 535] on img at bounding box center [76, 541] width 93 height 93
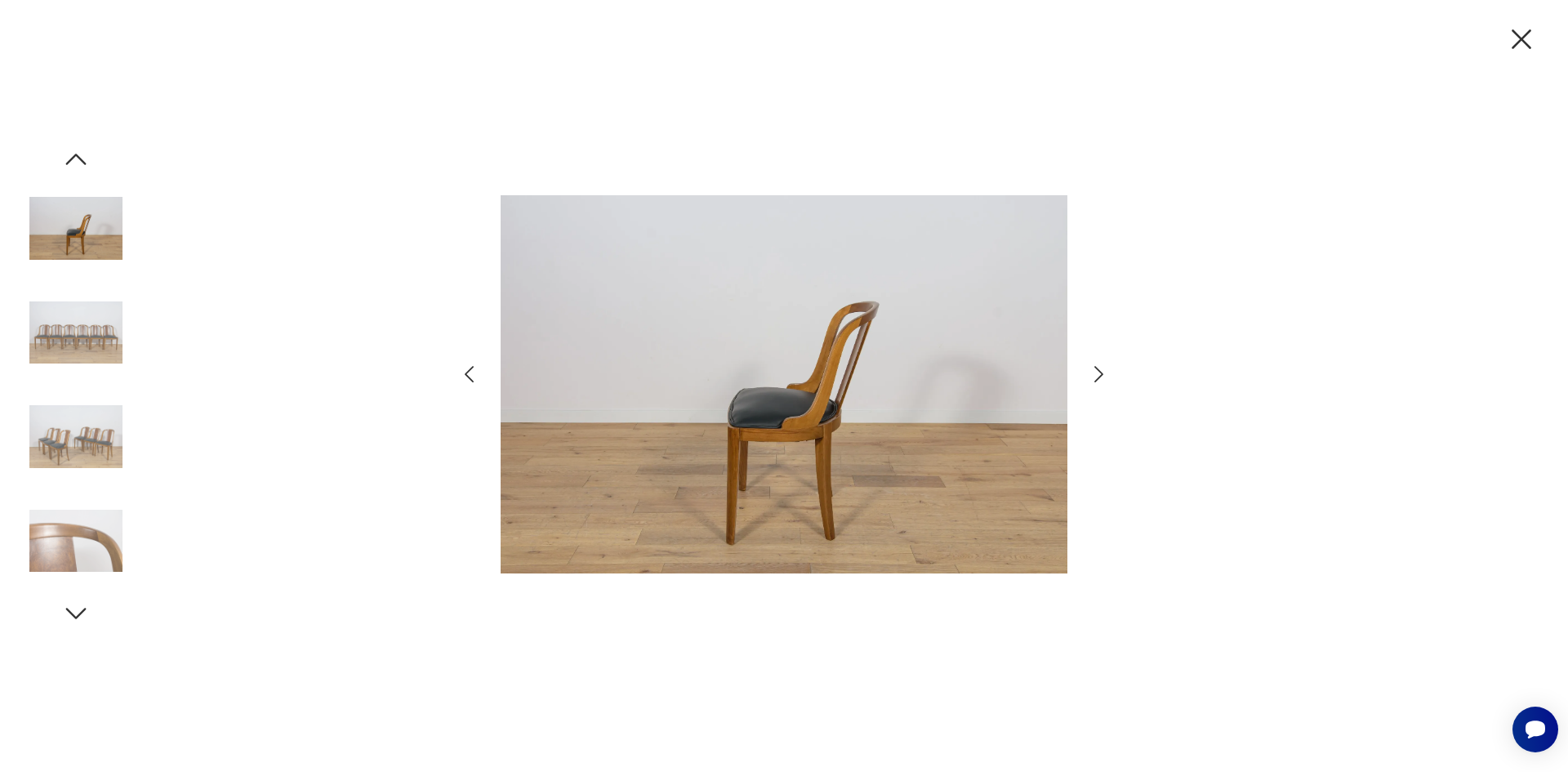
click at [83, 331] on img at bounding box center [76, 332] width 93 height 93
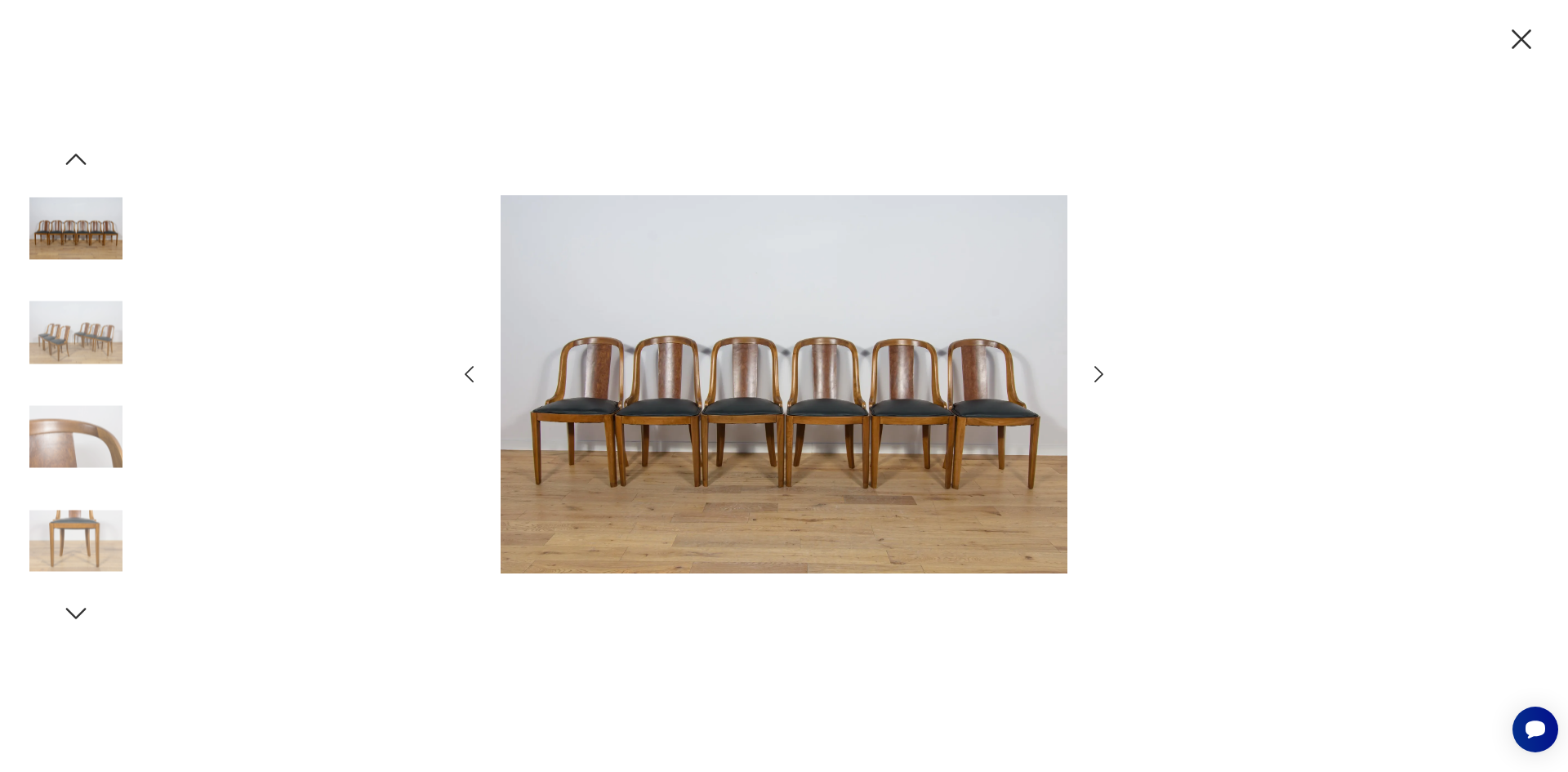
click at [85, 411] on img at bounding box center [76, 437] width 93 height 93
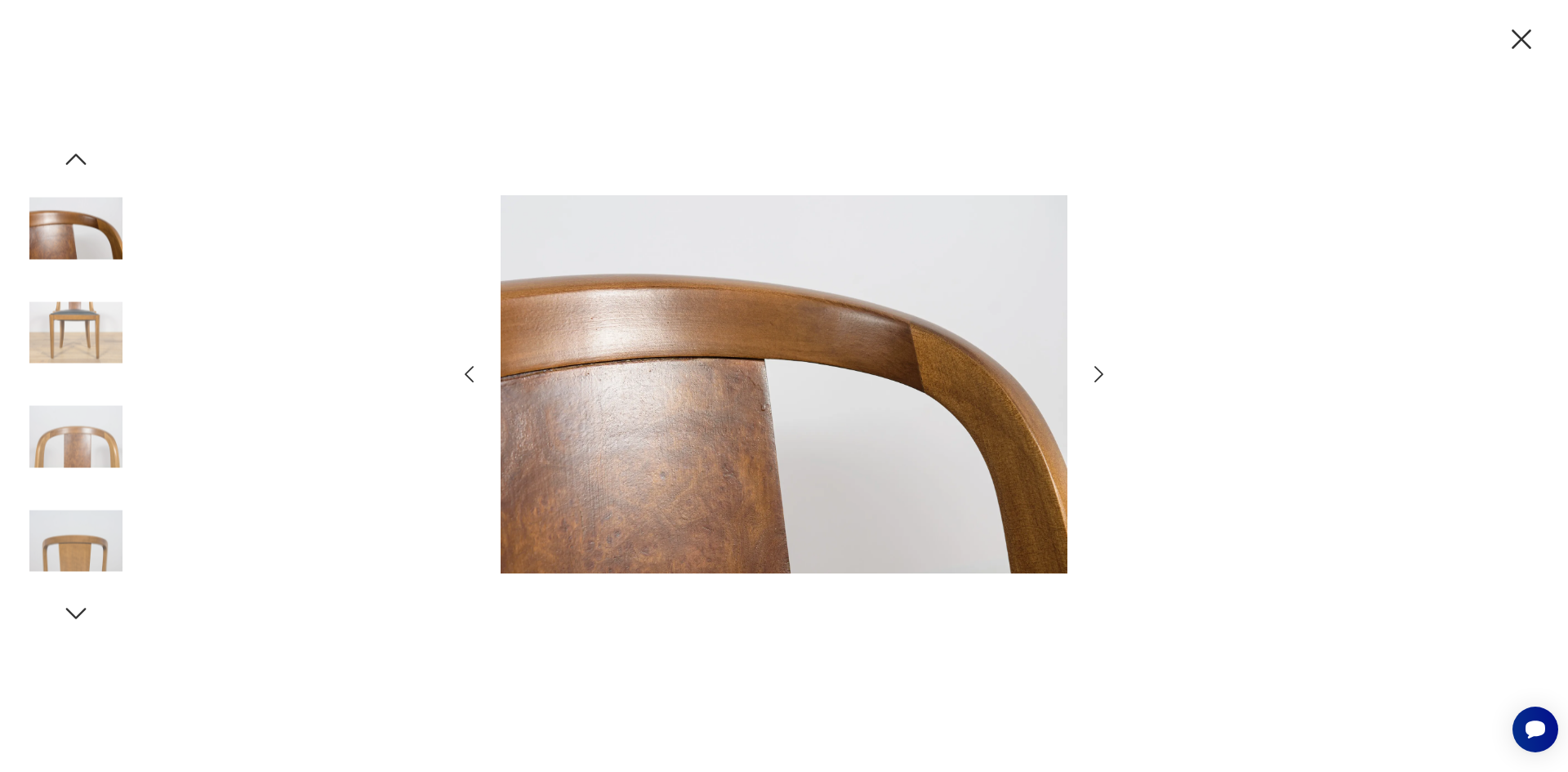
click at [85, 320] on img at bounding box center [76, 332] width 93 height 93
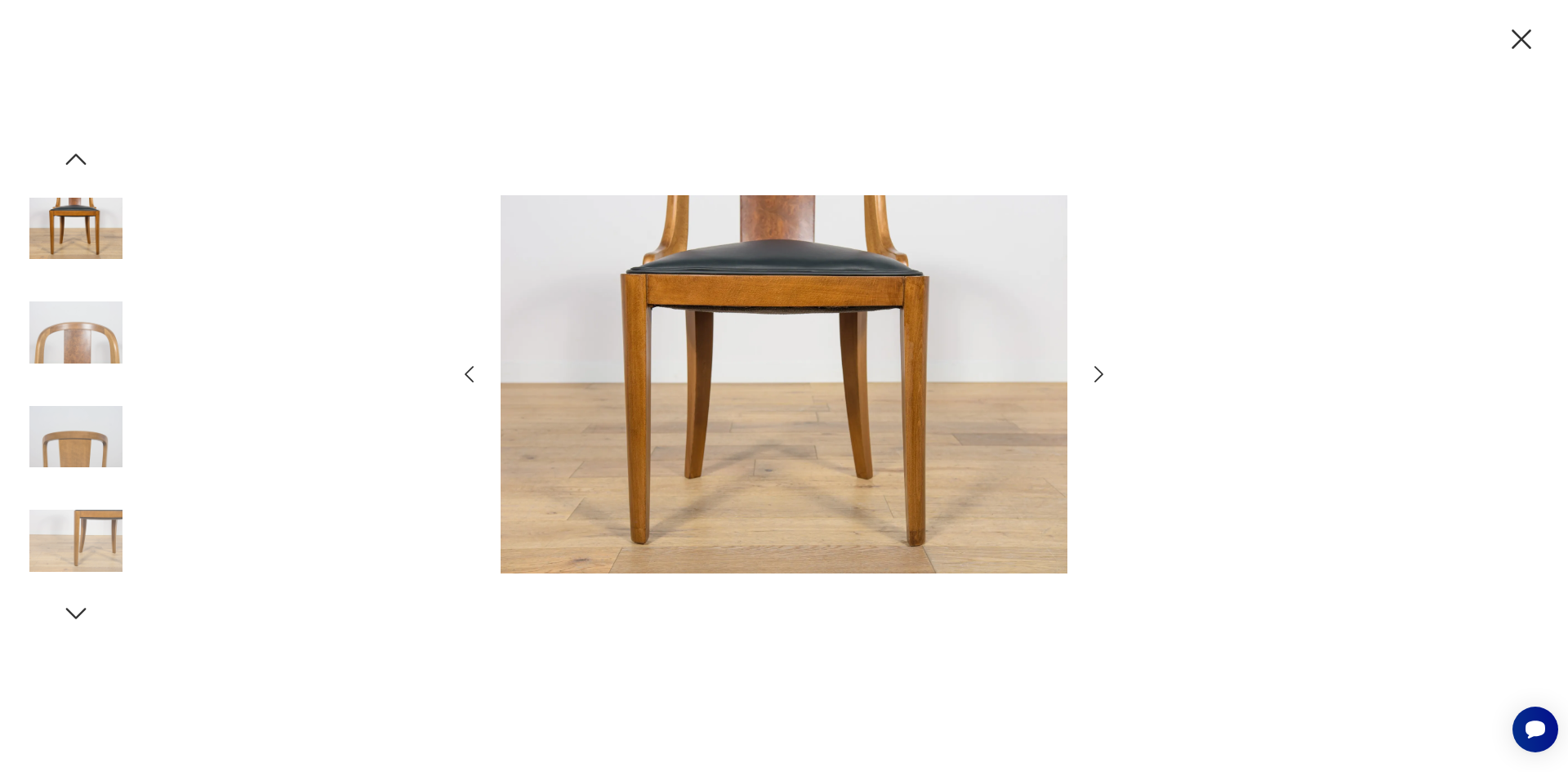
click at [94, 332] on img at bounding box center [76, 332] width 93 height 93
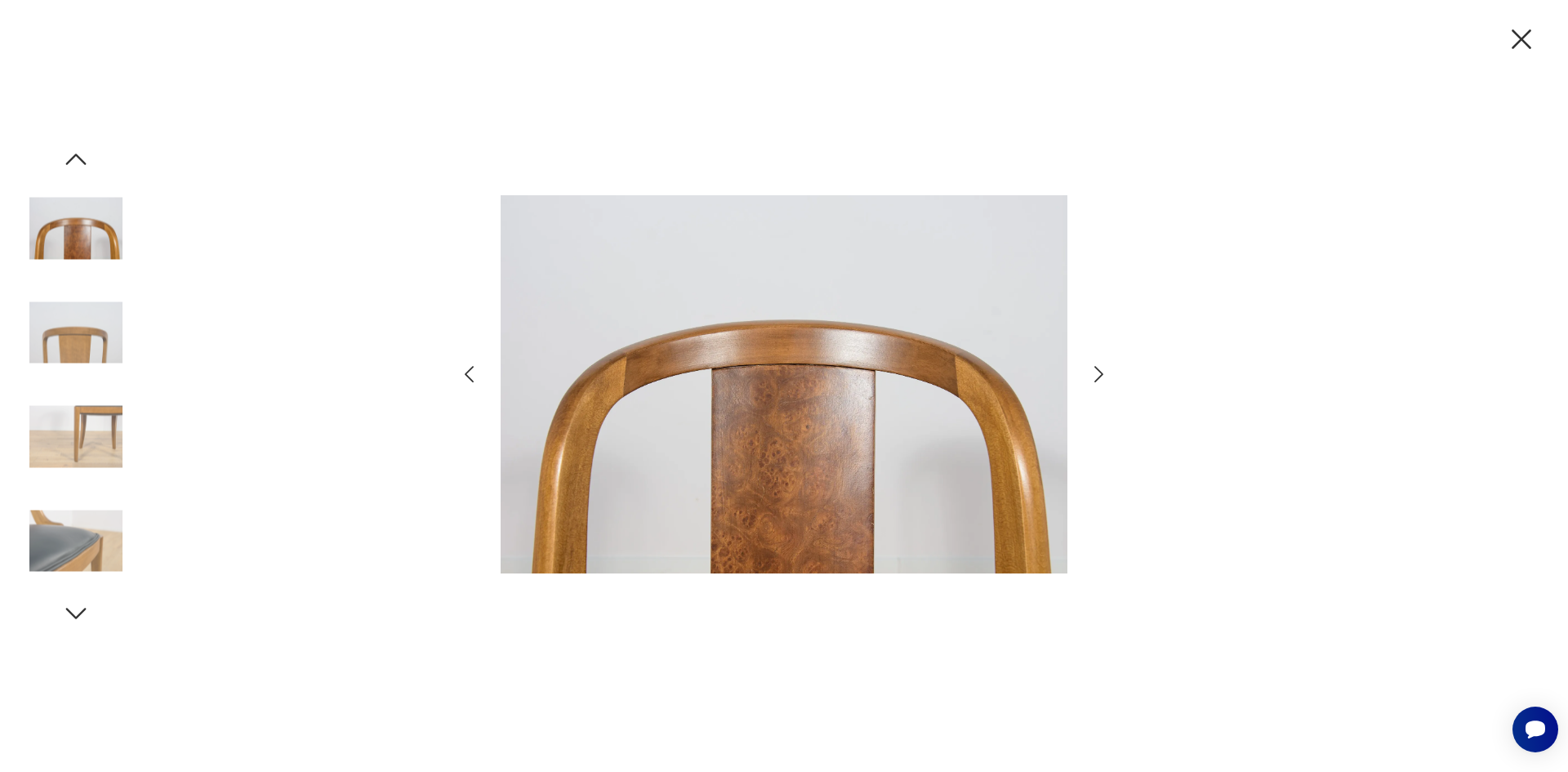
click at [94, 332] on img at bounding box center [76, 332] width 93 height 93
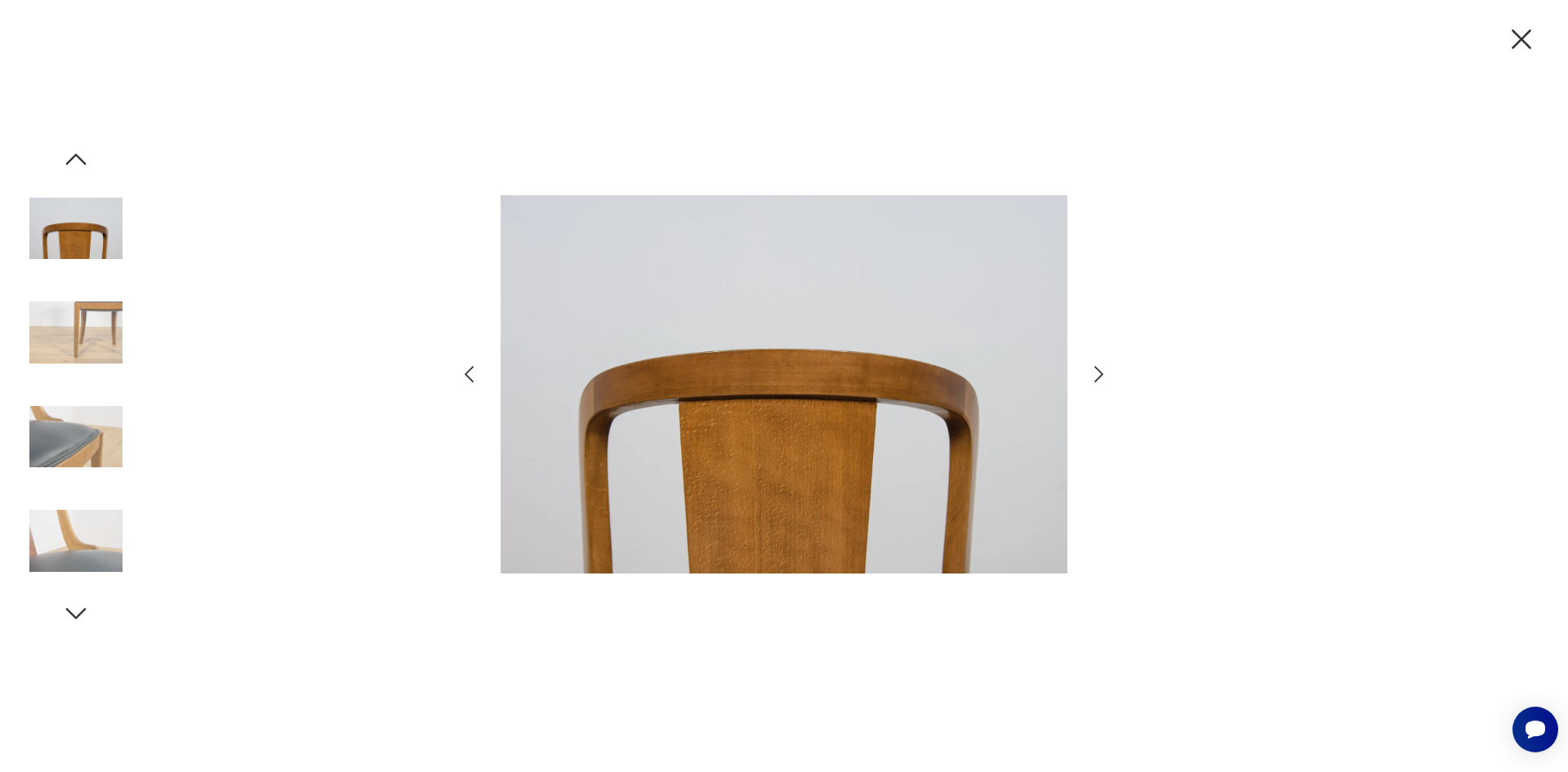
click at [88, 393] on img at bounding box center [76, 437] width 93 height 93
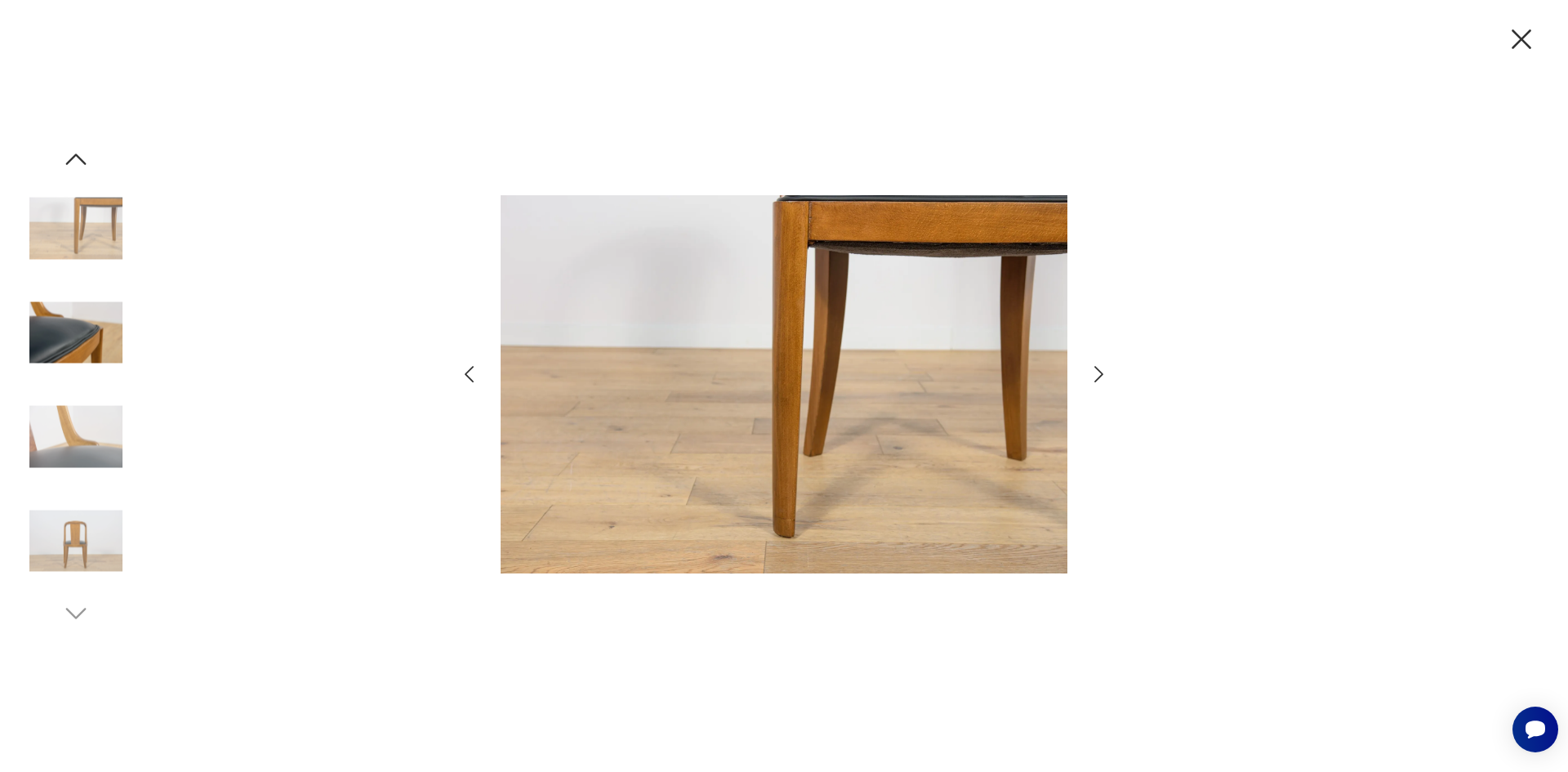
click at [80, 500] on img at bounding box center [76, 541] width 93 height 93
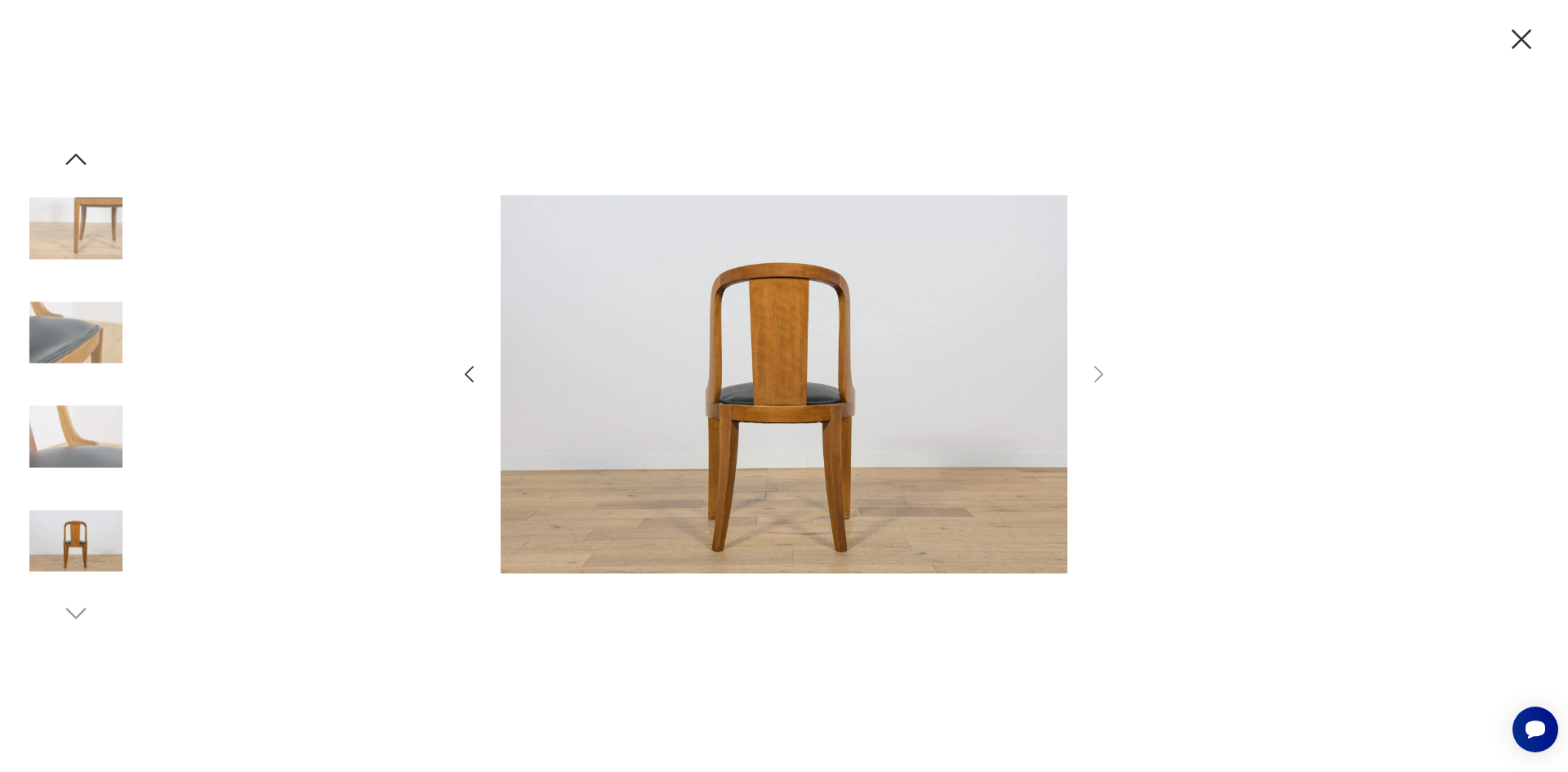
click at [96, 257] on img at bounding box center [76, 229] width 93 height 93
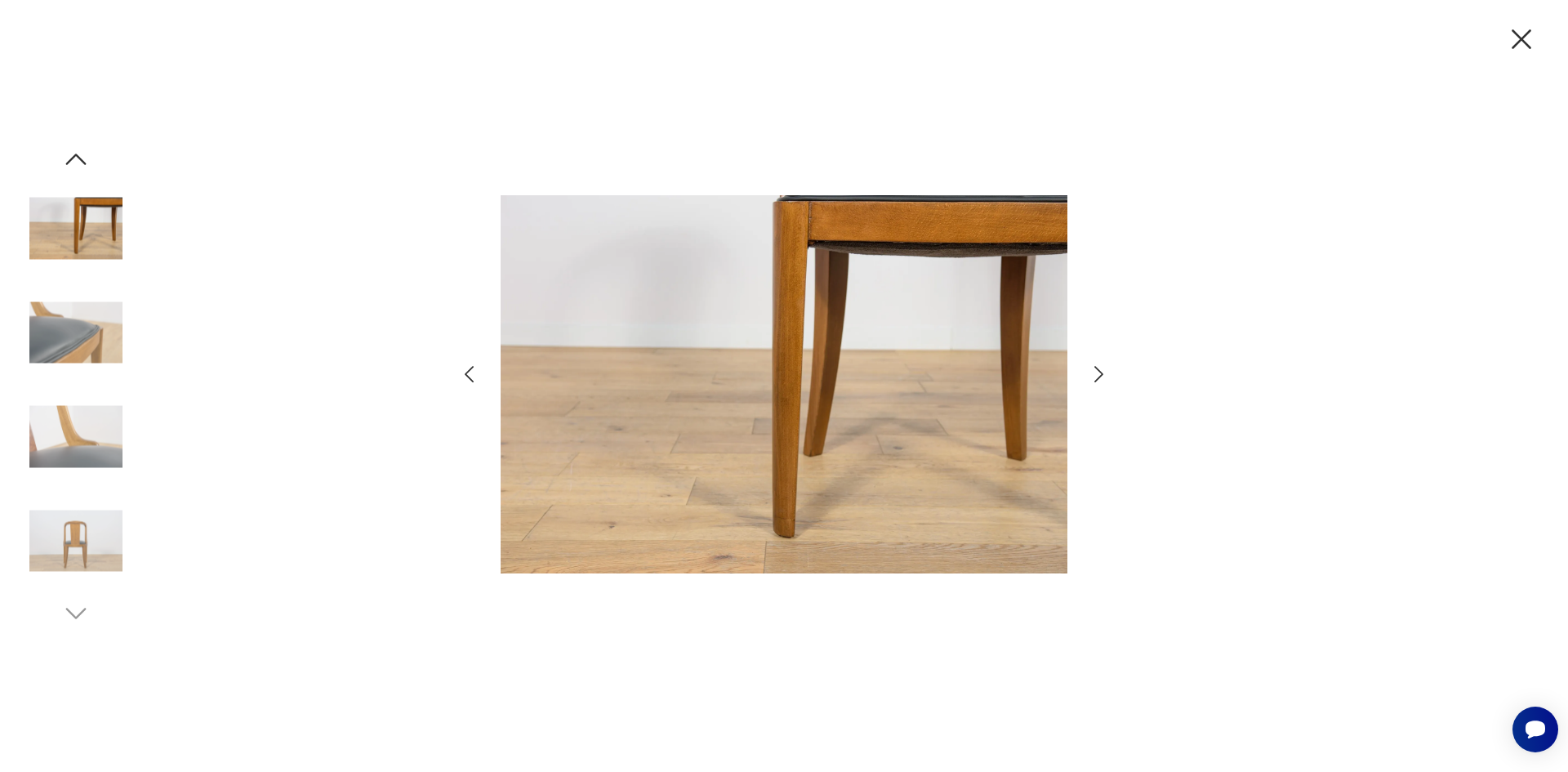
click at [111, 222] on img at bounding box center [76, 229] width 93 height 93
click at [87, 153] on icon "button" at bounding box center [76, 158] width 29 height 29
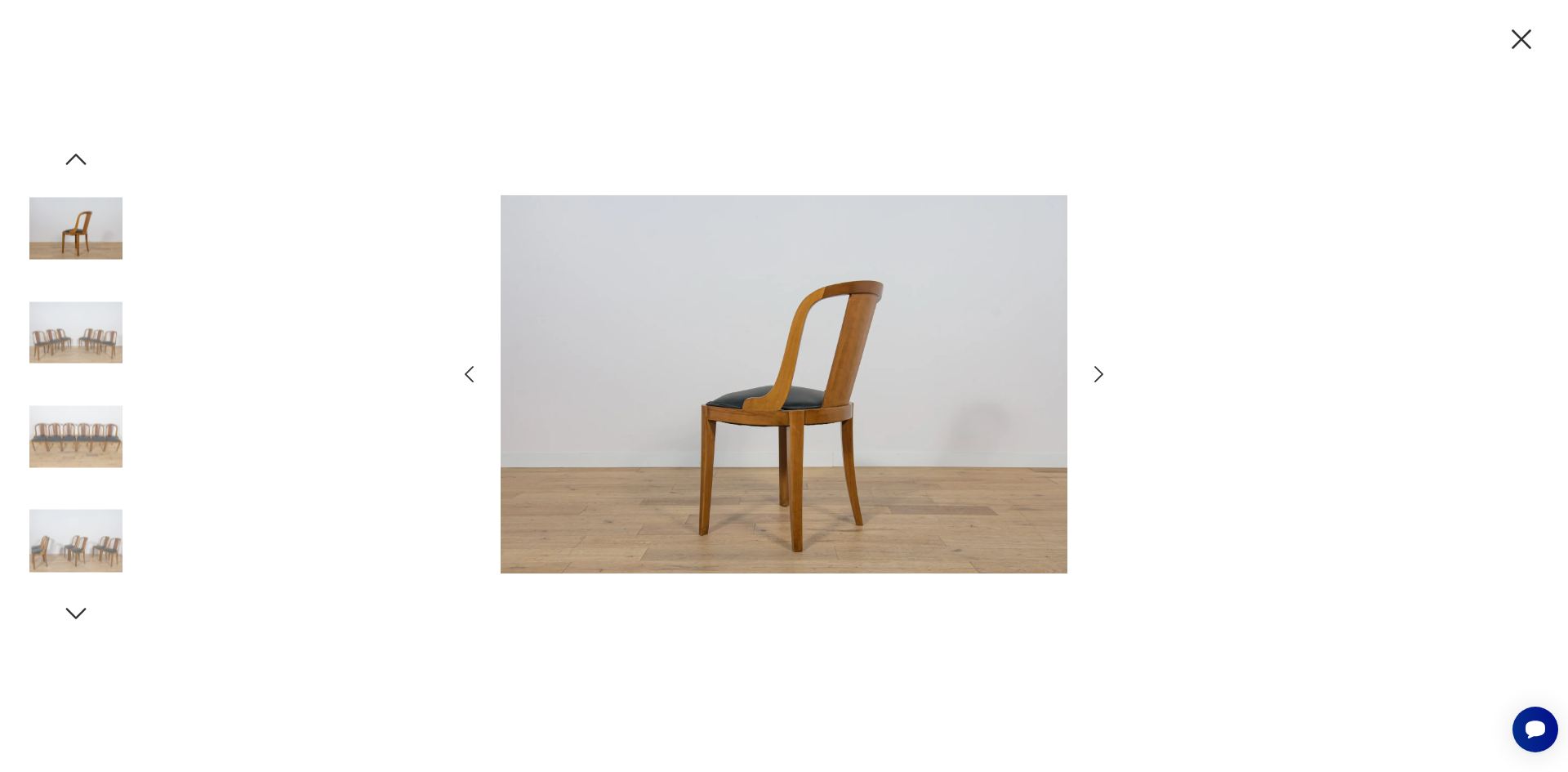
click at [80, 453] on img at bounding box center [76, 437] width 93 height 93
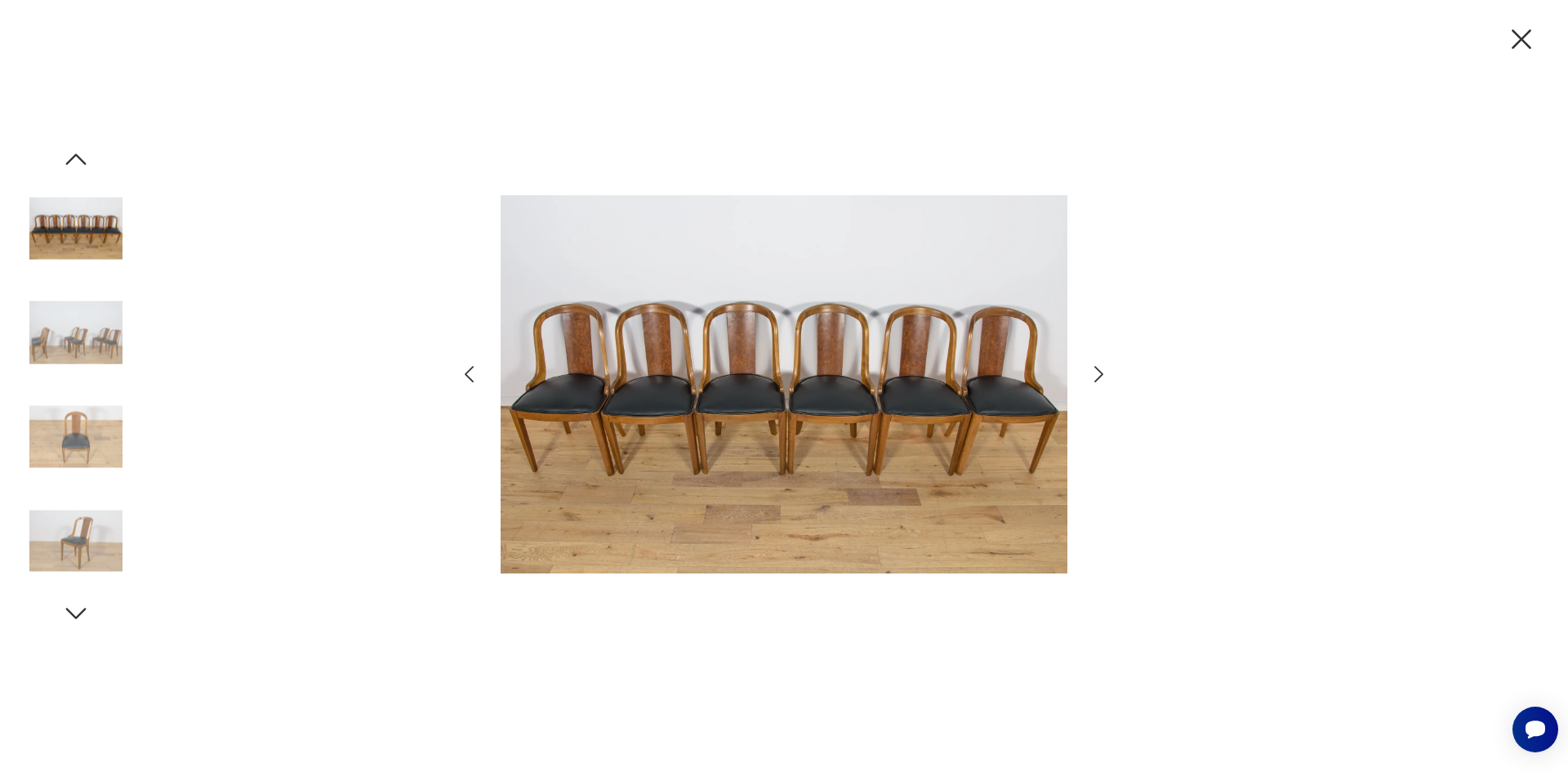
click at [80, 454] on img at bounding box center [76, 437] width 93 height 93
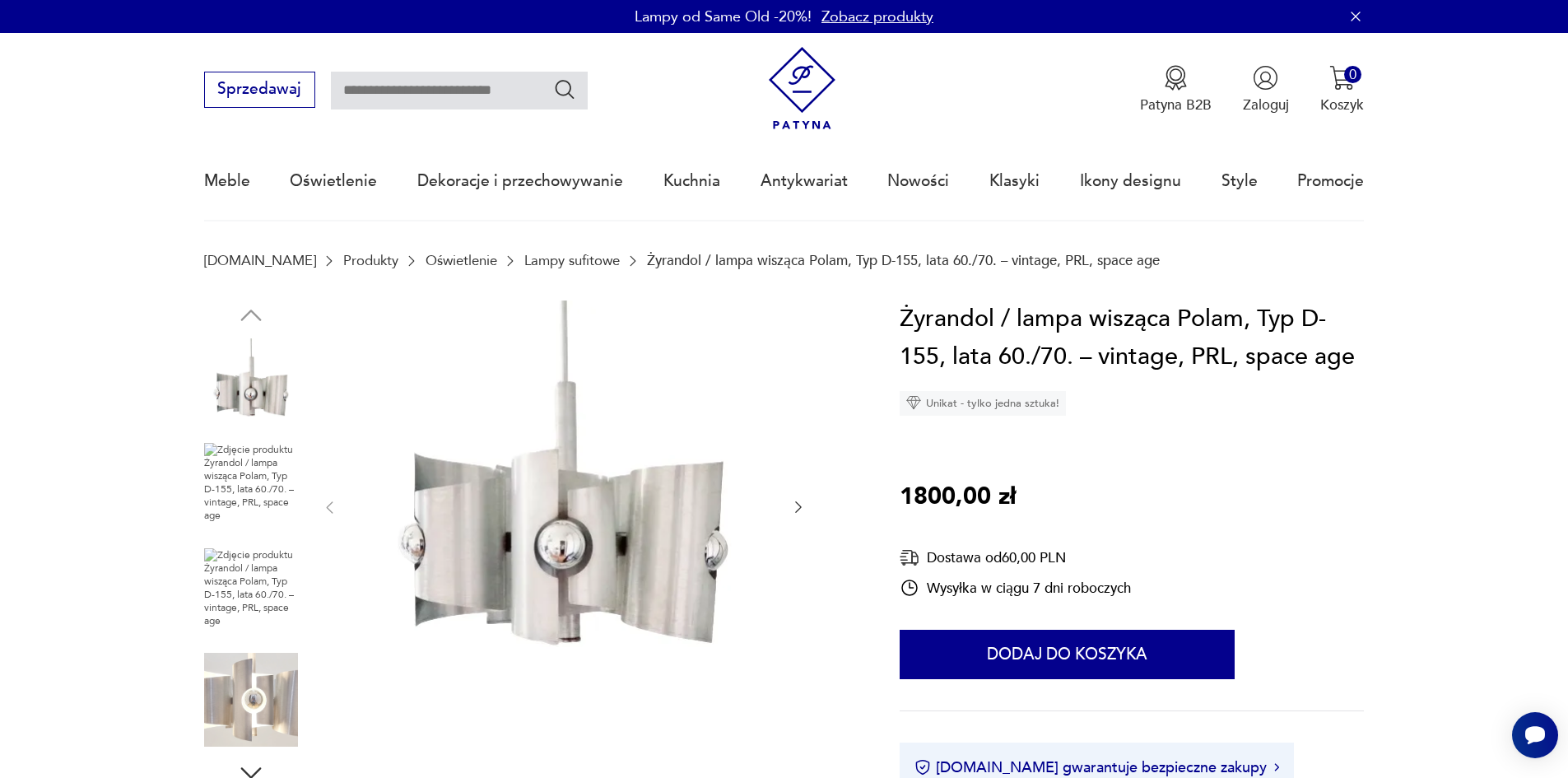
click at [619, 588] on img at bounding box center [564, 506] width 412 height 411
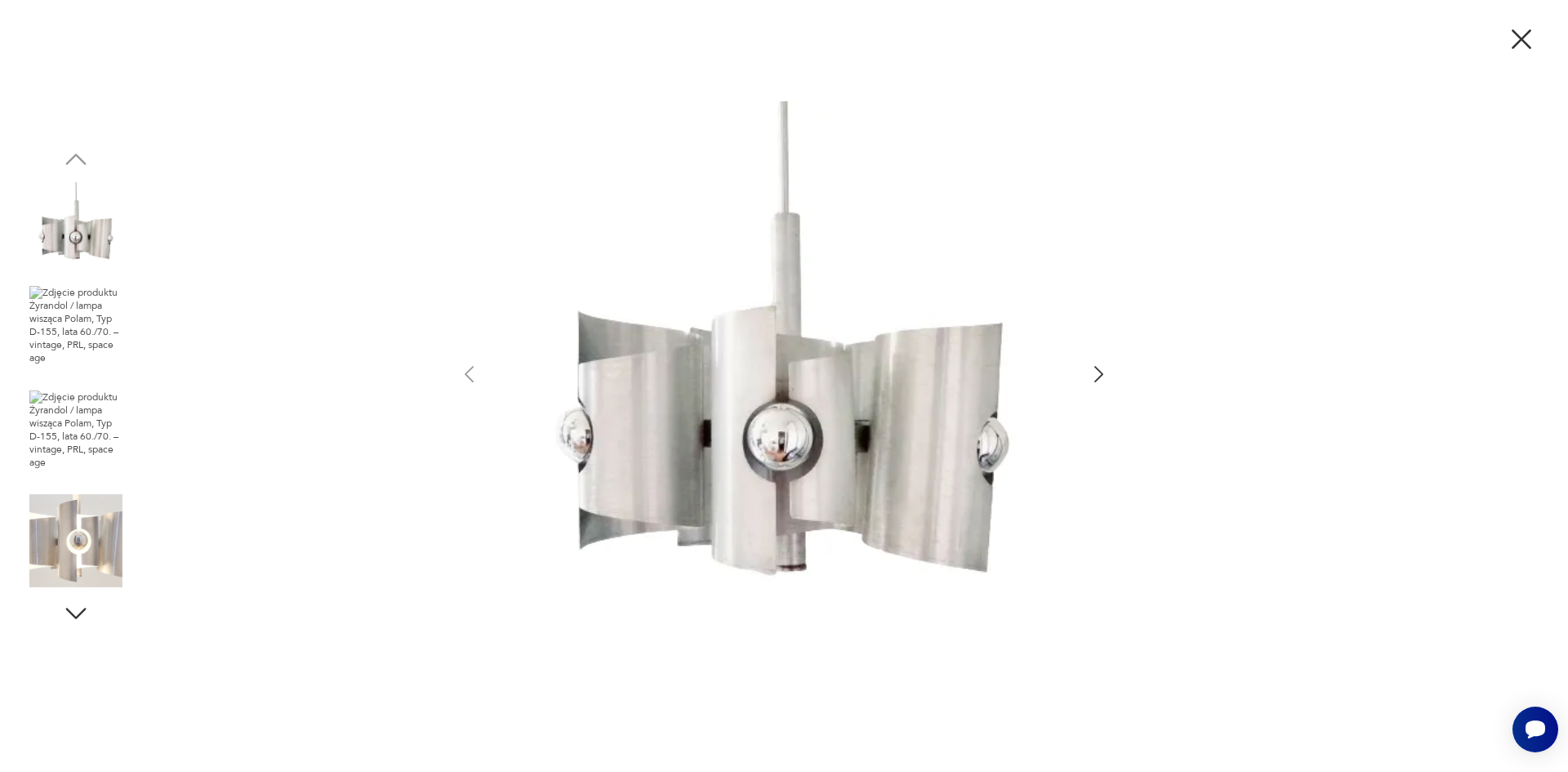
click at [101, 555] on img at bounding box center [76, 541] width 93 height 93
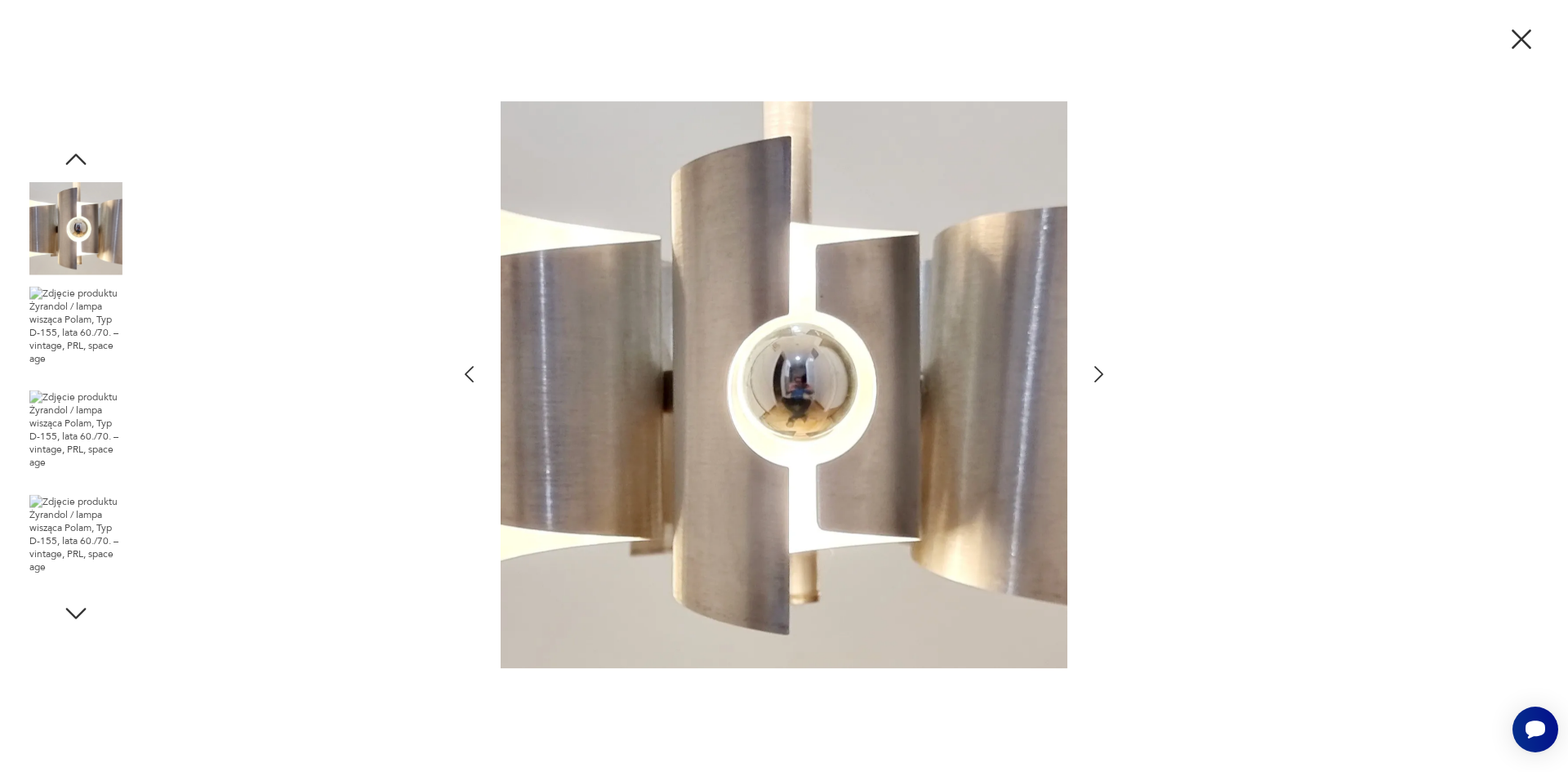
click at [1512, 42] on icon "button" at bounding box center [1522, 39] width 34 height 34
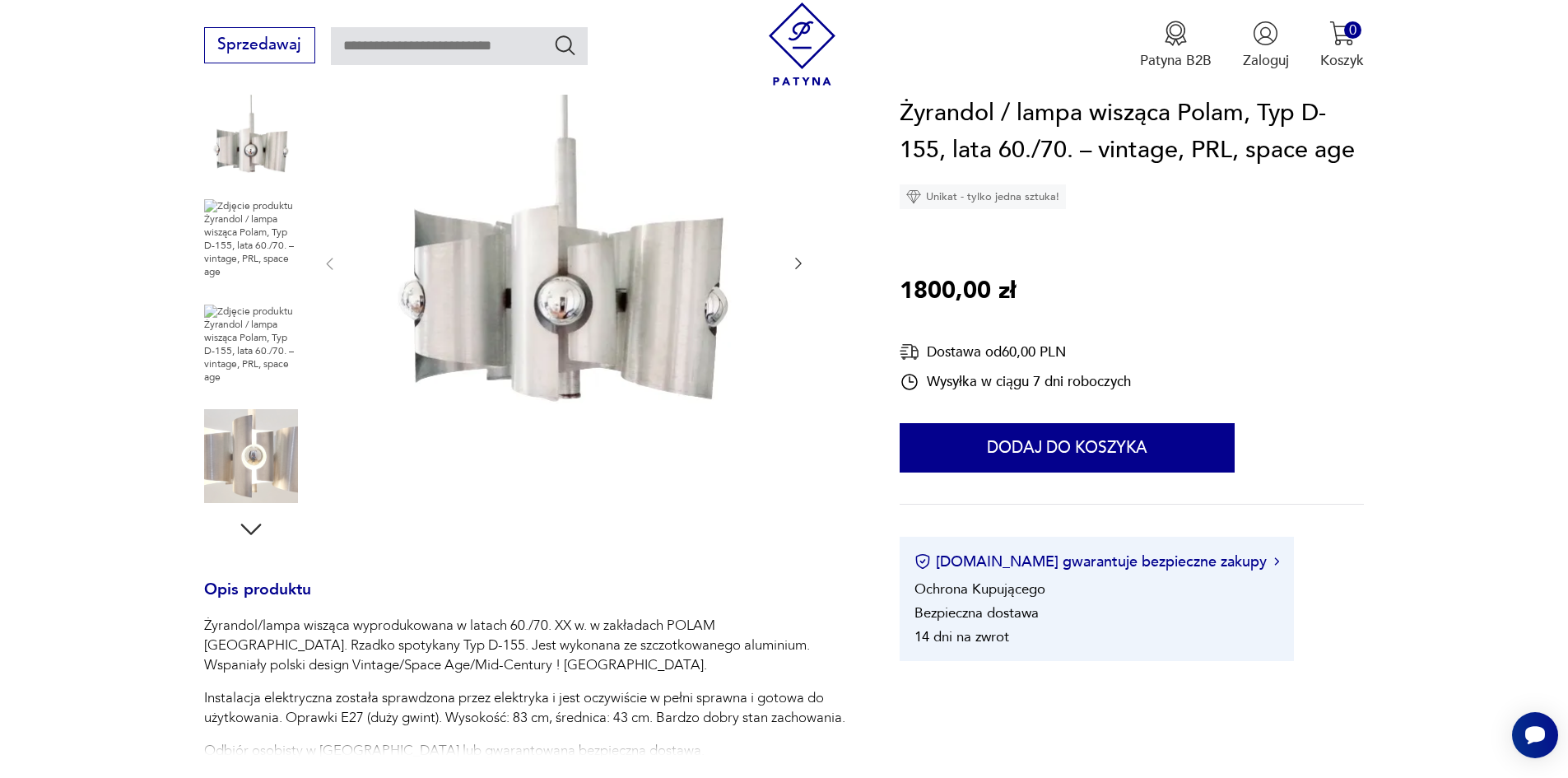
scroll to position [247, 0]
click at [631, 323] on img at bounding box center [564, 259] width 412 height 411
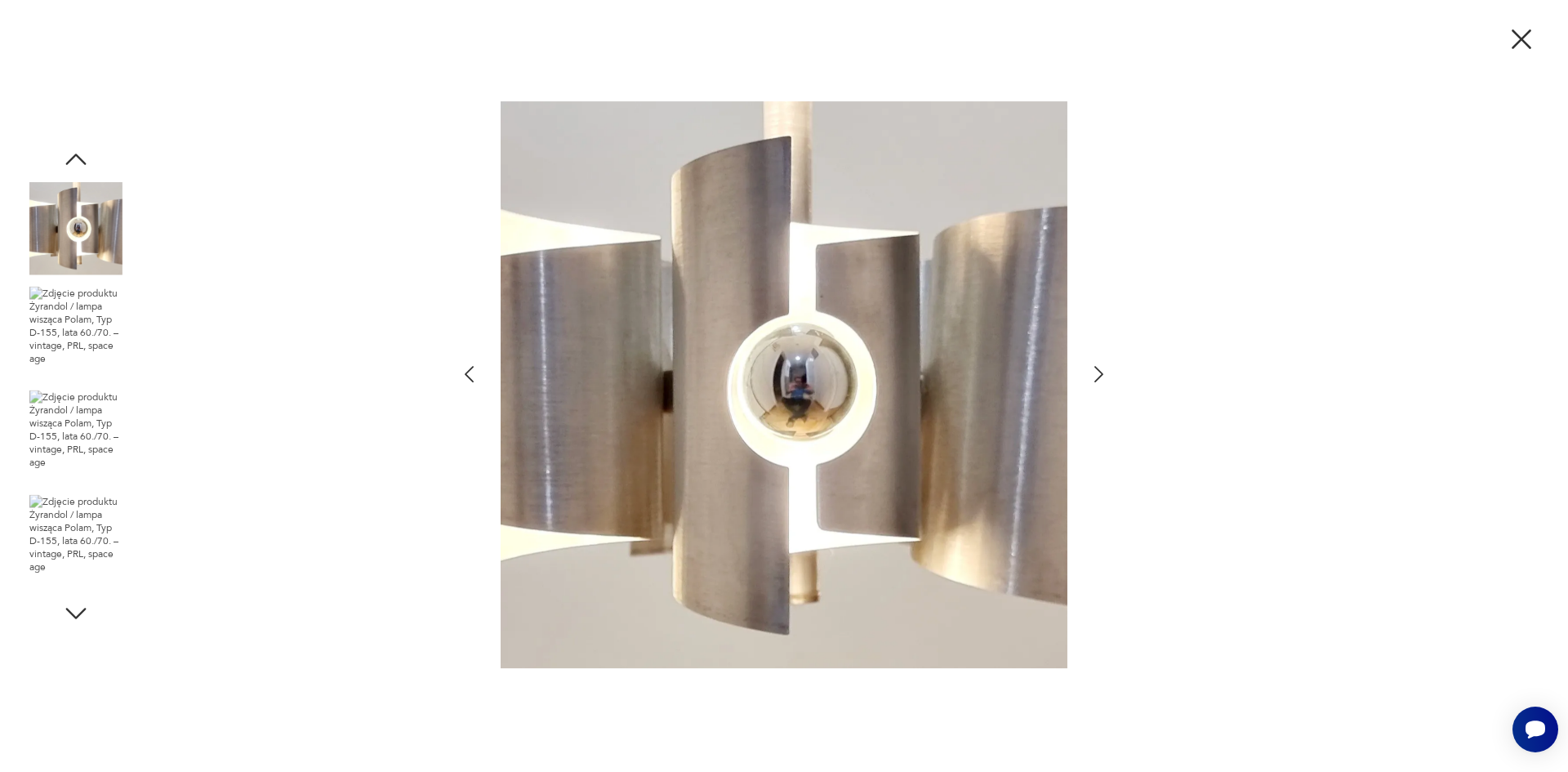
click at [1383, 253] on div at bounding box center [784, 386] width 1568 height 772
click at [1526, 46] on icon "button" at bounding box center [1522, 39] width 34 height 34
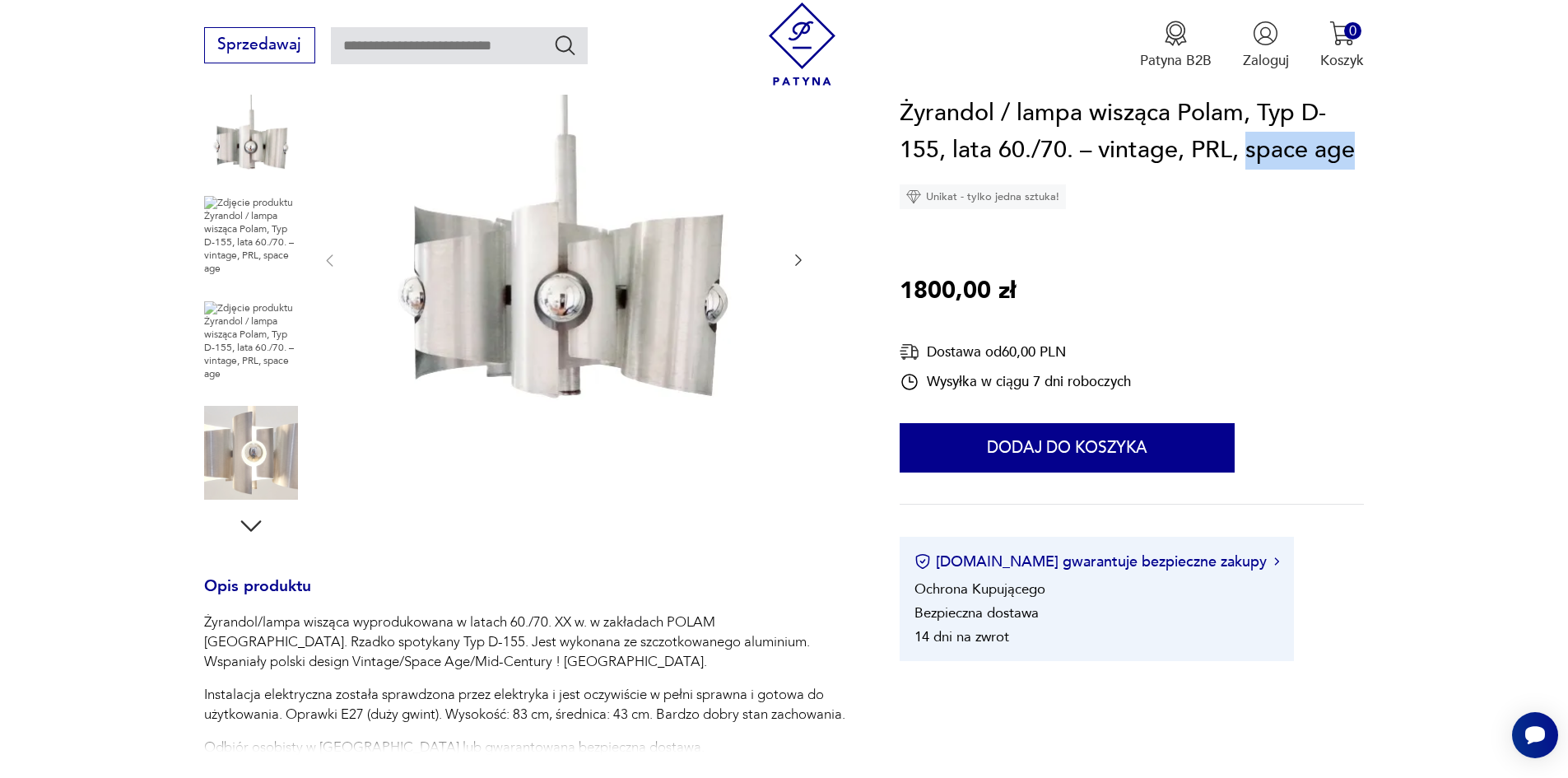
drag, startPoint x: 1247, startPoint y: 151, endPoint x: 1468, endPoint y: 139, distance: 221.3
click at [1468, 139] on section "Opis produktu Żyrandol/lampa wisząca wyprodukowana w latach 60./70. XX w. w zak…" at bounding box center [784, 619] width 1568 height 1133
